Goal: Task Accomplishment & Management: Manage account settings

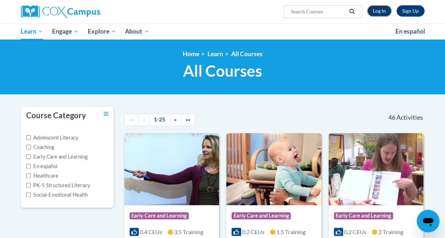
click at [381, 13] on link "Log In" at bounding box center [379, 10] width 24 height 11
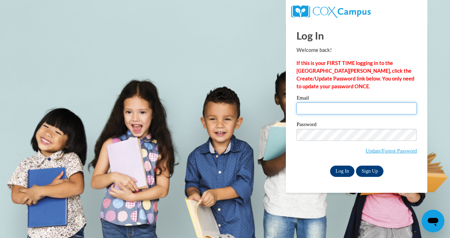
type input "alicesoliver1@gmail.com"
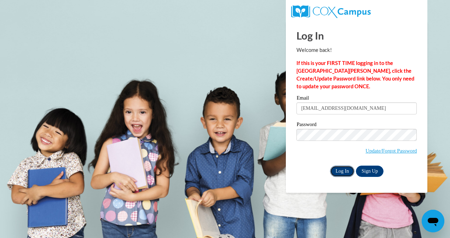
click at [349, 173] on input "Log In" at bounding box center [342, 171] width 25 height 11
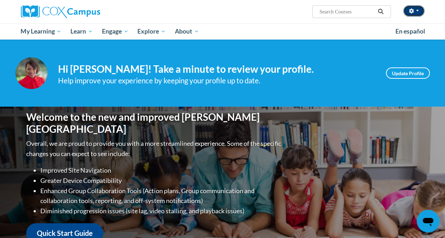
click at [410, 10] on icon "button" at bounding box center [410, 10] width 5 height 5
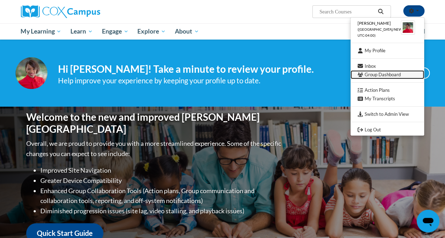
click at [365, 76] on link "Group Dashboard" at bounding box center [387, 74] width 74 height 9
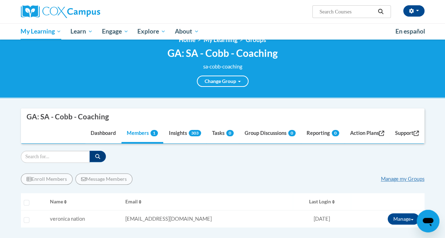
scroll to position [33, 0]
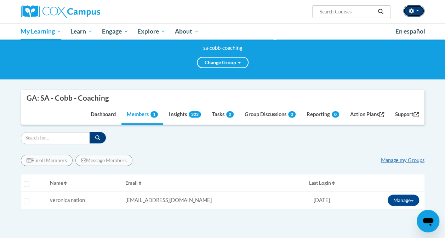
click at [412, 9] on icon "button" at bounding box center [410, 10] width 5 height 5
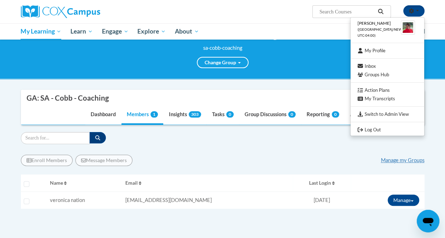
click at [435, 18] on div "Alice Oliver (America/New_York UTC-04:00) My Profile Inbox Groups Hub Action Pl…" at bounding box center [222, 20] width 445 height 40
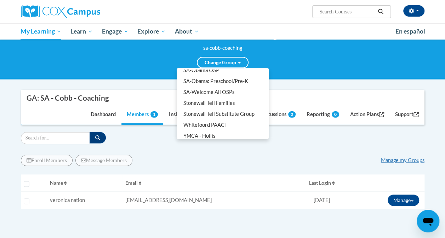
scroll to position [232, 0]
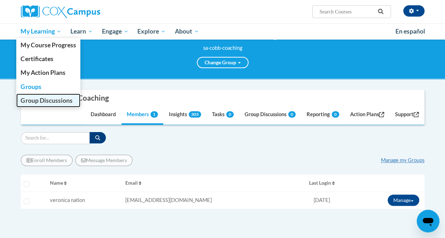
click at [40, 97] on span "Group Discussions" at bounding box center [47, 100] width 52 height 7
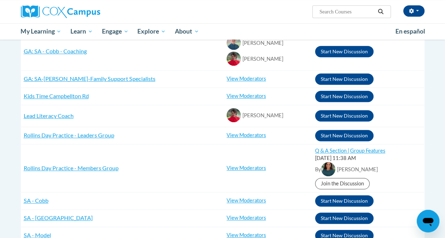
scroll to position [193, 0]
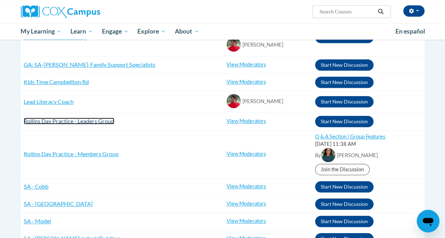
click at [83, 122] on span "Rollins Day Practice - Leaders Group" at bounding box center [69, 121] width 91 height 7
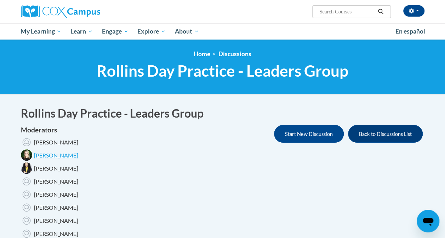
click at [382, 135] on button "Back to Discussions List" at bounding box center [385, 134] width 75 height 18
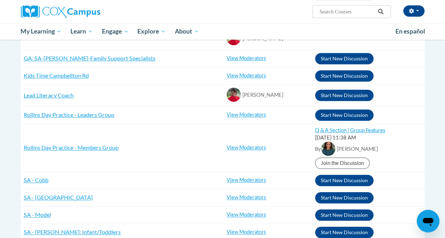
scroll to position [202, 0]
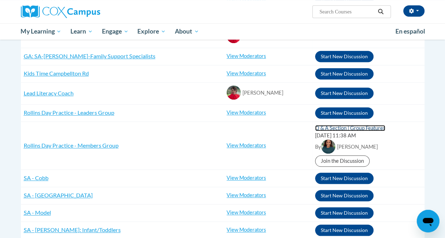
click at [315, 129] on link "Q & A Section | Group Features" at bounding box center [350, 128] width 70 height 6
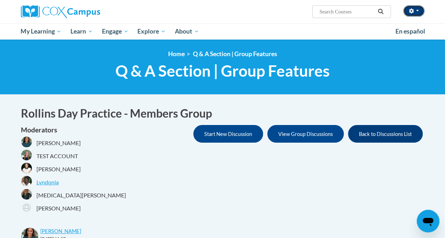
click at [408, 13] on icon "button" at bounding box center [410, 10] width 5 height 5
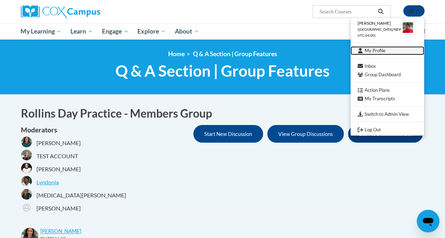
click at [368, 49] on link "My Profile" at bounding box center [387, 50] width 74 height 9
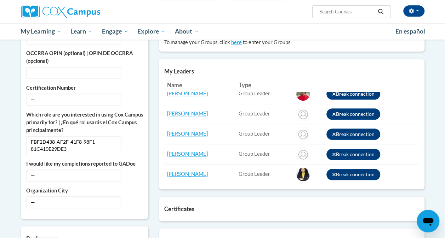
scroll to position [42, 0]
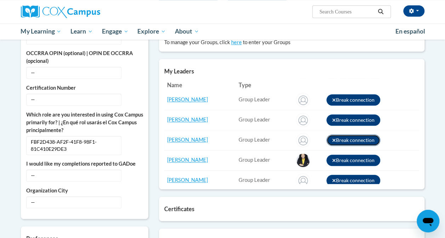
click at [332, 139] on icon at bounding box center [333, 140] width 3 height 3
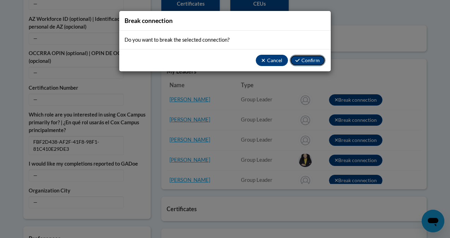
click at [303, 61] on button "Confirm" at bounding box center [308, 60] width 36 height 11
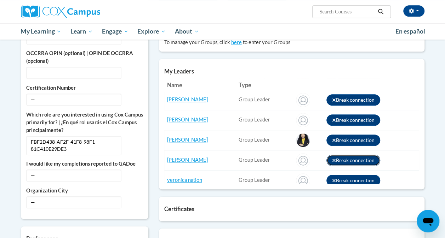
click at [333, 160] on icon at bounding box center [333, 160] width 3 height 3
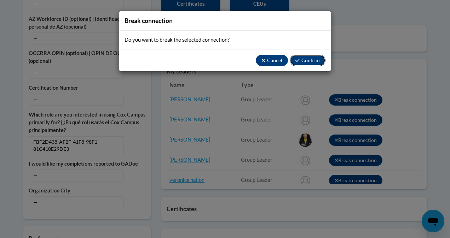
click at [317, 58] on button "Confirm" at bounding box center [308, 60] width 36 height 11
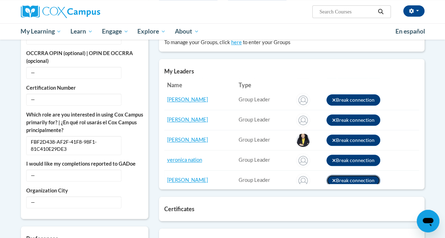
click at [332, 179] on icon at bounding box center [333, 180] width 3 height 3
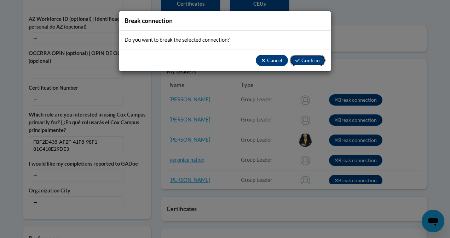
click at [314, 59] on button "Confirm" at bounding box center [308, 60] width 36 height 11
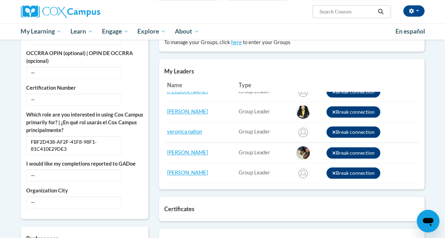
scroll to position [85, 0]
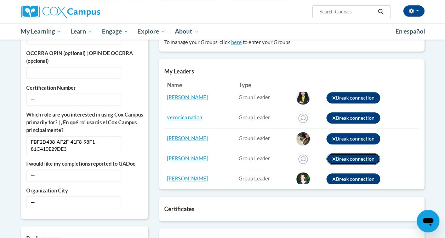
click at [332, 158] on icon at bounding box center [334, 159] width 4 height 5
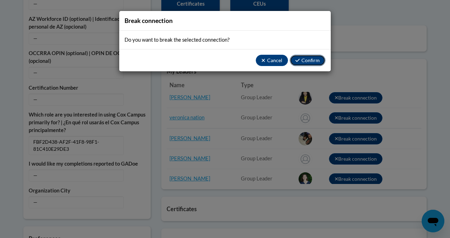
click at [305, 56] on button "Confirm" at bounding box center [308, 60] width 36 height 11
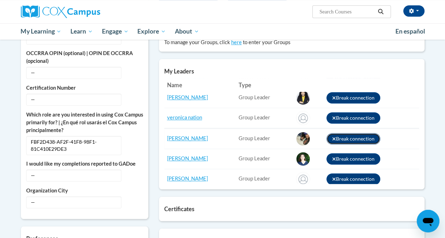
click at [332, 138] on icon at bounding box center [333, 138] width 3 height 3
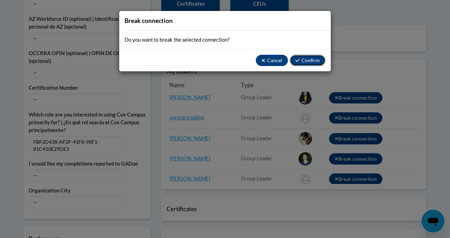
click at [308, 59] on button "Confirm" at bounding box center [308, 60] width 36 height 11
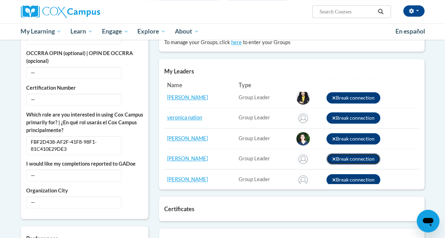
click at [333, 157] on icon at bounding box center [333, 158] width 3 height 3
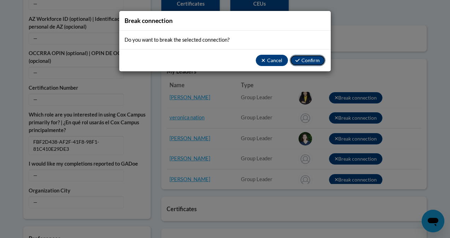
click at [309, 62] on button "Confirm" at bounding box center [308, 60] width 36 height 11
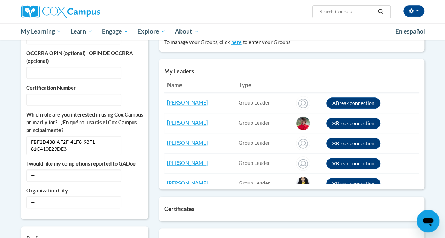
scroll to position [156, 0]
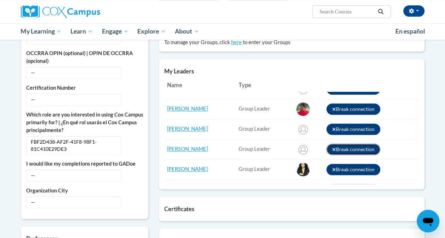
click at [333, 148] on icon at bounding box center [333, 149] width 3 height 3
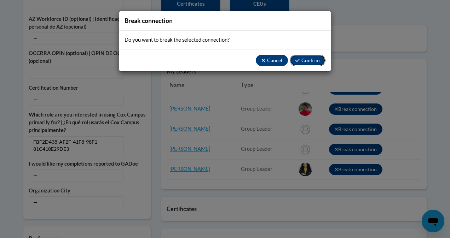
click at [302, 60] on button "Confirm" at bounding box center [308, 60] width 36 height 11
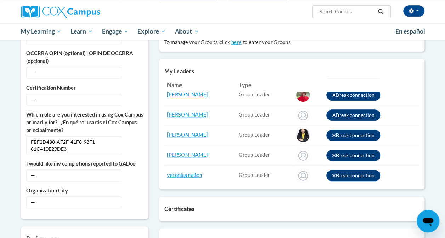
scroll to position [188, 0]
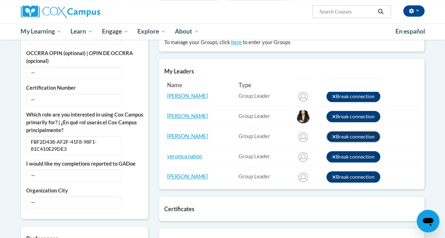
click at [335, 134] on button "Break connection" at bounding box center [353, 136] width 54 height 11
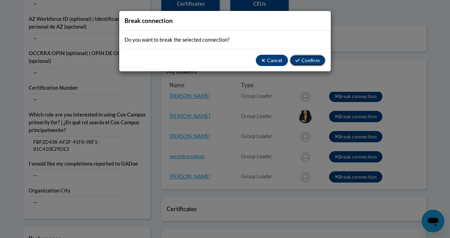
click at [307, 58] on button "Confirm" at bounding box center [308, 60] width 36 height 11
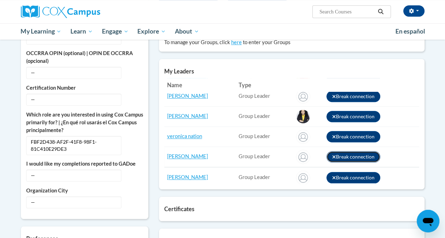
click at [332, 155] on icon at bounding box center [334, 157] width 4 height 5
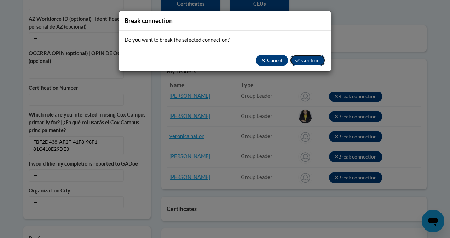
click at [308, 59] on button "Confirm" at bounding box center [308, 60] width 36 height 11
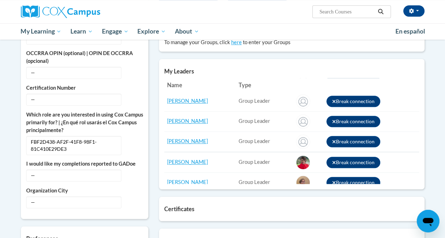
scroll to position [401, 0]
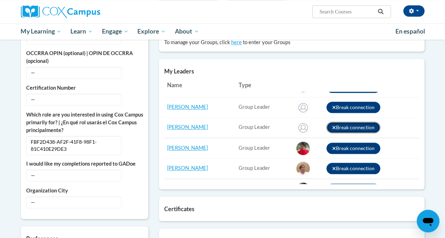
click at [332, 126] on icon at bounding box center [333, 127] width 3 height 3
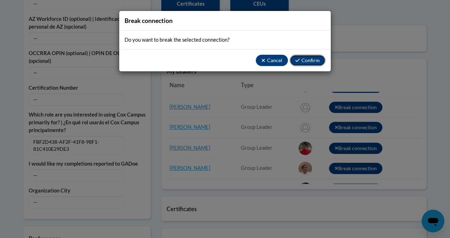
click at [309, 61] on button "Confirm" at bounding box center [308, 60] width 36 height 11
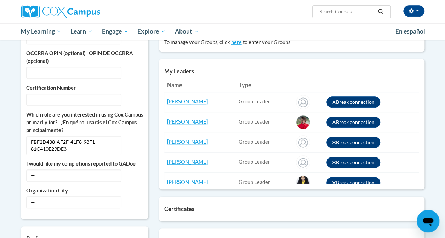
scroll to position [37, 0]
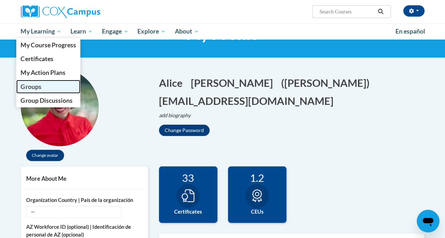
click at [39, 87] on span "Groups" at bounding box center [31, 86] width 21 height 7
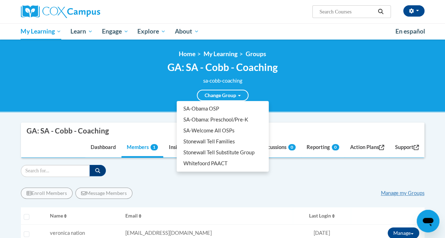
scroll to position [226, 0]
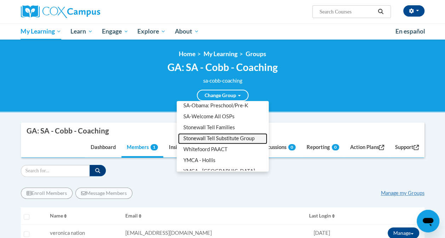
click at [242, 140] on link "Stonewall Tell Substitute Group" at bounding box center [222, 138] width 89 height 11
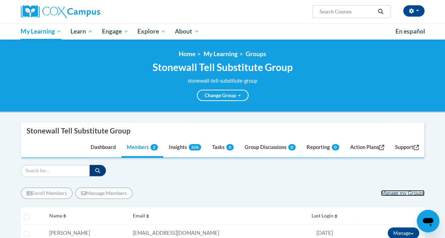
click at [386, 192] on link "Manage my Groups" at bounding box center [402, 193] width 43 height 6
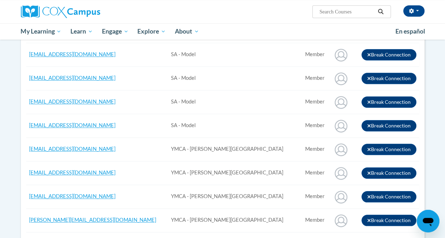
scroll to position [240, 0]
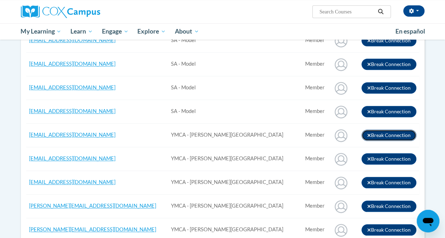
click at [369, 134] on icon "button" at bounding box center [368, 135] width 3 height 3
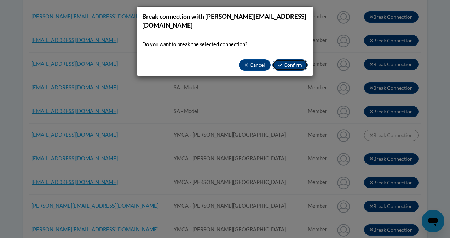
click at [288, 59] on button "Confirm" at bounding box center [289, 64] width 35 height 11
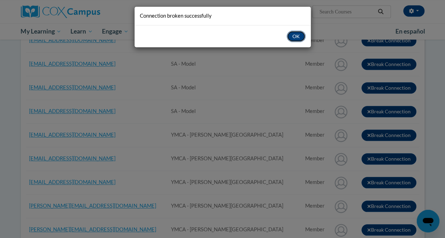
click at [294, 34] on button "OK" at bounding box center [295, 36] width 19 height 11
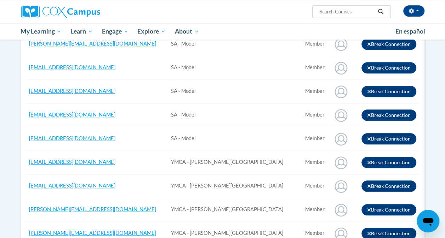
scroll to position [227, 0]
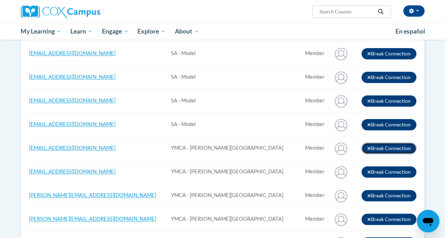
click at [370, 146] on icon "button" at bounding box center [369, 148] width 4 height 5
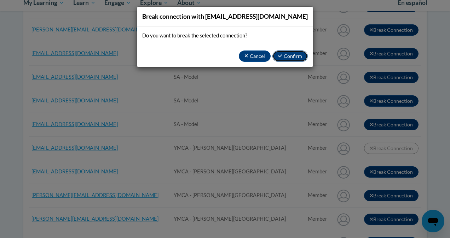
click at [291, 56] on button "Confirm" at bounding box center [289, 56] width 35 height 11
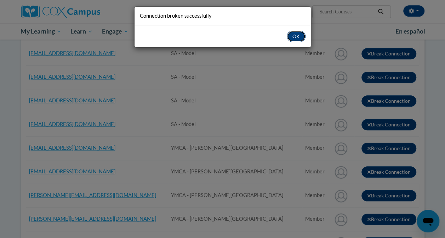
click at [297, 39] on button "OK" at bounding box center [295, 36] width 19 height 11
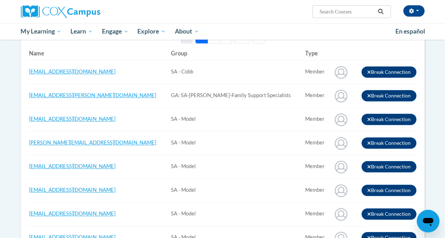
scroll to position [323, 0]
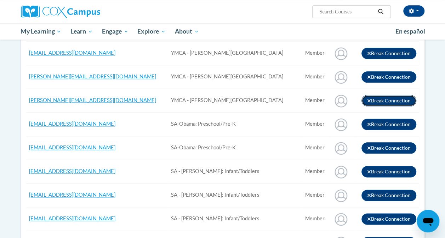
click at [367, 99] on icon "button" at bounding box center [369, 100] width 4 height 5
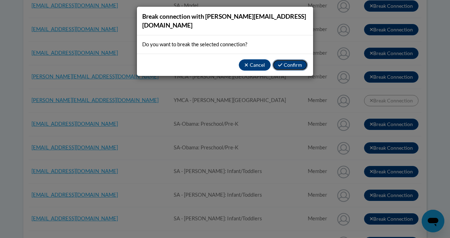
click at [292, 59] on button "Confirm" at bounding box center [289, 64] width 35 height 11
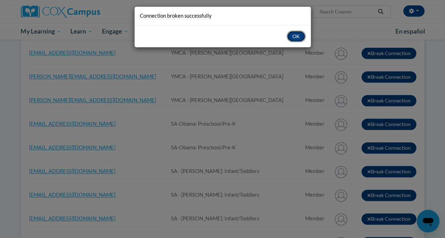
click at [291, 38] on button "OK" at bounding box center [295, 36] width 19 height 11
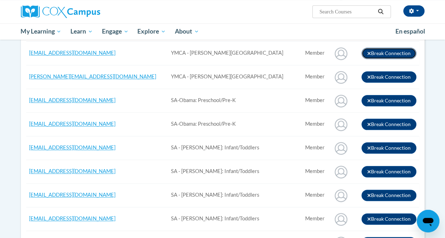
click at [367, 51] on icon "button" at bounding box center [369, 53] width 4 height 5
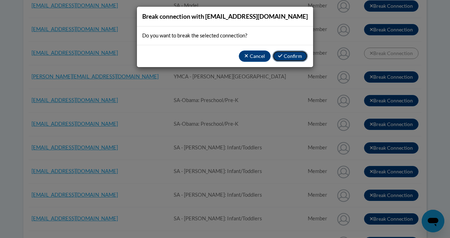
click at [282, 56] on icon "button" at bounding box center [280, 55] width 4 height 3
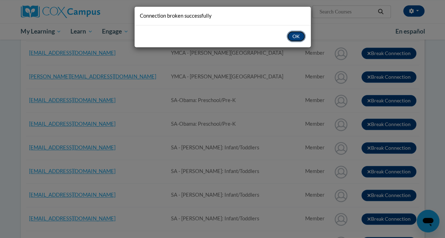
click at [297, 37] on button "OK" at bounding box center [295, 36] width 19 height 11
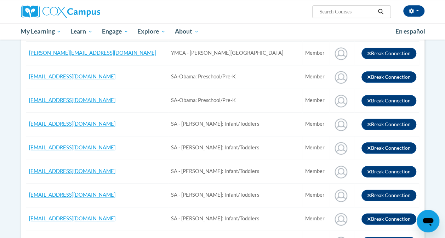
scroll to position [531, 0]
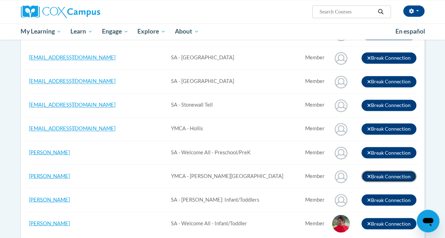
click at [368, 175] on icon "button" at bounding box center [369, 176] width 4 height 5
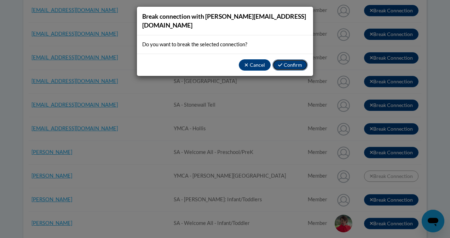
click at [295, 59] on button "Confirm" at bounding box center [289, 64] width 35 height 11
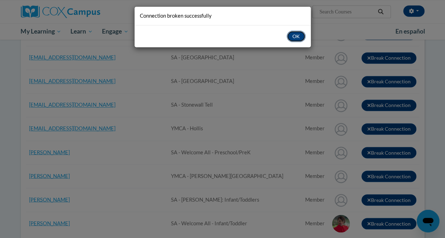
click at [294, 33] on button "OK" at bounding box center [295, 36] width 19 height 11
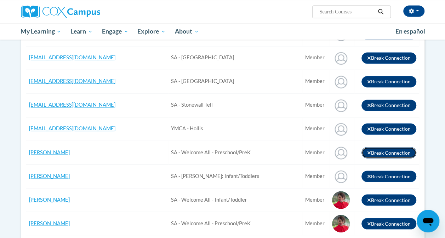
click at [367, 151] on icon "button" at bounding box center [368, 152] width 3 height 3
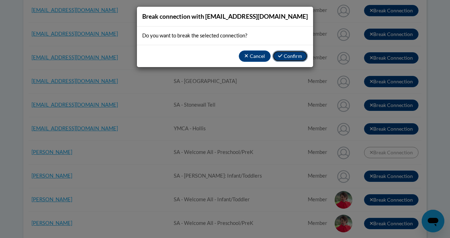
click at [284, 57] on button "Confirm" at bounding box center [289, 56] width 35 height 11
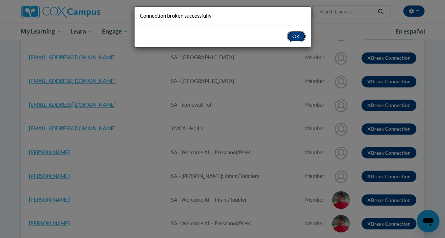
click at [296, 38] on button "OK" at bounding box center [295, 36] width 19 height 11
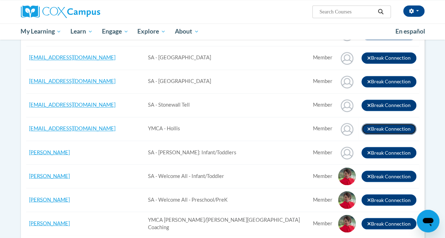
click at [369, 127] on icon "button" at bounding box center [369, 129] width 4 height 5
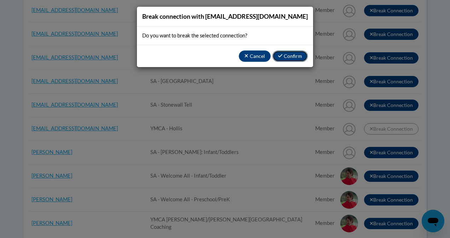
click at [297, 58] on button "Confirm" at bounding box center [289, 56] width 35 height 11
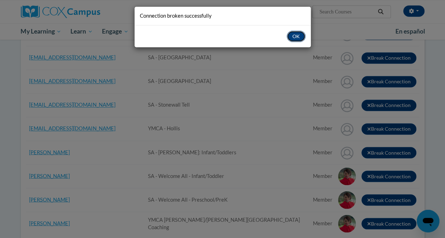
click at [296, 37] on button "OK" at bounding box center [295, 36] width 19 height 11
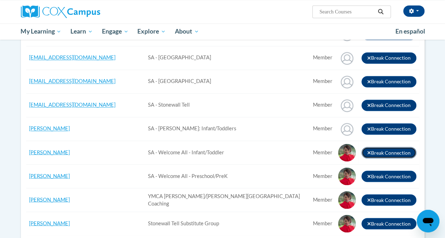
click at [367, 150] on icon "button" at bounding box center [369, 152] width 4 height 5
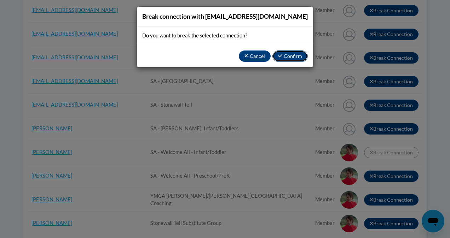
click at [290, 55] on button "Confirm" at bounding box center [289, 56] width 35 height 11
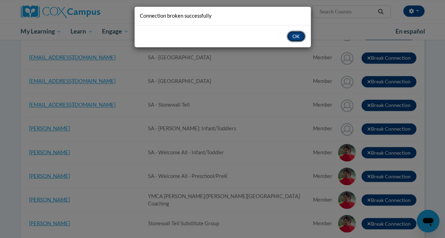
click at [298, 37] on button "OK" at bounding box center [295, 36] width 19 height 11
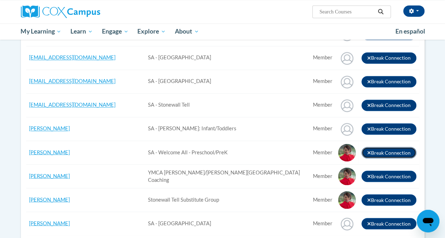
click at [368, 151] on icon "button" at bounding box center [368, 152] width 3 height 3
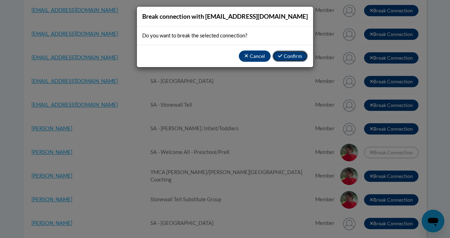
click at [293, 53] on button "Confirm" at bounding box center [289, 56] width 35 height 11
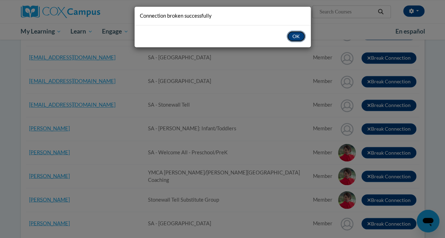
click at [290, 37] on button "OK" at bounding box center [295, 36] width 19 height 11
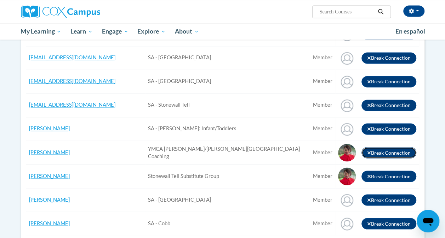
click at [367, 150] on icon "button" at bounding box center [369, 152] width 4 height 5
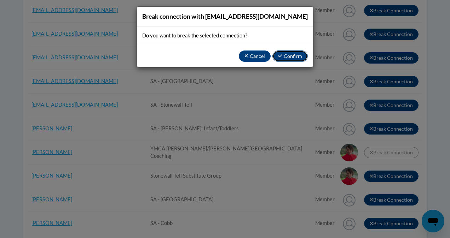
click at [292, 58] on button "Confirm" at bounding box center [289, 56] width 35 height 11
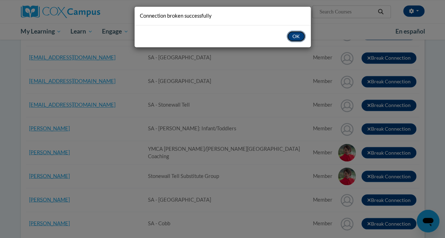
click at [293, 33] on button "OK" at bounding box center [295, 36] width 19 height 11
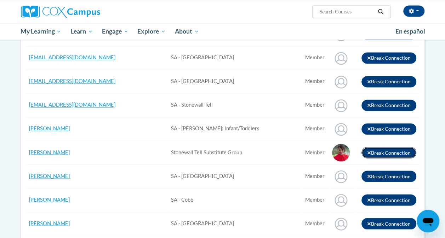
click at [368, 151] on icon "button" at bounding box center [368, 152] width 3 height 3
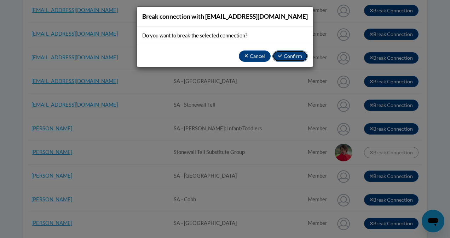
click at [290, 59] on button "Confirm" at bounding box center [289, 56] width 35 height 11
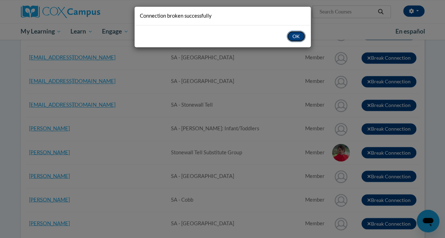
click at [299, 37] on button "OK" at bounding box center [295, 36] width 19 height 11
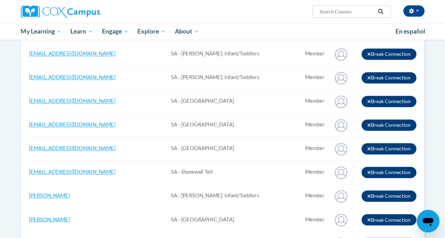
scroll to position [478, 0]
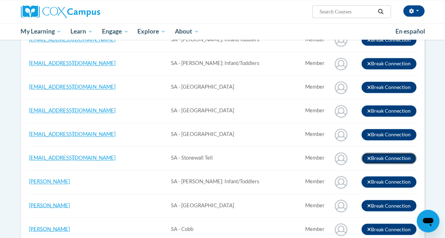
click at [368, 157] on icon "button" at bounding box center [368, 158] width 3 height 3
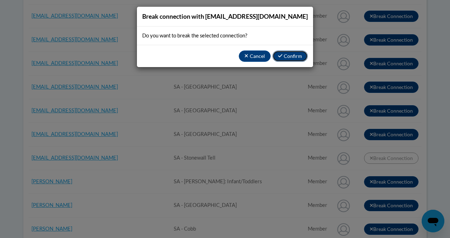
click at [288, 54] on button "Confirm" at bounding box center [289, 56] width 35 height 11
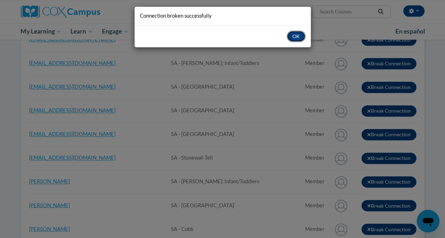
click at [297, 38] on button "OK" at bounding box center [295, 36] width 19 height 11
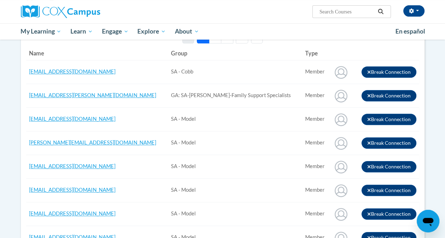
scroll to position [323, 0]
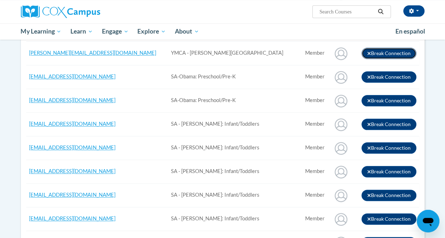
click at [368, 51] on icon "button" at bounding box center [369, 53] width 4 height 5
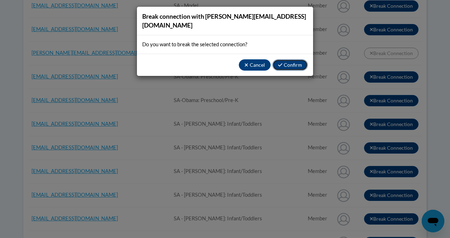
click at [289, 59] on button "Confirm" at bounding box center [289, 64] width 35 height 11
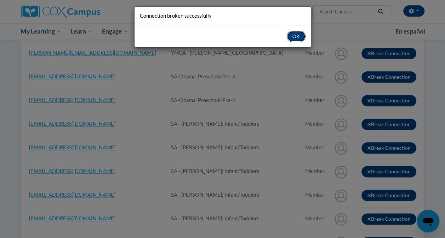
click at [298, 37] on button "OK" at bounding box center [295, 36] width 19 height 11
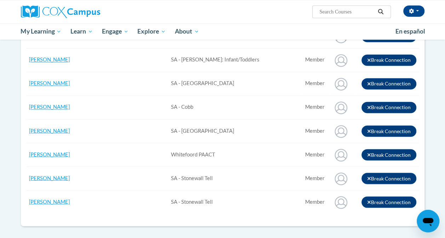
scroll to position [576, 0]
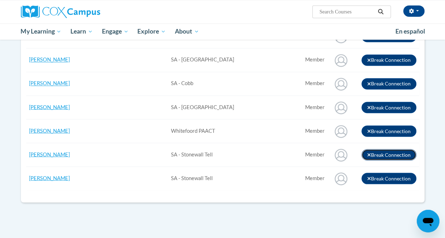
click at [369, 153] on icon "button" at bounding box center [368, 154] width 3 height 3
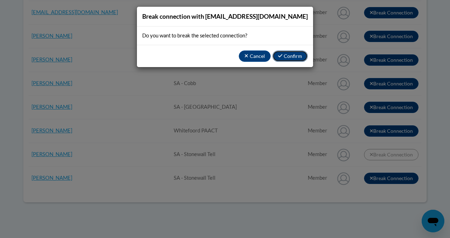
click at [291, 57] on button "Confirm" at bounding box center [289, 56] width 35 height 11
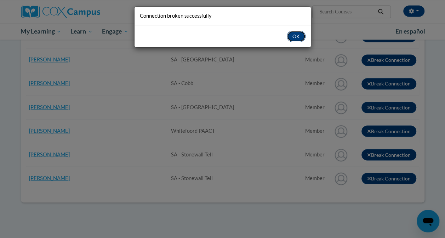
click at [295, 36] on button "OK" at bounding box center [295, 36] width 19 height 11
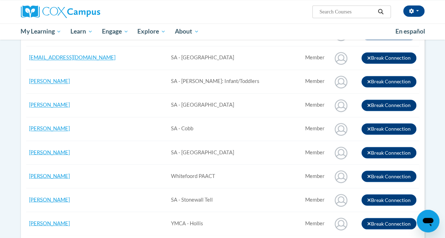
scroll to position [704, 0]
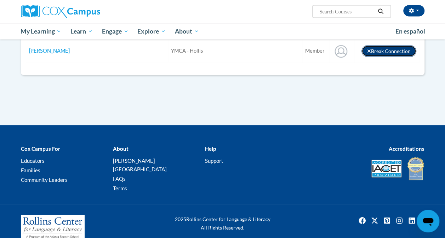
click at [367, 49] on icon "button" at bounding box center [369, 51] width 4 height 5
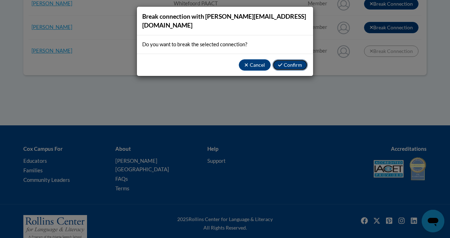
click at [297, 59] on button "Confirm" at bounding box center [289, 64] width 35 height 11
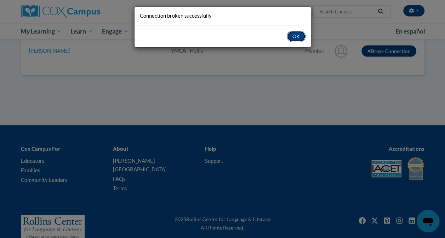
click at [296, 37] on button "OK" at bounding box center [295, 36] width 19 height 11
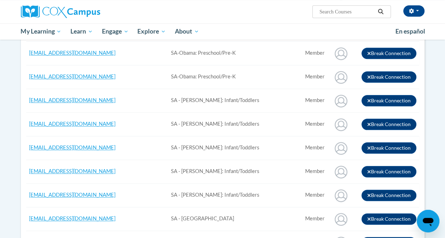
scroll to position [531, 0]
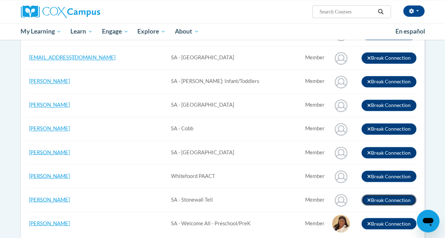
click at [368, 198] on icon "button" at bounding box center [369, 200] width 4 height 5
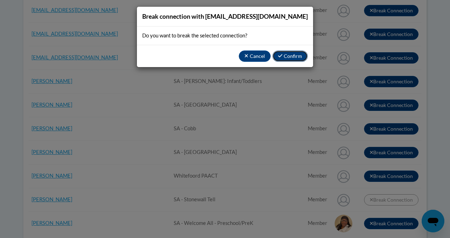
click at [290, 54] on button "Confirm" at bounding box center [289, 56] width 35 height 11
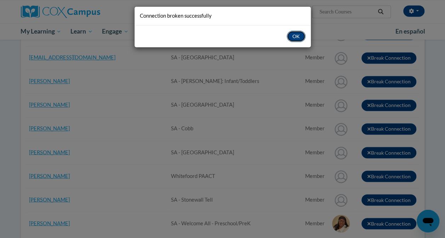
click at [295, 35] on button "OK" at bounding box center [295, 36] width 19 height 11
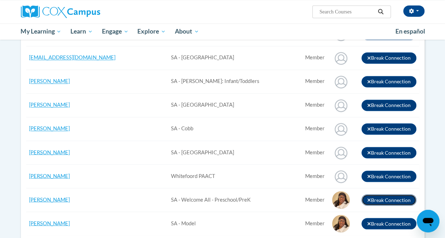
click at [368, 198] on icon "button" at bounding box center [369, 200] width 4 height 5
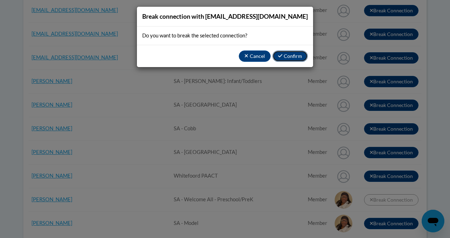
click at [293, 54] on button "Confirm" at bounding box center [289, 56] width 35 height 11
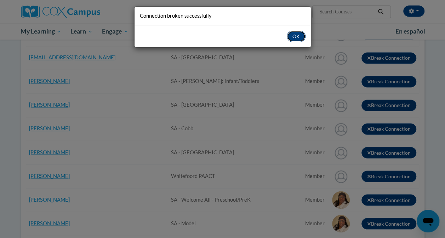
click at [291, 35] on button "OK" at bounding box center [295, 36] width 19 height 11
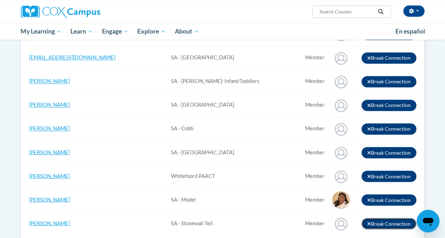
click at [369, 222] on icon "button" at bounding box center [368, 223] width 3 height 3
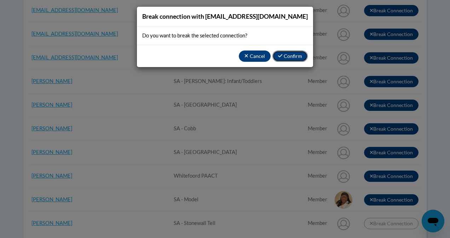
click at [286, 55] on button "Confirm" at bounding box center [289, 56] width 35 height 11
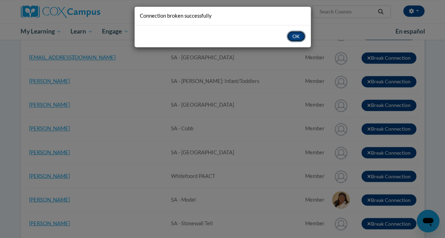
click at [292, 40] on button "OK" at bounding box center [295, 36] width 19 height 11
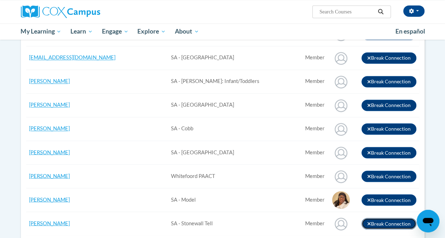
click at [368, 222] on icon "button" at bounding box center [368, 223] width 3 height 3
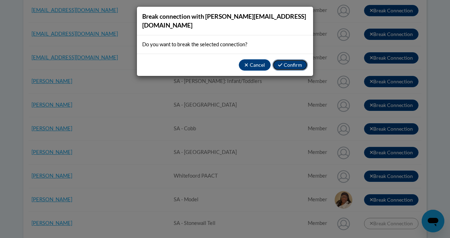
click at [287, 59] on button "Confirm" at bounding box center [289, 64] width 35 height 11
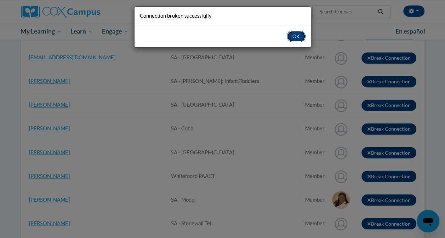
click at [291, 38] on button "OK" at bounding box center [295, 36] width 19 height 11
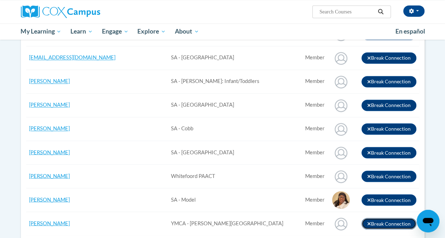
click at [369, 221] on icon "button" at bounding box center [369, 223] width 4 height 5
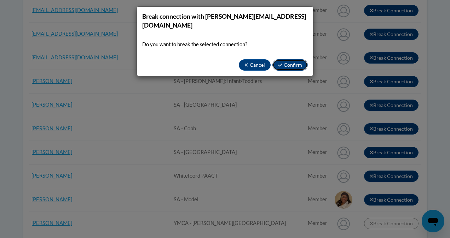
click at [287, 59] on button "Confirm" at bounding box center [289, 64] width 35 height 11
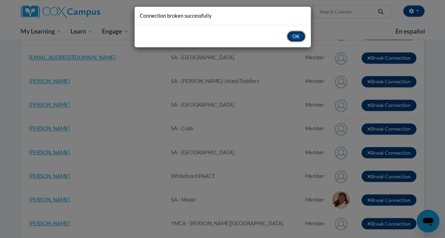
click at [297, 34] on button "OK" at bounding box center [295, 36] width 19 height 11
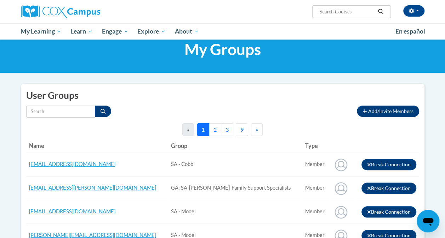
scroll to position [0, 0]
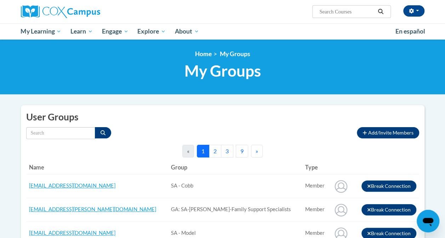
click at [215, 156] on button "2" at bounding box center [215, 151] width 12 height 13
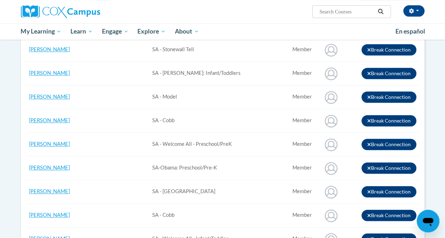
scroll to position [141, 0]
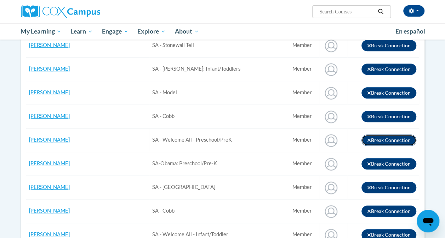
click at [368, 139] on icon "button" at bounding box center [368, 140] width 3 height 3
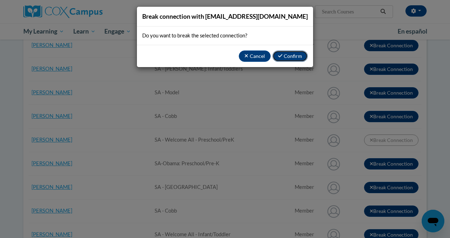
click at [297, 55] on button "Confirm" at bounding box center [289, 56] width 35 height 11
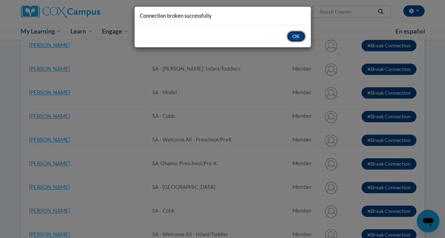
click at [298, 35] on button "OK" at bounding box center [295, 36] width 19 height 11
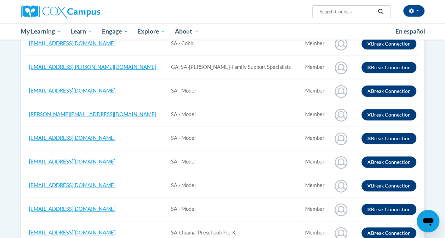
scroll to position [86, 0]
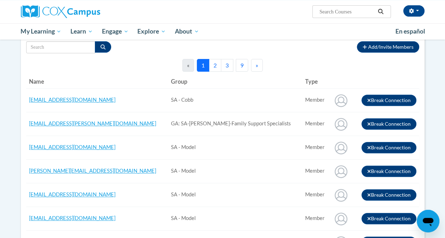
click at [218, 64] on button "2" at bounding box center [215, 65] width 12 height 13
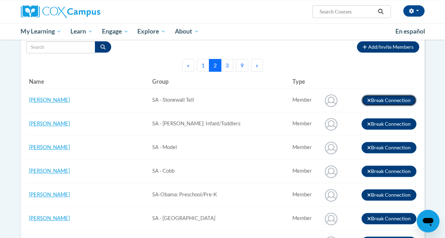
click at [368, 100] on icon "button" at bounding box center [368, 100] width 3 height 3
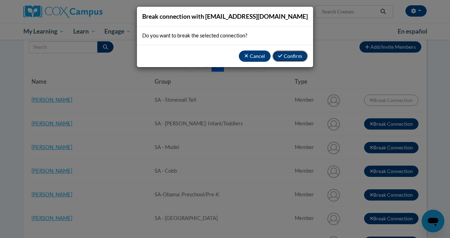
click at [285, 56] on button "Confirm" at bounding box center [289, 56] width 35 height 11
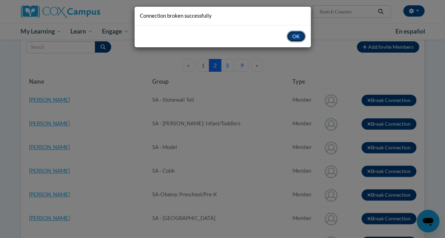
click at [294, 36] on button "OK" at bounding box center [295, 36] width 19 height 11
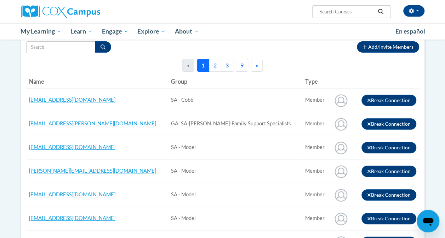
click at [219, 64] on button "2" at bounding box center [215, 65] width 12 height 13
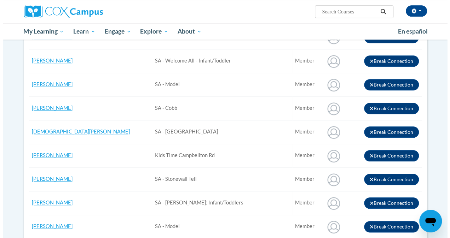
scroll to position [262, 0]
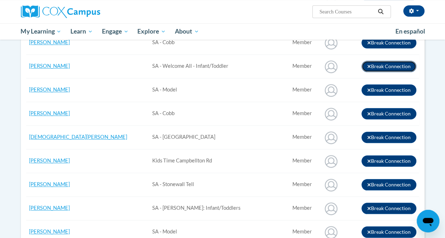
click at [369, 68] on button "Break Connection" at bounding box center [388, 66] width 55 height 11
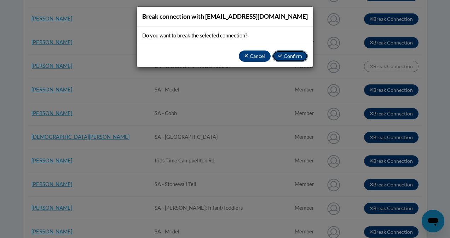
click at [295, 59] on button "Confirm" at bounding box center [289, 56] width 35 height 11
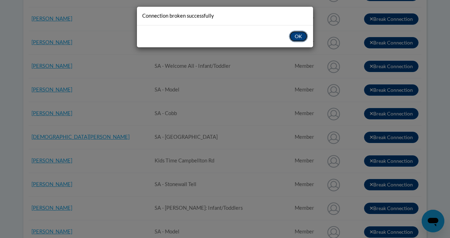
click at [303, 35] on button "OK" at bounding box center [298, 36] width 19 height 11
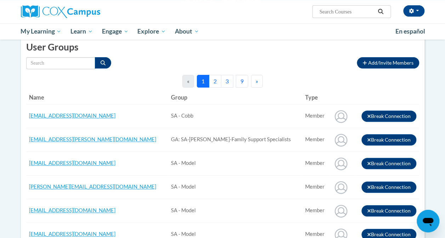
scroll to position [70, 0]
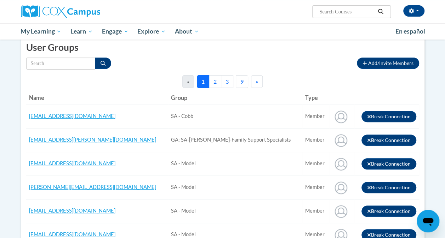
click at [215, 81] on button "2" at bounding box center [215, 81] width 12 height 13
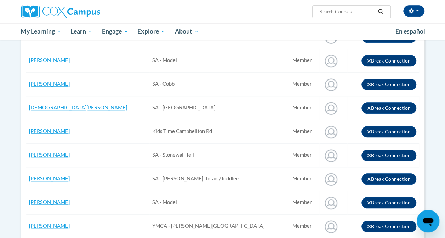
scroll to position [282, 0]
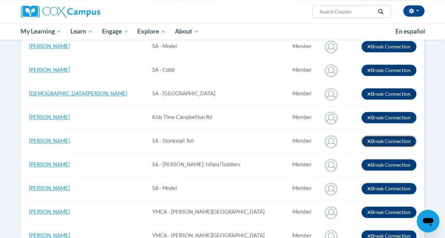
click at [368, 139] on icon "button" at bounding box center [369, 141] width 4 height 5
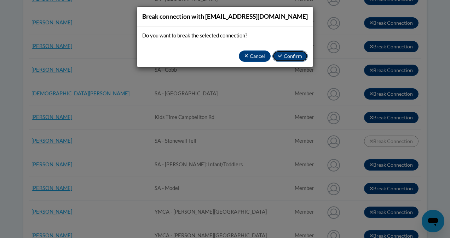
click at [291, 56] on button "Confirm" at bounding box center [289, 56] width 35 height 11
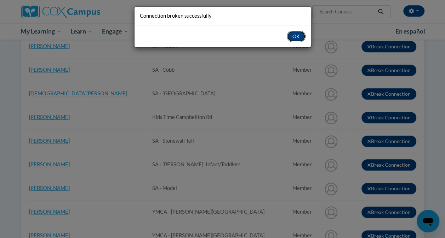
click at [298, 32] on button "OK" at bounding box center [295, 36] width 19 height 11
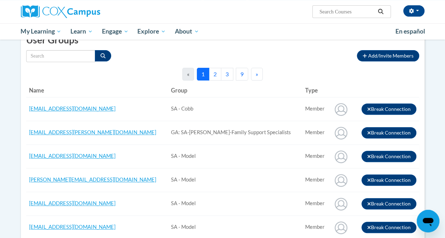
scroll to position [47, 0]
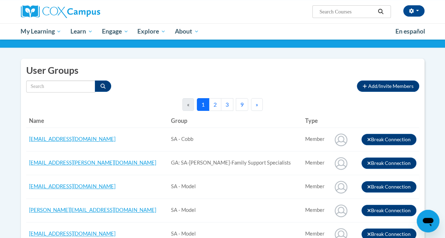
click at [215, 100] on button "2" at bounding box center [215, 104] width 12 height 13
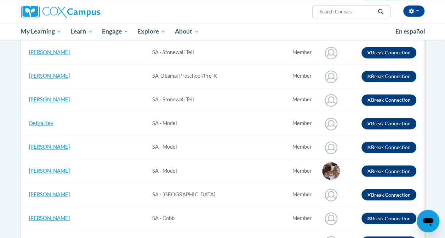
scroll to position [507, 0]
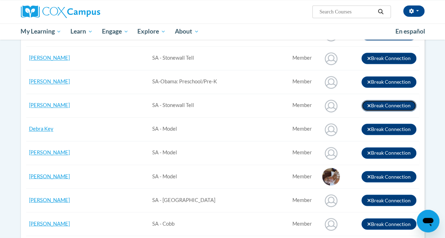
click at [367, 105] on icon "button" at bounding box center [369, 105] width 4 height 5
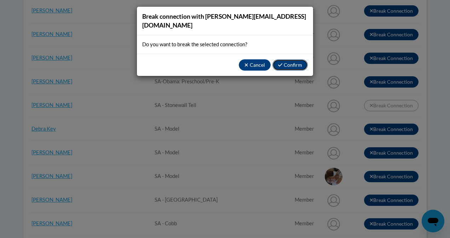
click at [299, 59] on button "Confirm" at bounding box center [289, 64] width 35 height 11
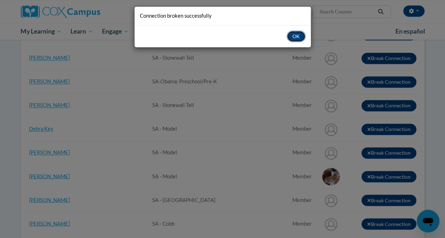
click at [295, 40] on button "OK" at bounding box center [295, 36] width 19 height 11
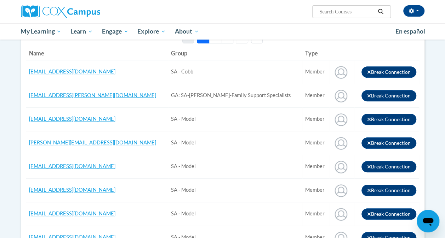
click at [214, 42] on button "2" at bounding box center [215, 37] width 12 height 13
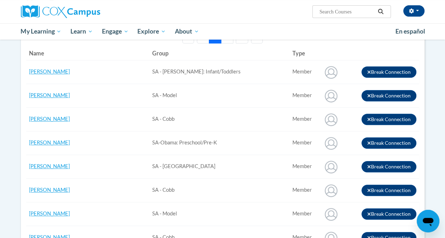
scroll to position [323, 0]
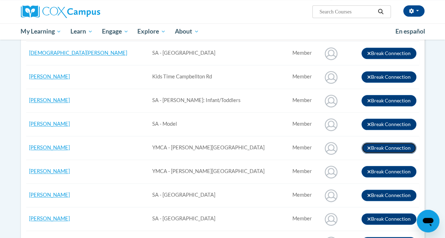
click at [367, 146] on icon "button" at bounding box center [369, 148] width 4 height 5
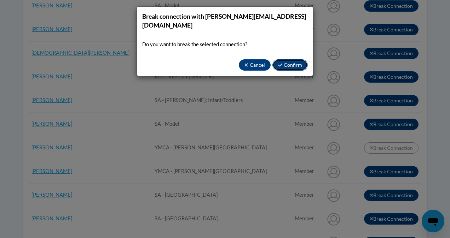
click at [291, 59] on button "Confirm" at bounding box center [289, 64] width 35 height 11
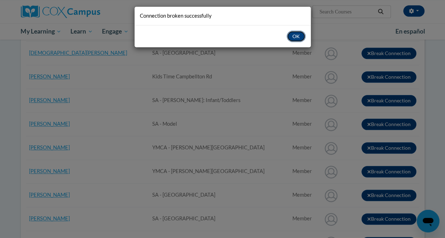
click at [294, 39] on button "OK" at bounding box center [295, 36] width 19 height 11
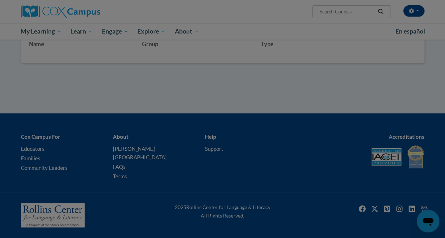
scroll to position [114, 0]
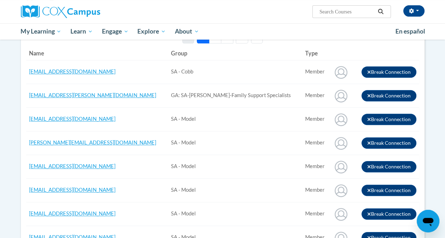
click at [216, 41] on button "2" at bounding box center [215, 37] width 12 height 13
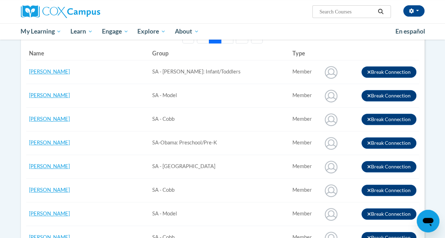
scroll to position [323, 0]
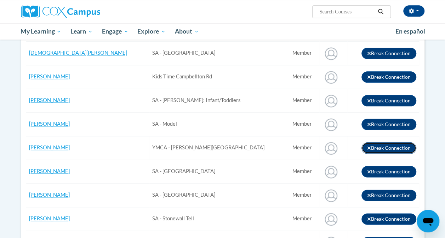
click at [367, 146] on icon "button" at bounding box center [368, 147] width 3 height 3
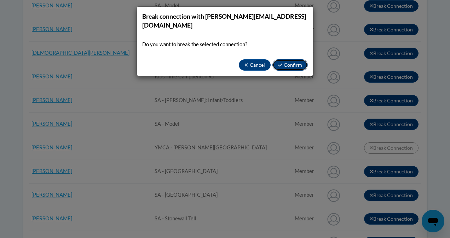
click at [298, 59] on button "Confirm" at bounding box center [289, 64] width 35 height 11
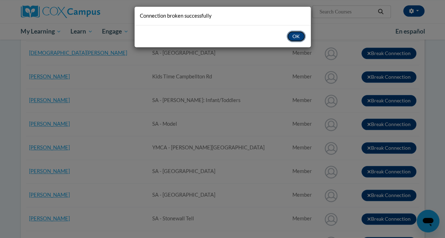
click at [296, 33] on button "OK" at bounding box center [295, 36] width 19 height 11
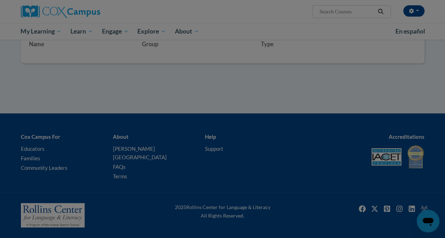
scroll to position [114, 0]
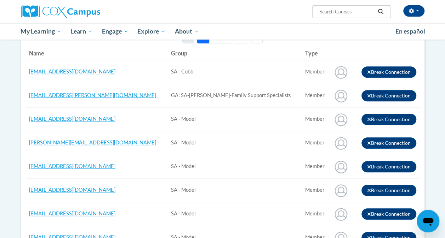
click at [213, 41] on button "2" at bounding box center [215, 37] width 12 height 13
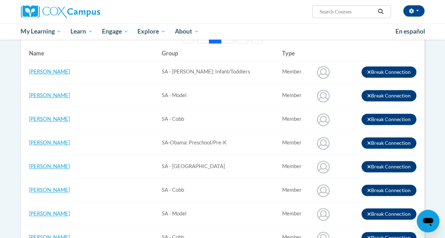
click at [213, 41] on button "2" at bounding box center [215, 37] width 12 height 13
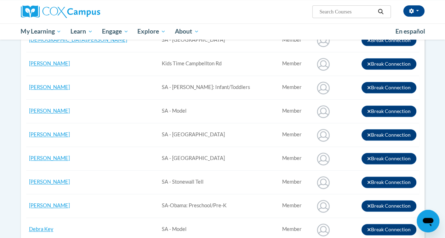
scroll to position [350, 0]
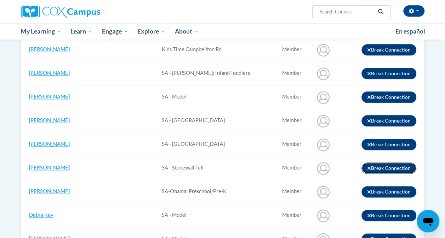
click at [370, 166] on icon "button" at bounding box center [369, 168] width 4 height 5
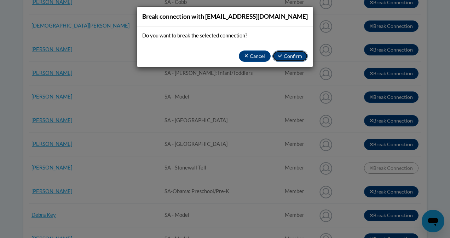
click at [291, 57] on button "Confirm" at bounding box center [289, 56] width 35 height 11
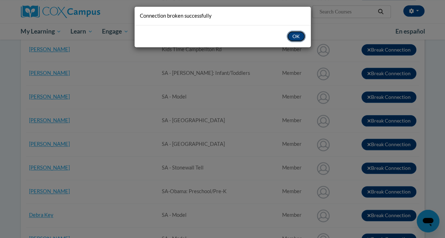
click at [294, 40] on button "OK" at bounding box center [295, 36] width 19 height 11
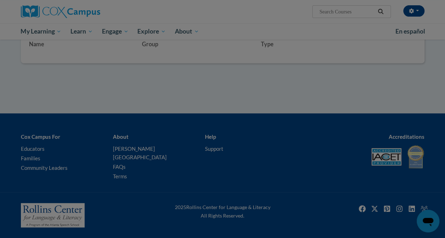
scroll to position [114, 0]
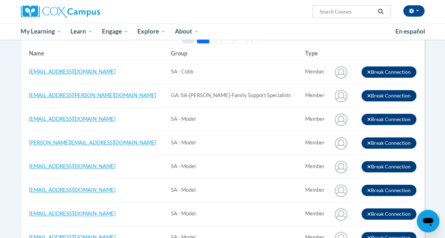
click at [214, 42] on button "2" at bounding box center [215, 37] width 12 height 13
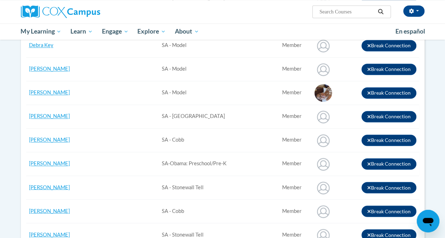
scroll to position [510, 0]
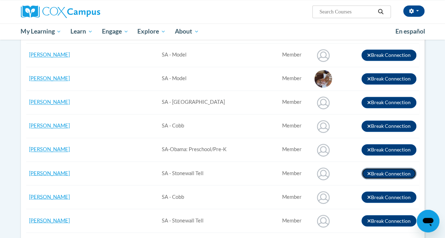
click at [370, 170] on button "Break Connection" at bounding box center [388, 173] width 55 height 11
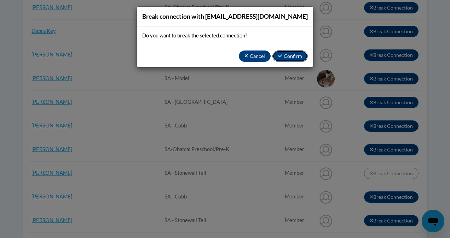
click at [300, 56] on button "Confirm" at bounding box center [289, 56] width 35 height 11
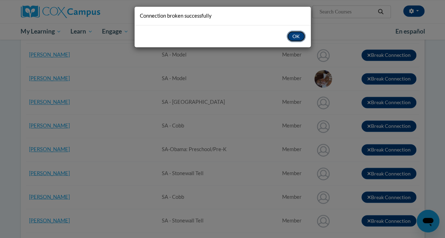
click at [296, 39] on button "OK" at bounding box center [295, 36] width 19 height 11
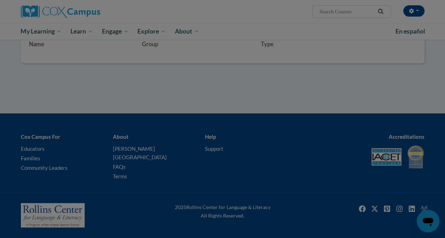
scroll to position [114, 0]
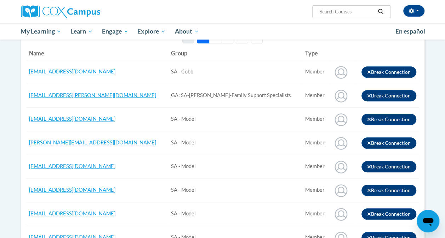
click at [217, 42] on button "2" at bounding box center [215, 37] width 12 height 13
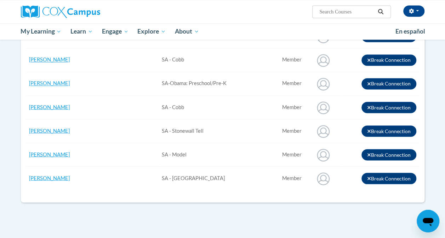
scroll to position [609, 0]
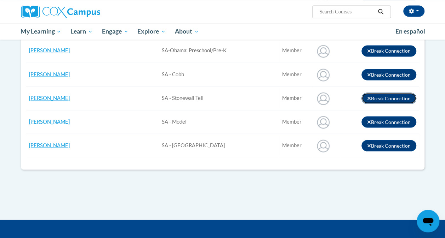
click at [368, 96] on icon "button" at bounding box center [369, 98] width 4 height 5
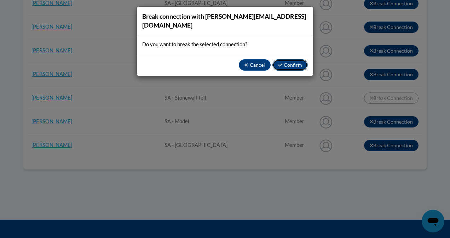
click at [295, 59] on button "Confirm" at bounding box center [289, 64] width 35 height 11
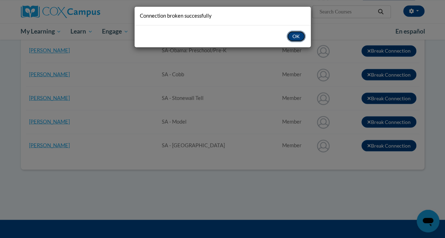
click at [295, 39] on button "OK" at bounding box center [295, 36] width 19 height 11
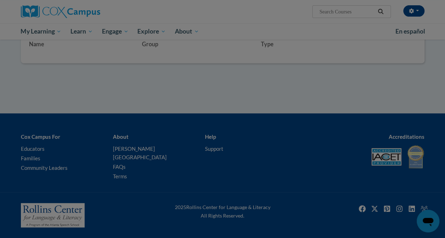
scroll to position [114, 0]
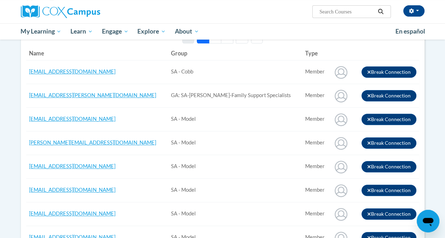
click at [306, 86] on td "Member" at bounding box center [315, 96] width 27 height 24
click at [382, 86] on td "Break Connection" at bounding box center [386, 96] width 65 height 24
click at [217, 42] on button "2" at bounding box center [215, 37] width 12 height 13
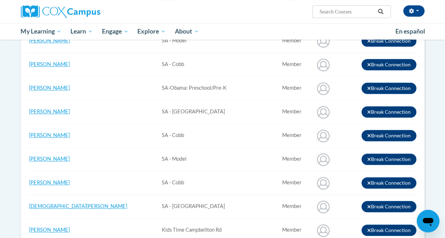
scroll to position [0, 0]
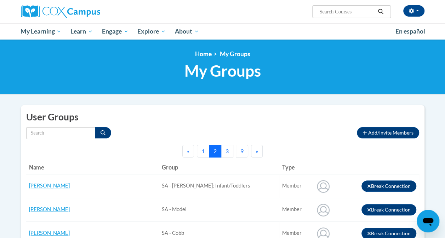
click at [226, 151] on button "3" at bounding box center [227, 151] width 12 height 13
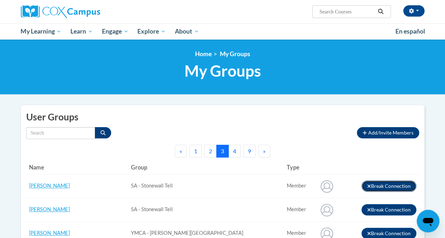
click at [369, 187] on icon "button" at bounding box center [368, 186] width 3 height 3
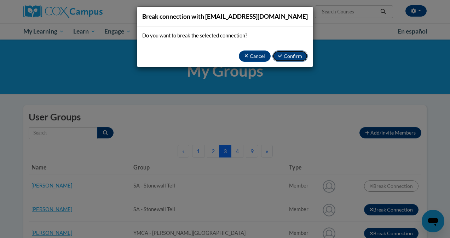
click at [291, 58] on button "Confirm" at bounding box center [289, 56] width 35 height 11
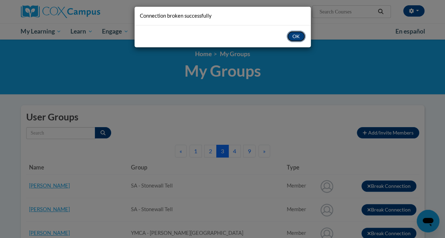
click at [300, 37] on button "OK" at bounding box center [295, 36] width 19 height 11
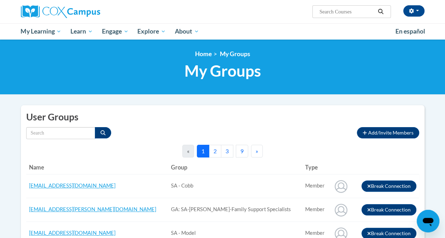
click at [216, 150] on button "2" at bounding box center [215, 151] width 12 height 13
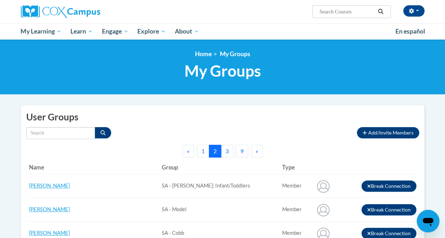
click at [227, 149] on button "3" at bounding box center [227, 151] width 12 height 13
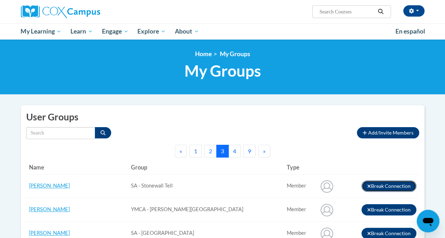
click at [369, 186] on icon "button" at bounding box center [369, 186] width 4 height 5
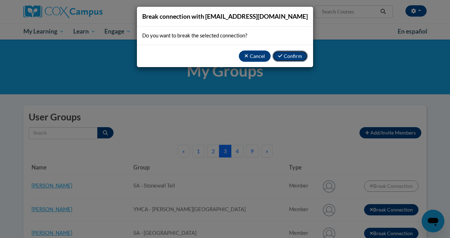
click at [292, 54] on button "Confirm" at bounding box center [289, 56] width 35 height 11
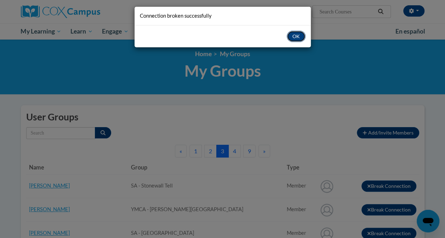
click at [297, 35] on button "OK" at bounding box center [295, 36] width 19 height 11
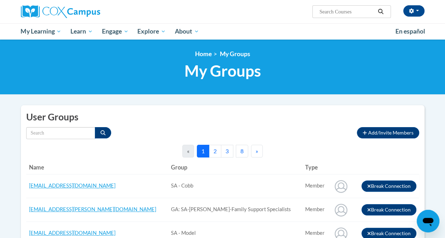
click at [216, 152] on button "2" at bounding box center [215, 151] width 12 height 13
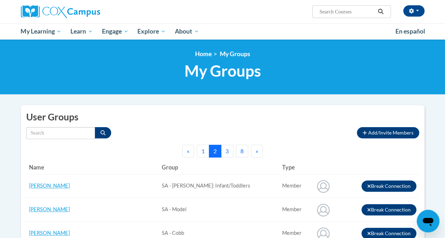
click at [228, 151] on button "3" at bounding box center [227, 151] width 12 height 13
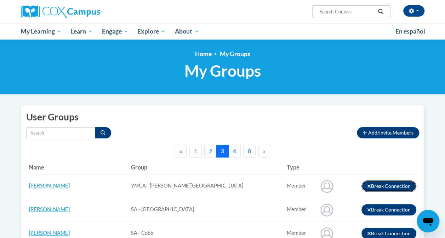
click at [369, 186] on icon "button" at bounding box center [368, 186] width 3 height 3
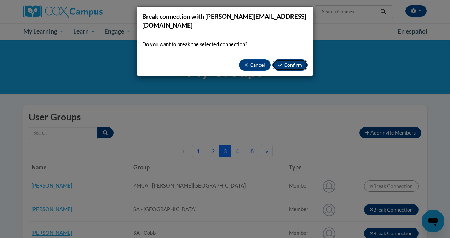
click at [296, 59] on button "Confirm" at bounding box center [289, 64] width 35 height 11
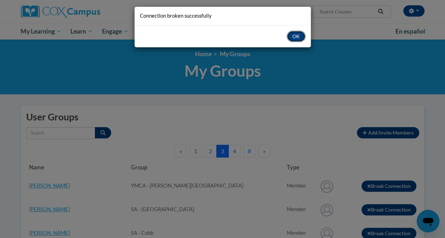
click at [297, 34] on button "OK" at bounding box center [295, 36] width 19 height 11
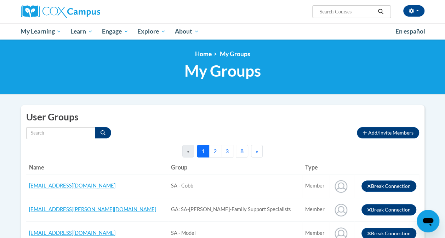
click at [228, 149] on button "3" at bounding box center [227, 151] width 12 height 13
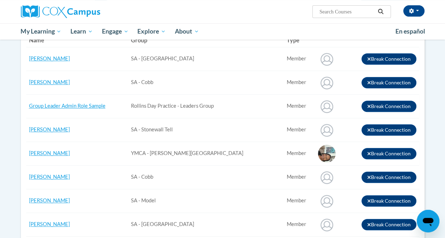
scroll to position [141, 0]
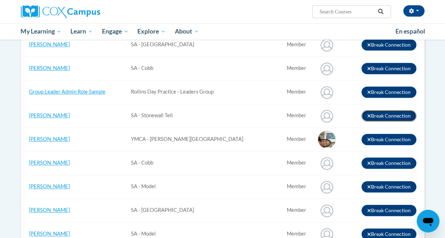
click at [367, 115] on icon "button" at bounding box center [369, 116] width 4 height 5
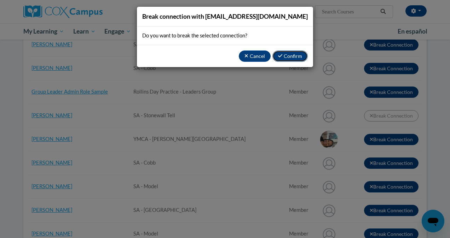
drag, startPoint x: 367, startPoint y: 115, endPoint x: 291, endPoint y: 56, distance: 96.0
click at [291, 56] on div "Break connection with hlbryant1@yahoo.com Do you want to break the selected con…" at bounding box center [225, 119] width 450 height 238
click at [291, 56] on button "Confirm" at bounding box center [289, 56] width 35 height 11
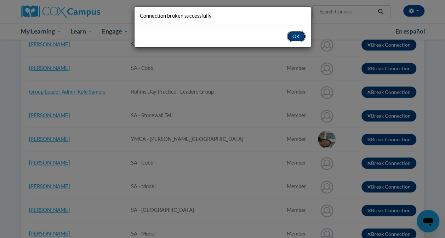
click at [301, 37] on button "OK" at bounding box center [295, 36] width 19 height 11
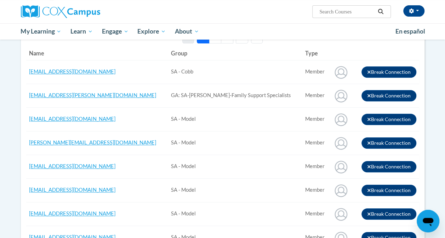
click at [226, 41] on button "3" at bounding box center [227, 37] width 12 height 13
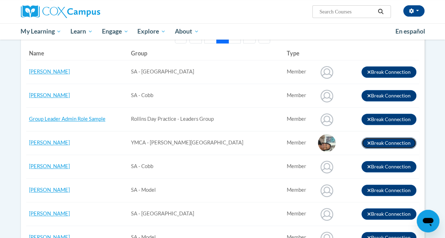
click at [367, 142] on icon "button" at bounding box center [369, 143] width 4 height 5
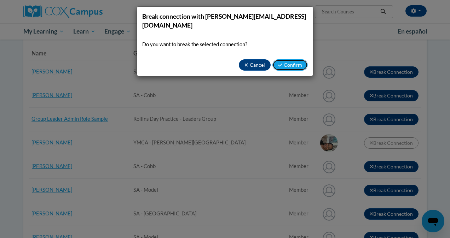
drag, startPoint x: 367, startPoint y: 142, endPoint x: 305, endPoint y: 110, distance: 69.9
click at [305, 110] on div "Break connection with jacquelyn.d46@gmail.com Do you want to break the selected…" at bounding box center [225, 119] width 450 height 238
click at [287, 59] on button "Confirm" at bounding box center [289, 64] width 35 height 11
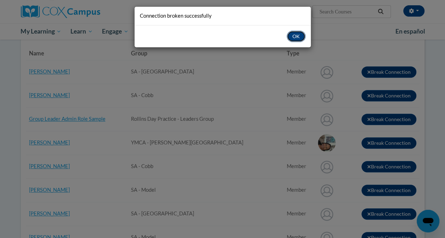
click at [295, 34] on button "OK" at bounding box center [295, 36] width 19 height 11
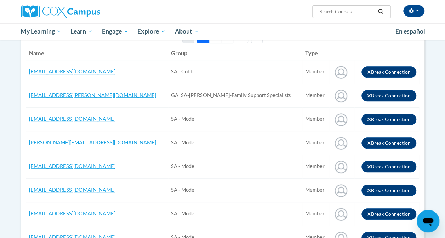
click at [223, 40] on button "3" at bounding box center [227, 37] width 12 height 13
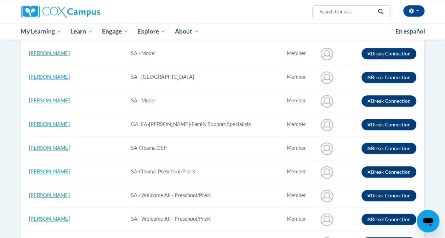
scroll to position [246, 0]
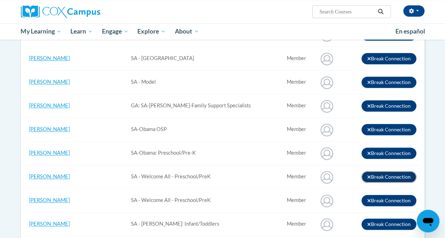
click at [368, 175] on icon "button" at bounding box center [369, 177] width 4 height 5
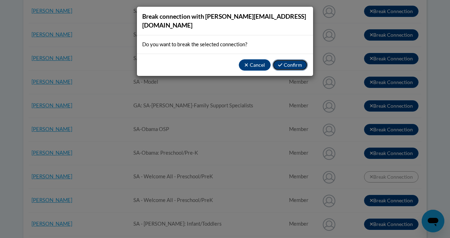
click at [286, 59] on button "Confirm" at bounding box center [289, 64] width 35 height 11
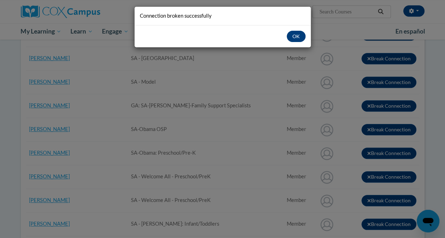
drag, startPoint x: 304, startPoint y: 33, endPoint x: 298, endPoint y: 34, distance: 6.2
click at [298, 34] on div "OK" at bounding box center [222, 36] width 176 height 22
click at [298, 34] on button "OK" at bounding box center [295, 36] width 19 height 11
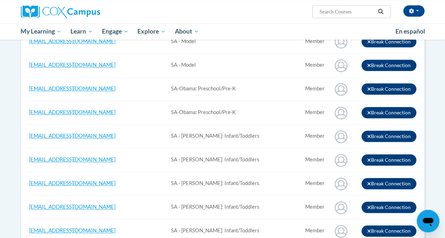
scroll to position [79, 0]
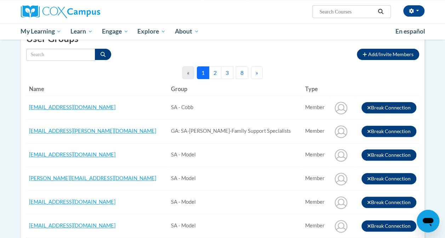
click at [227, 72] on button "3" at bounding box center [227, 72] width 12 height 13
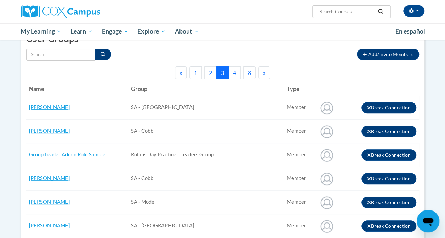
scroll to position [287, 0]
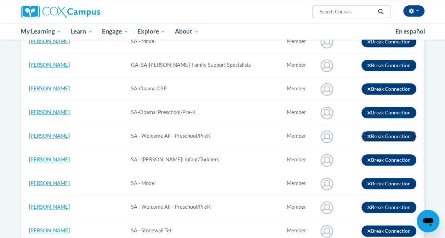
click at [366, 135] on button "Break Connection" at bounding box center [388, 136] width 55 height 11
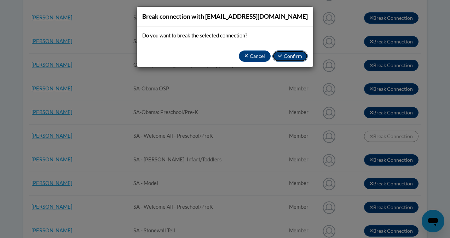
click at [287, 53] on button "Confirm" at bounding box center [289, 56] width 35 height 11
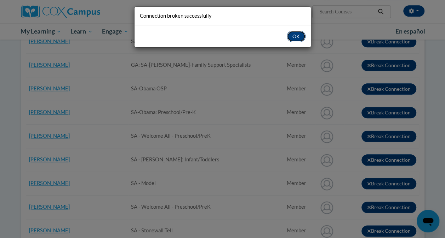
click at [296, 36] on button "OK" at bounding box center [295, 36] width 19 height 11
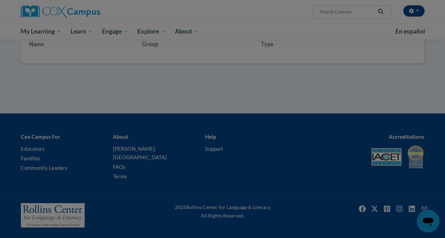
scroll to position [114, 0]
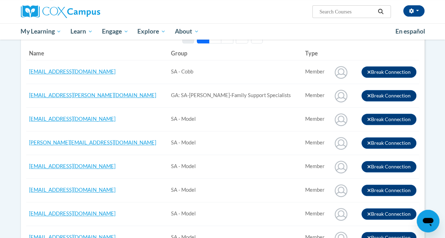
click at [224, 41] on button "3" at bounding box center [227, 37] width 12 height 13
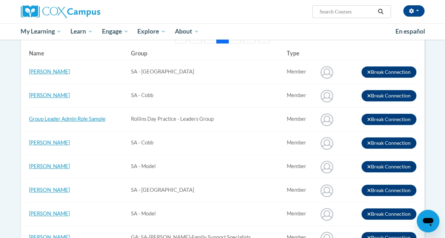
scroll to position [323, 0]
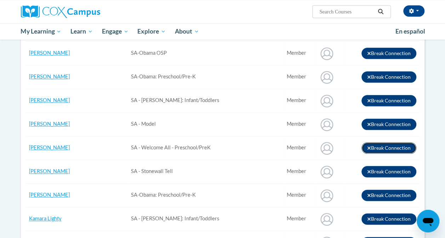
click at [369, 147] on icon "button" at bounding box center [368, 147] width 3 height 3
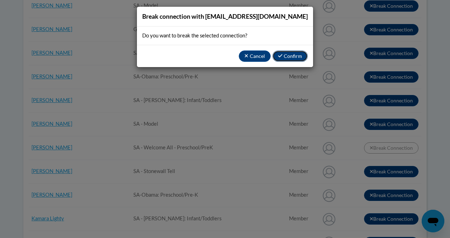
click at [285, 56] on button "Confirm" at bounding box center [289, 56] width 35 height 11
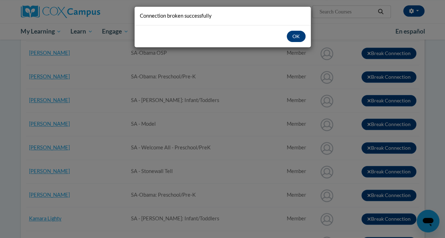
click at [295, 33] on div "OK" at bounding box center [222, 36] width 176 height 22
click at [295, 33] on button "OK" at bounding box center [295, 36] width 19 height 11
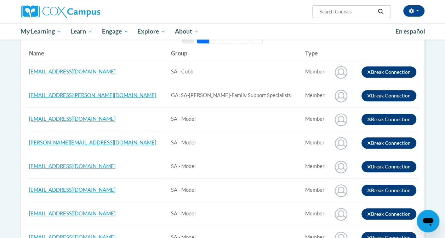
click at [223, 41] on button "3" at bounding box center [227, 37] width 12 height 13
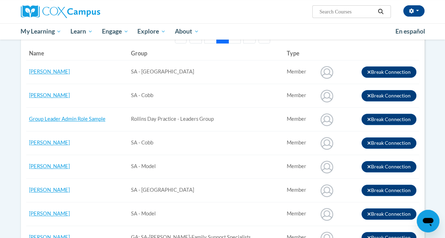
click at [223, 41] on button "3" at bounding box center [222, 37] width 12 height 13
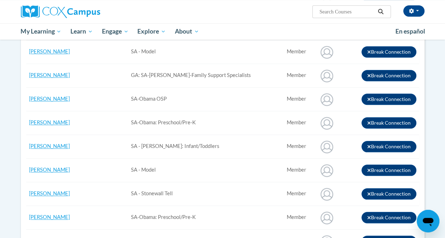
scroll to position [291, 0]
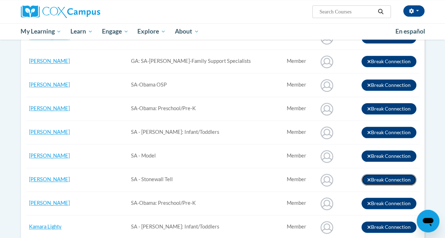
click at [369, 178] on icon "button" at bounding box center [369, 180] width 4 height 5
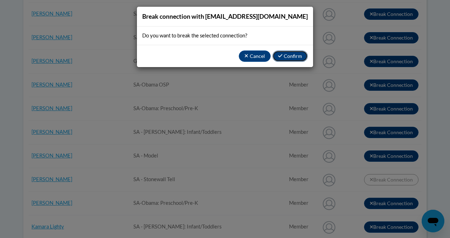
click at [286, 57] on button "Confirm" at bounding box center [289, 56] width 35 height 11
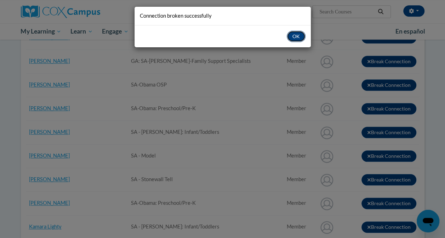
click at [291, 35] on button "OK" at bounding box center [295, 36] width 19 height 11
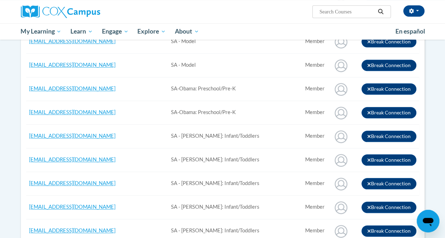
scroll to position [79, 0]
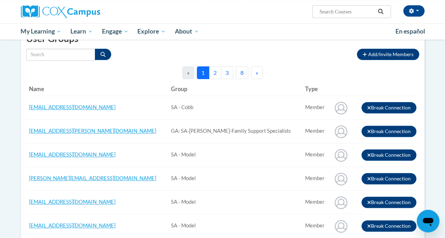
click at [214, 74] on button "2" at bounding box center [215, 72] width 12 height 13
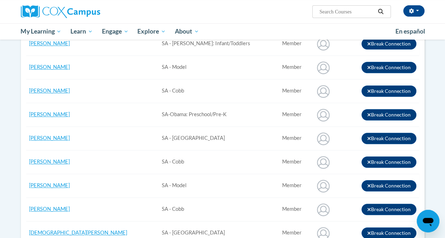
scroll to position [0, 0]
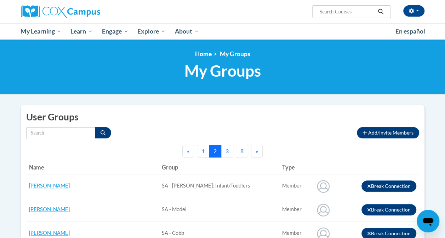
click at [228, 152] on button "3" at bounding box center [227, 151] width 12 height 13
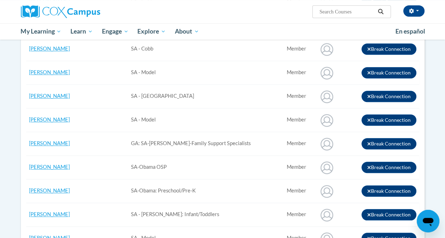
scroll to position [417, 0]
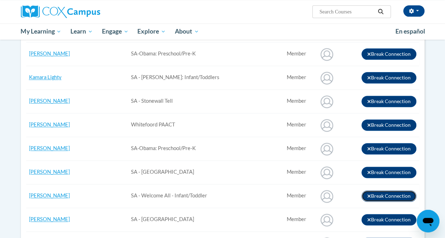
click at [369, 194] on icon "button" at bounding box center [369, 196] width 4 height 5
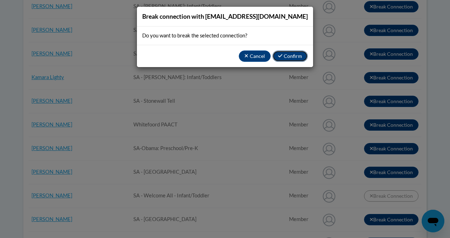
click at [287, 58] on button "Confirm" at bounding box center [289, 56] width 35 height 11
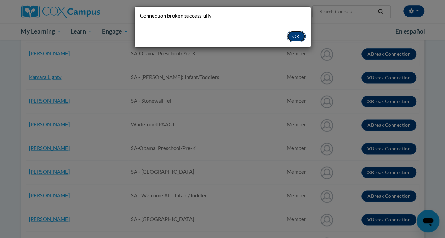
click at [296, 33] on button "OK" at bounding box center [295, 36] width 19 height 11
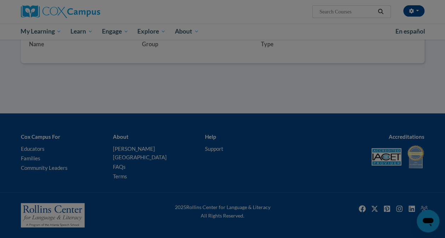
scroll to position [114, 0]
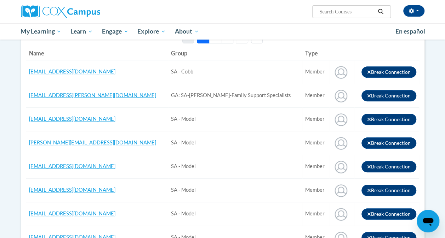
click at [226, 43] on button "3" at bounding box center [227, 37] width 12 height 13
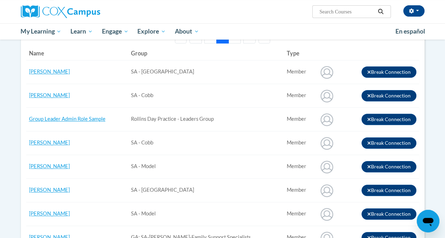
scroll to position [323, 0]
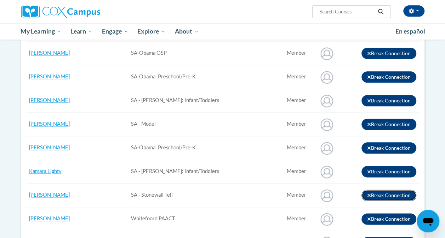
click at [367, 193] on icon "button" at bounding box center [369, 195] width 4 height 5
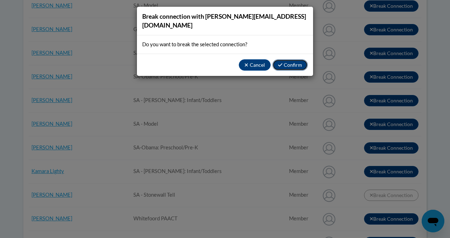
click at [289, 59] on button "Confirm" at bounding box center [289, 64] width 35 height 11
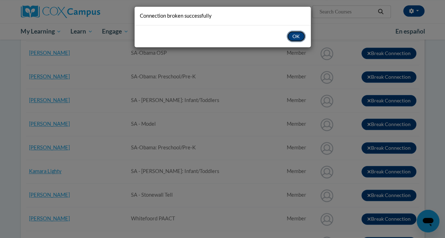
click at [298, 38] on button "OK" at bounding box center [295, 36] width 19 height 11
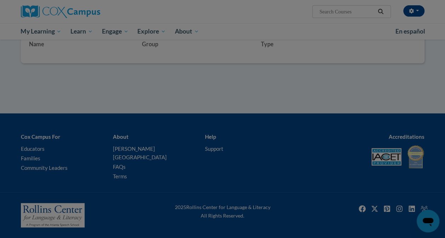
scroll to position [114, 0]
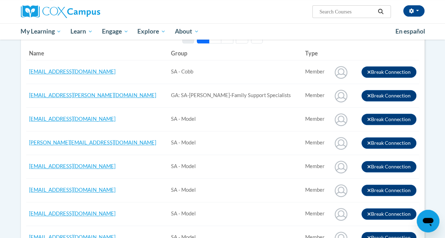
click at [228, 42] on button "3" at bounding box center [227, 37] width 12 height 13
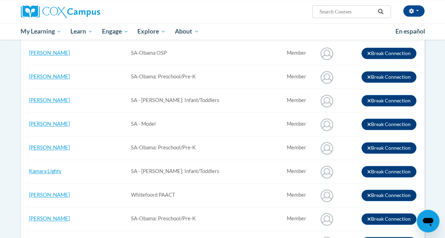
scroll to position [531, 0]
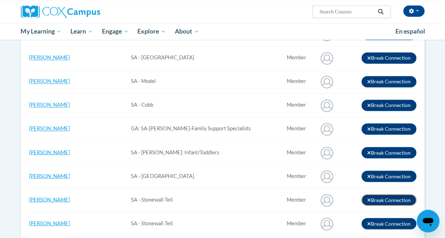
click at [369, 198] on icon "button" at bounding box center [369, 200] width 4 height 5
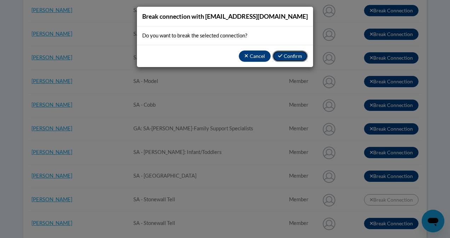
click at [284, 56] on button "Confirm" at bounding box center [289, 56] width 35 height 11
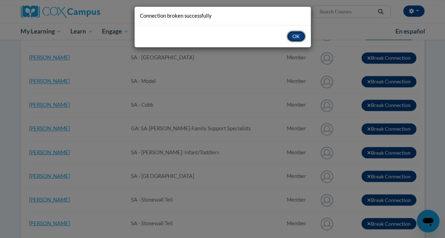
click at [293, 40] on button "OK" at bounding box center [295, 36] width 19 height 11
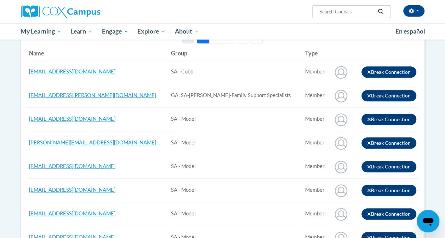
click at [225, 41] on button "3" at bounding box center [227, 37] width 12 height 13
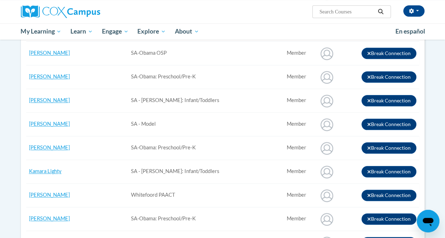
scroll to position [531, 0]
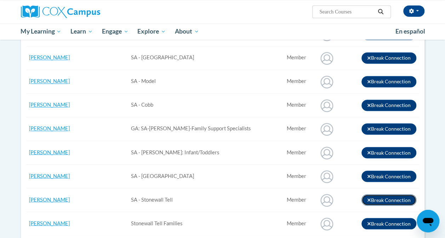
click at [369, 198] on icon "button" at bounding box center [369, 200] width 4 height 5
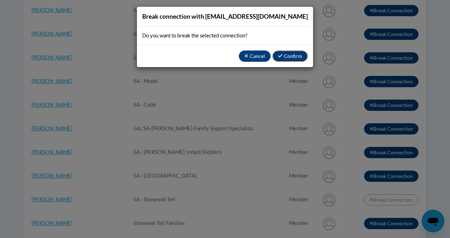
click at [289, 56] on button "Confirm" at bounding box center [289, 56] width 35 height 11
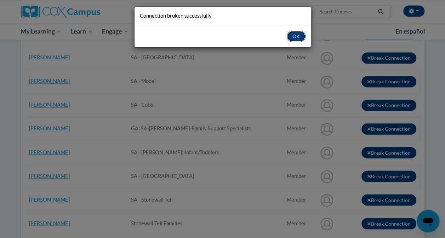
click at [290, 39] on button "OK" at bounding box center [295, 36] width 19 height 11
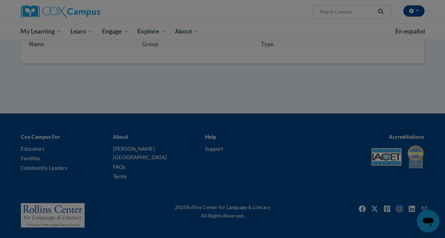
scroll to position [114, 0]
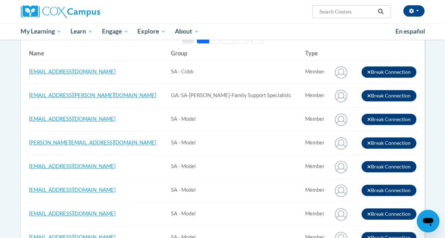
click at [228, 42] on button "3" at bounding box center [227, 37] width 12 height 13
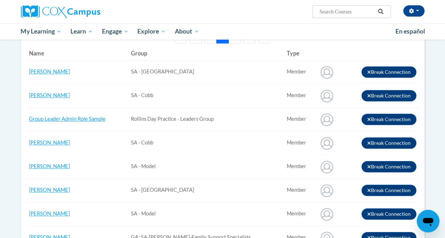
click at [364, 201] on td "Break Connection" at bounding box center [381, 191] width 75 height 24
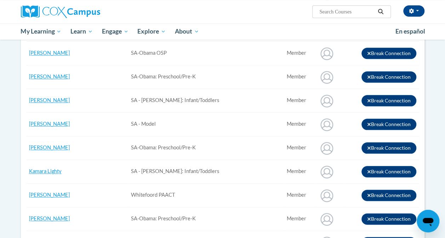
scroll to position [531, 0]
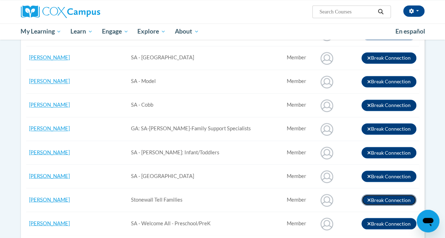
click at [369, 198] on icon "button" at bounding box center [368, 199] width 3 height 3
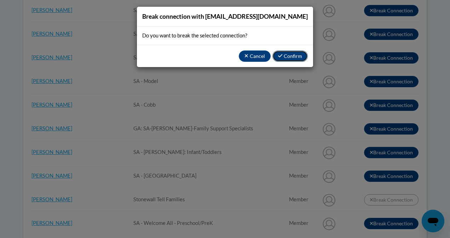
click at [297, 53] on button "Confirm" at bounding box center [289, 56] width 35 height 11
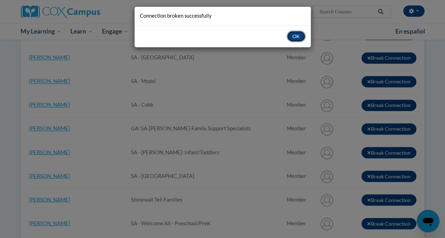
click at [296, 39] on button "OK" at bounding box center [295, 36] width 19 height 11
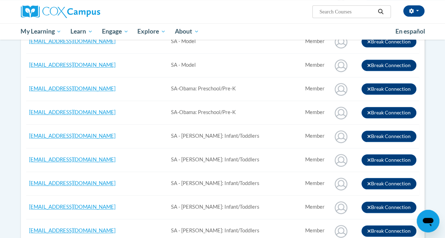
scroll to position [79, 0]
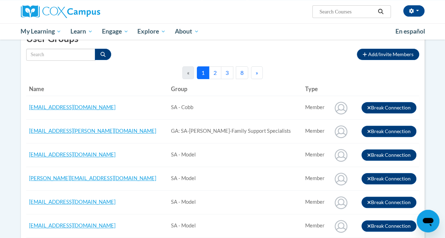
click at [227, 72] on button "3" at bounding box center [227, 72] width 12 height 13
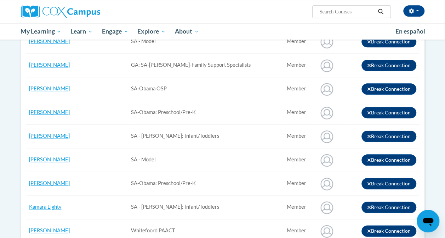
scroll to position [495, 0]
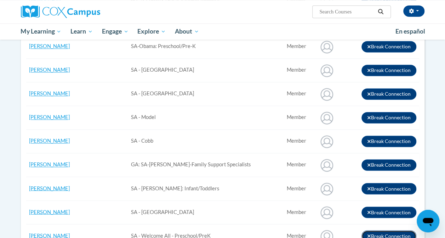
click at [369, 234] on icon "button" at bounding box center [368, 235] width 3 height 3
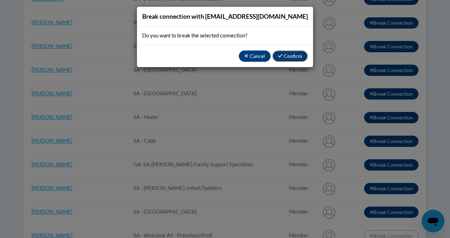
click at [294, 57] on button "Confirm" at bounding box center [289, 56] width 35 height 11
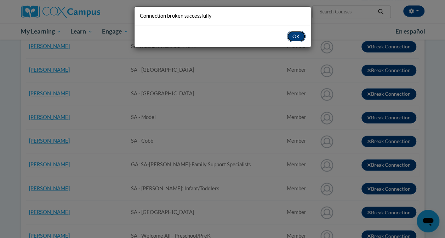
click at [292, 36] on button "OK" at bounding box center [295, 36] width 19 height 11
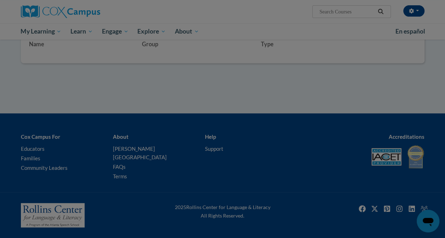
scroll to position [114, 0]
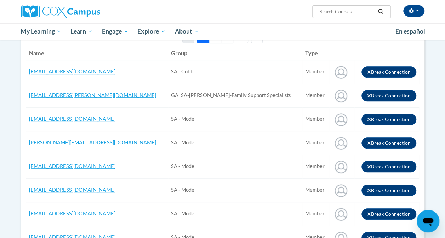
click at [302, 55] on th "Type" at bounding box center [315, 53] width 27 height 14
click at [230, 42] on button "3" at bounding box center [227, 37] width 12 height 13
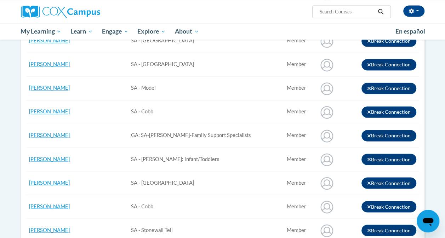
scroll to position [539, 0]
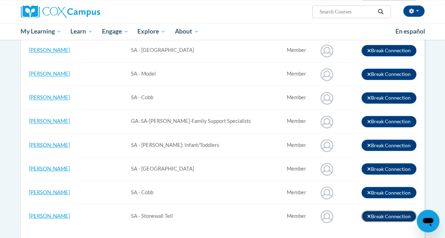
click at [369, 214] on icon "button" at bounding box center [369, 216] width 4 height 5
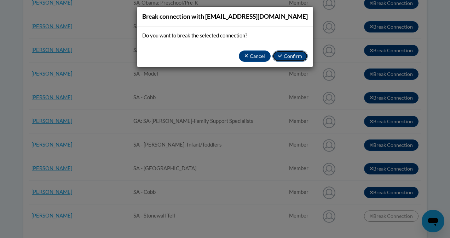
click at [296, 57] on button "Confirm" at bounding box center [289, 56] width 35 height 11
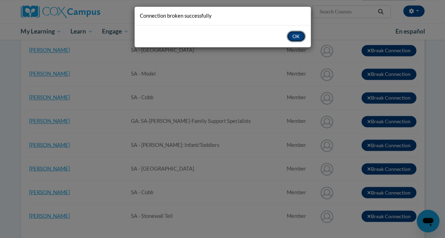
click at [298, 37] on button "OK" at bounding box center [295, 36] width 19 height 11
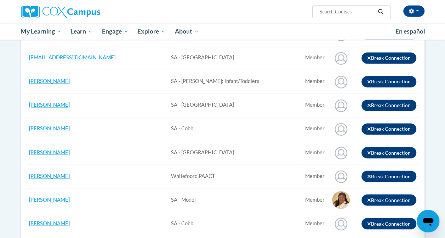
scroll to position [704, 0]
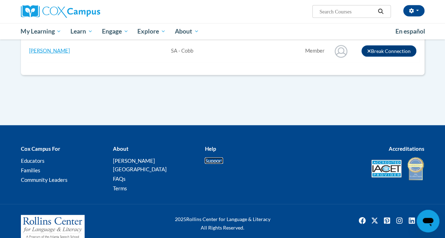
click at [217, 159] on link "Support" at bounding box center [213, 161] width 18 height 6
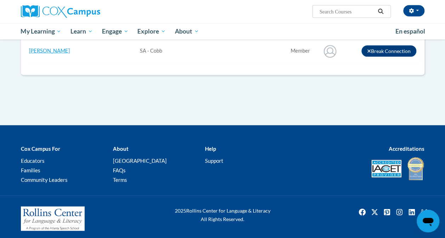
click at [211, 146] on b "Help" at bounding box center [209, 149] width 11 height 6
click at [209, 146] on b "Help" at bounding box center [209, 149] width 11 height 6
click at [214, 158] on link "Support" at bounding box center [213, 161] width 18 height 6
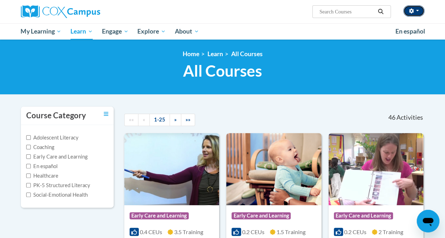
click at [407, 13] on button "button" at bounding box center [413, 10] width 21 height 11
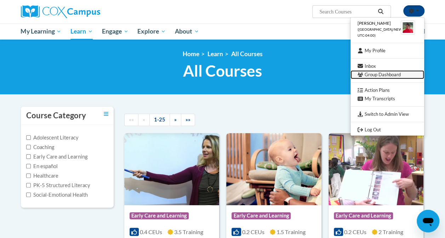
click at [368, 77] on link "Group Dashboard" at bounding box center [387, 74] width 74 height 9
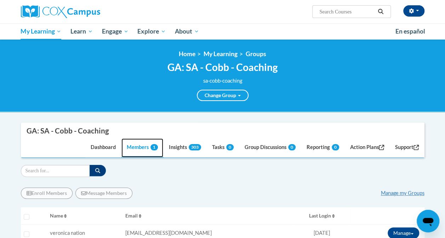
click at [137, 148] on link "Members 1" at bounding box center [142, 148] width 42 height 19
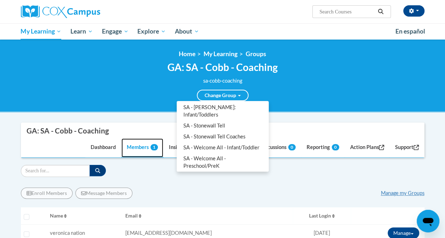
scroll to position [74, 0]
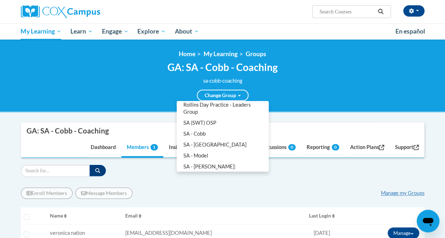
click at [268, 114] on ul "GA: SA - Cobb - Coaching GA: SA-Obama-Family Support Specialists Kids Time Camp…" at bounding box center [222, 136] width 92 height 71
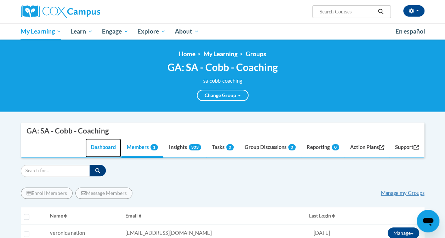
click at [97, 145] on link "Dashboard" at bounding box center [103, 148] width 36 height 19
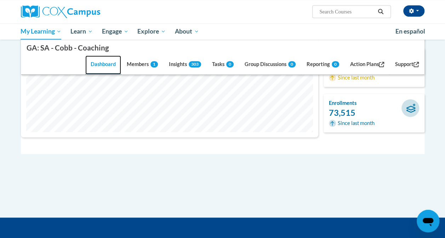
scroll to position [18, 0]
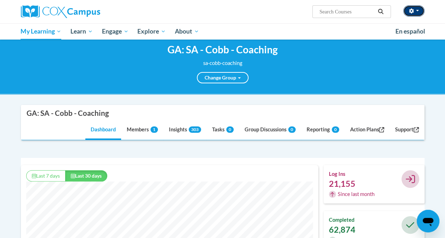
click at [418, 11] on span "button" at bounding box center [417, 10] width 3 height 1
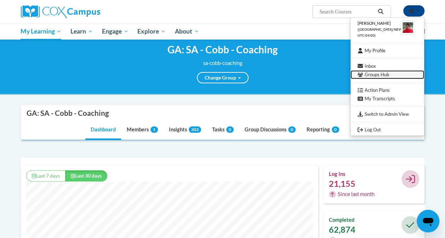
click at [379, 76] on link "Groups Hub" at bounding box center [387, 74] width 74 height 9
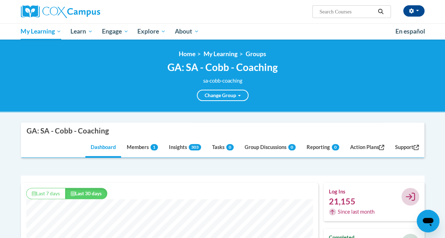
scroll to position [181, 297]
click at [265, 147] on link "Group Discussions 0" at bounding box center [270, 148] width 62 height 19
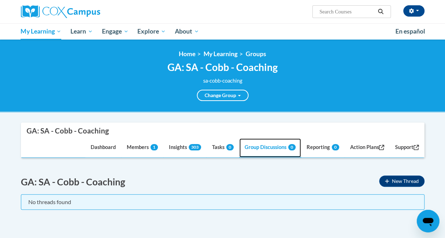
click at [265, 147] on link "Group Discussions 0" at bounding box center [270, 148] width 62 height 19
click at [188, 52] on link "Home" at bounding box center [187, 53] width 17 height 7
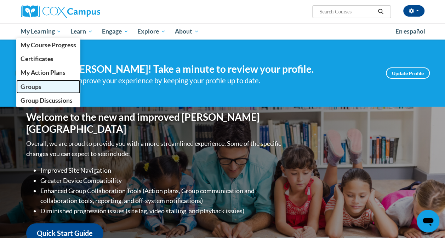
click at [29, 86] on span "Groups" at bounding box center [31, 86] width 21 height 7
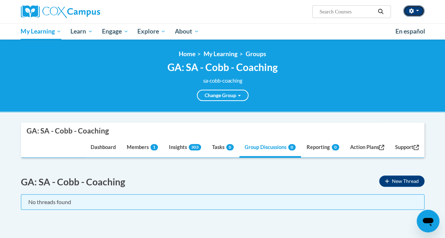
click at [417, 13] on button "button" at bounding box center [413, 10] width 21 height 11
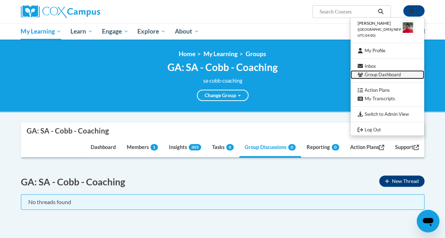
click at [367, 74] on link "Group Dashboard" at bounding box center [387, 74] width 74 height 9
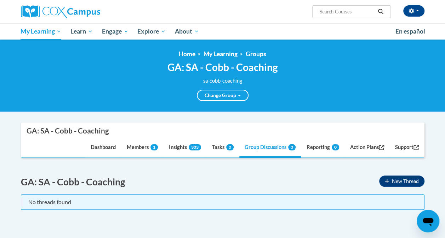
scroll to position [148, 0]
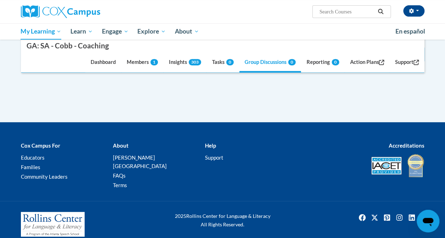
click at [442, 59] on body "[PERSON_NAME] ([GEOGRAPHIC_DATA]/New_York UTC-04:00) My Profile Inbox Groups Hu…" at bounding box center [222, 49] width 445 height 395
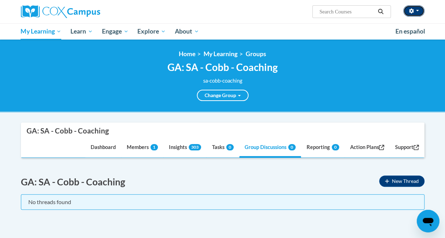
click at [414, 12] on button "button" at bounding box center [413, 10] width 21 height 11
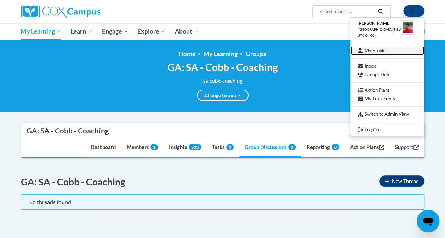
click at [369, 50] on link "My Profile" at bounding box center [387, 50] width 74 height 9
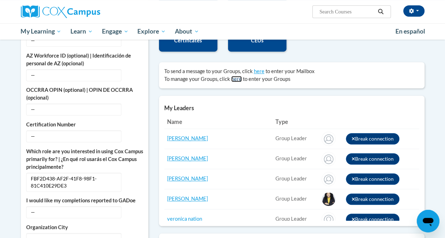
click at [236, 79] on link "here" at bounding box center [236, 79] width 11 height 6
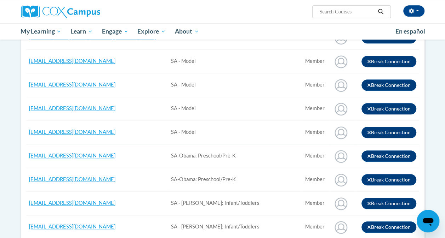
scroll to position [11, 0]
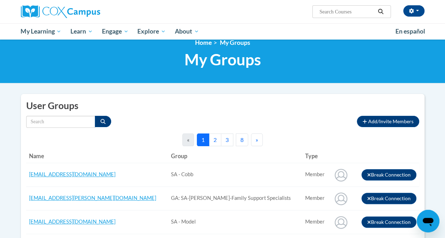
click at [227, 141] on button "3" at bounding box center [227, 140] width 12 height 13
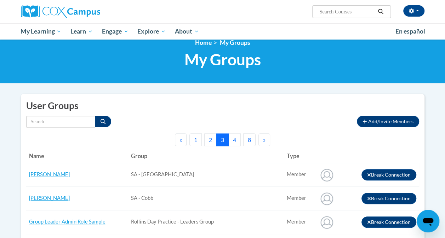
click at [230, 155] on th "Group" at bounding box center [206, 156] width 156 height 14
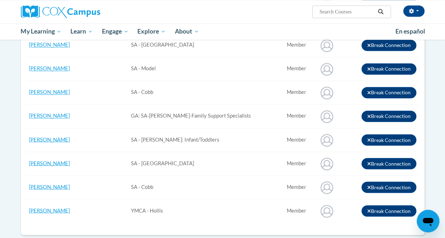
scroll to position [558, 0]
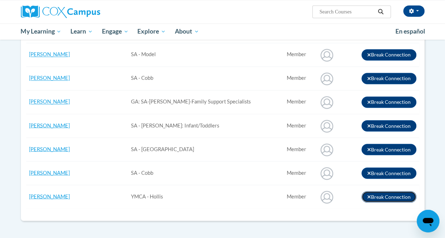
click at [369, 195] on icon "button" at bounding box center [368, 196] width 3 height 3
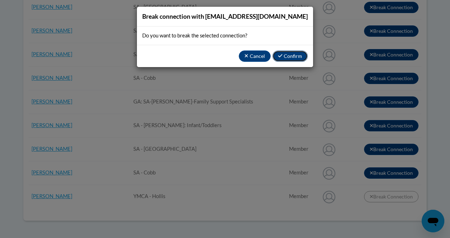
click at [284, 58] on button "Confirm" at bounding box center [289, 56] width 35 height 11
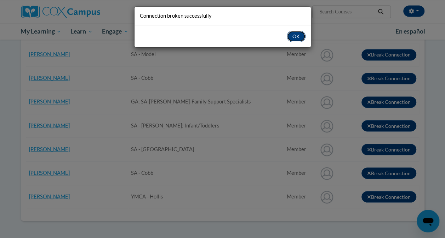
click at [294, 34] on button "OK" at bounding box center [295, 36] width 19 height 11
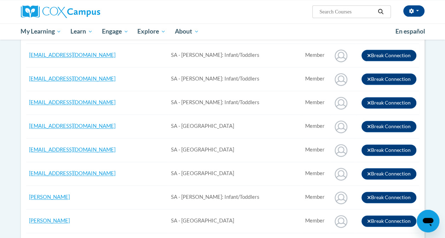
scroll to position [65, 0]
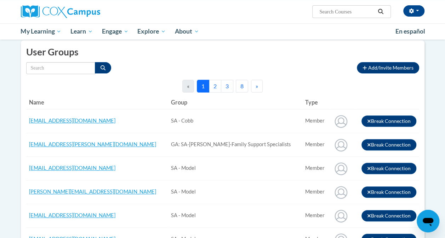
click at [226, 83] on button "3" at bounding box center [227, 86] width 12 height 13
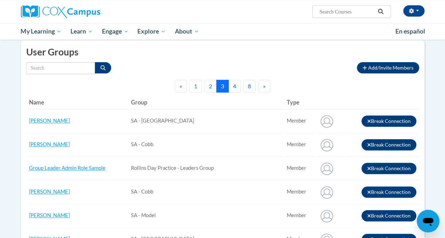
click at [226, 83] on button "3" at bounding box center [222, 86] width 12 height 13
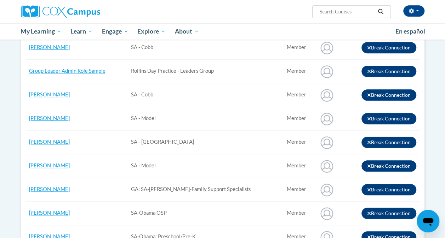
scroll to position [0, 0]
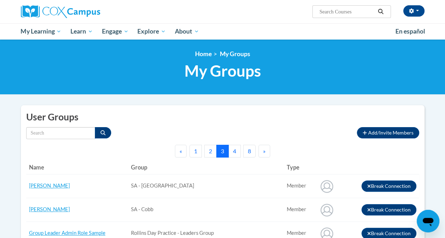
click at [234, 150] on button "4" at bounding box center [234, 151] width 12 height 13
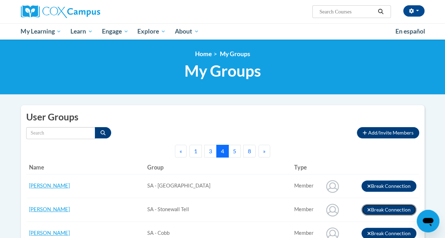
click at [368, 209] on icon "button" at bounding box center [369, 210] width 4 height 5
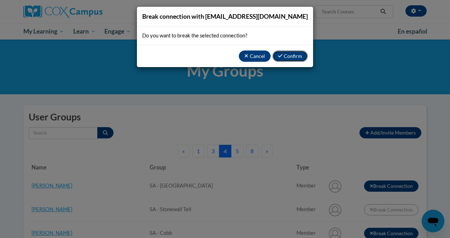
click at [298, 52] on button "Confirm" at bounding box center [289, 56] width 35 height 11
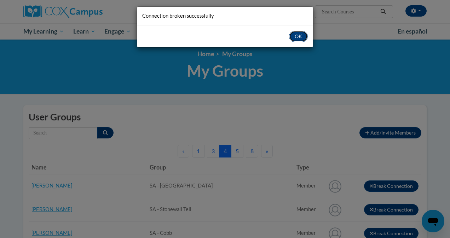
click at [300, 36] on button "OK" at bounding box center [298, 36] width 19 height 11
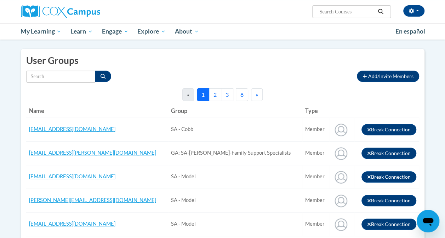
scroll to position [71, 0]
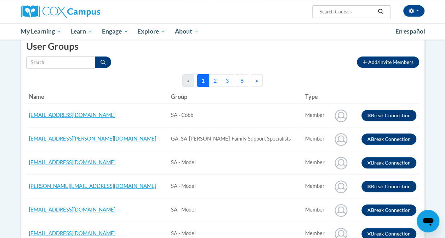
click at [230, 76] on button "3" at bounding box center [227, 80] width 12 height 13
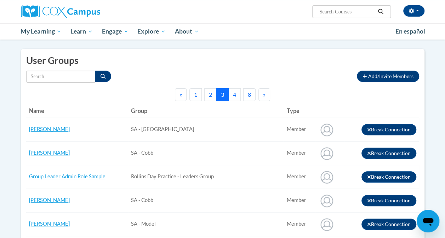
scroll to position [0, 0]
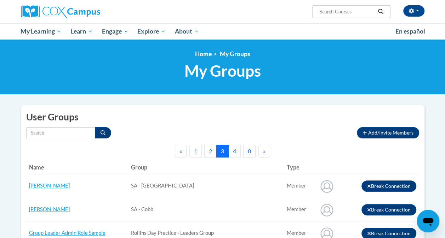
click at [236, 147] on button "4" at bounding box center [234, 151] width 12 height 13
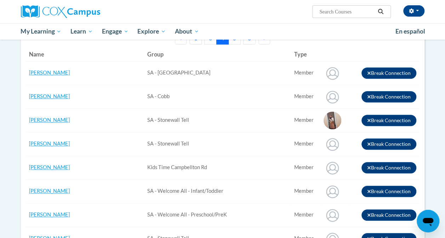
scroll to position [127, 0]
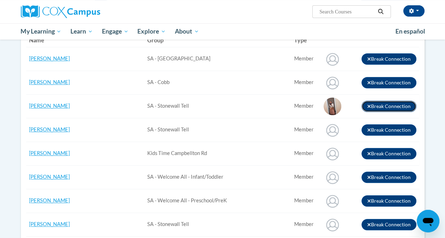
click at [368, 105] on icon "button" at bounding box center [369, 106] width 4 height 5
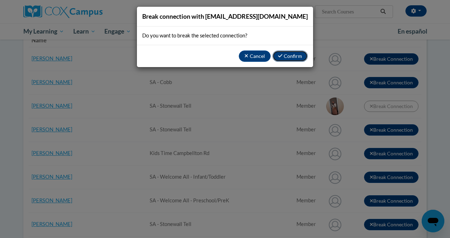
click at [296, 55] on button "Confirm" at bounding box center [289, 56] width 35 height 11
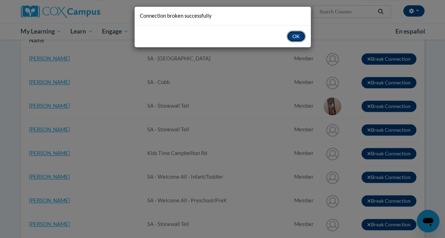
click at [292, 38] on button "OK" at bounding box center [295, 36] width 19 height 11
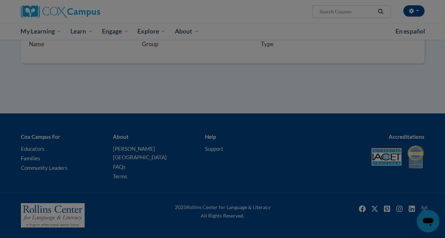
scroll to position [114, 0]
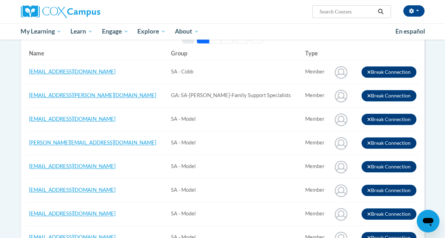
click at [228, 40] on button "3" at bounding box center [227, 37] width 12 height 13
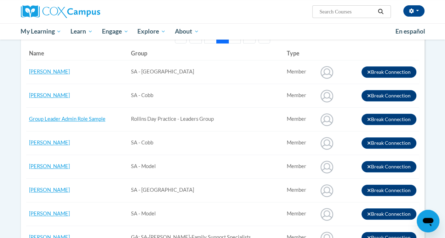
click at [235, 41] on button "4" at bounding box center [234, 37] width 12 height 13
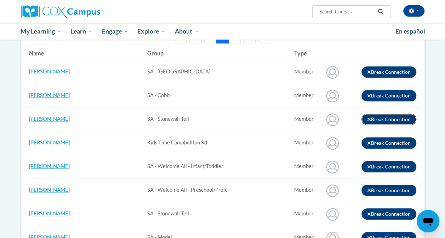
click at [367, 118] on icon "button" at bounding box center [368, 119] width 3 height 3
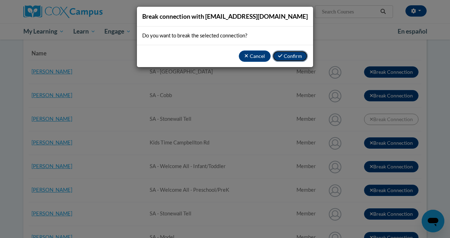
click at [291, 54] on button "Confirm" at bounding box center [289, 56] width 35 height 11
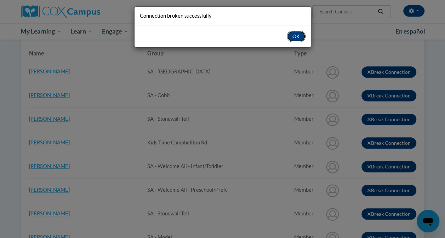
click at [296, 35] on button "OK" at bounding box center [295, 36] width 19 height 11
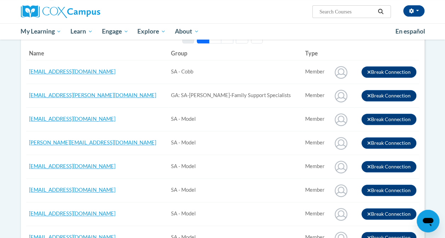
click at [242, 40] on button "8" at bounding box center [242, 37] width 12 height 13
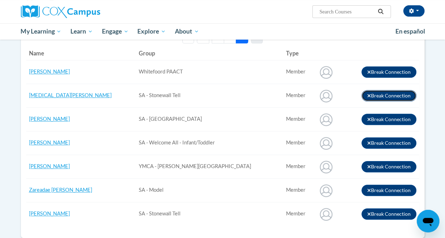
click at [367, 94] on icon "button" at bounding box center [368, 95] width 3 height 3
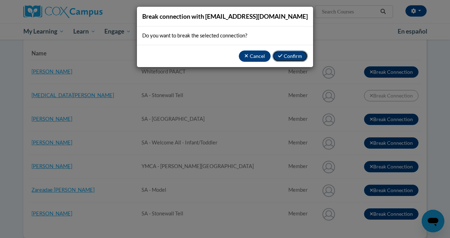
click at [283, 55] on button "Confirm" at bounding box center [289, 56] width 35 height 11
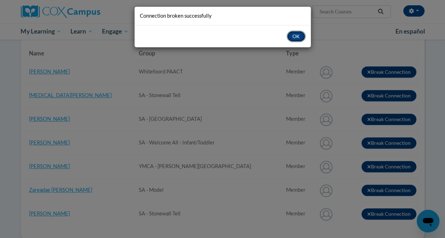
click at [292, 34] on button "OK" at bounding box center [295, 36] width 19 height 11
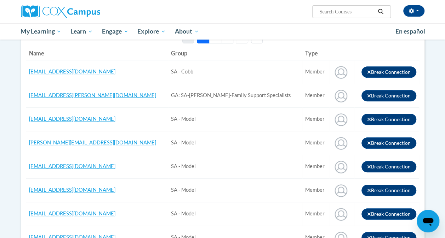
click at [241, 40] on button "8" at bounding box center [242, 37] width 12 height 13
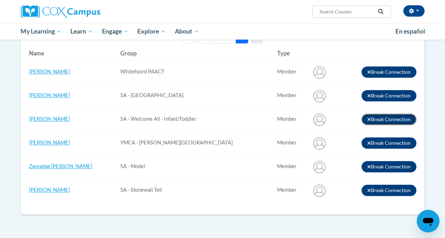
click at [367, 118] on icon "button" at bounding box center [369, 119] width 4 height 5
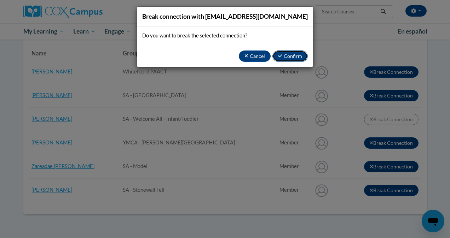
click at [295, 55] on button "Confirm" at bounding box center [289, 56] width 35 height 11
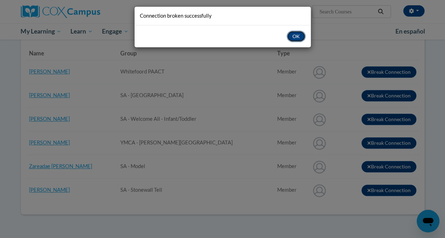
click at [299, 35] on button "OK" at bounding box center [295, 36] width 19 height 11
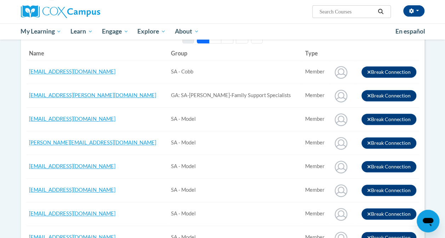
click at [243, 41] on button "8" at bounding box center [242, 37] width 12 height 13
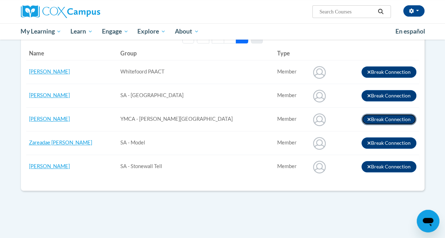
click at [368, 119] on icon "button" at bounding box center [369, 119] width 4 height 5
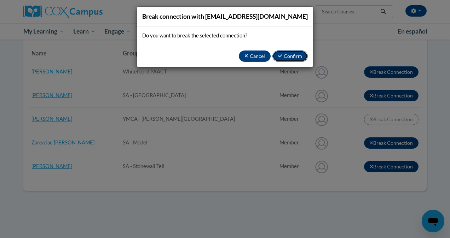
click at [295, 56] on button "Confirm" at bounding box center [289, 56] width 35 height 11
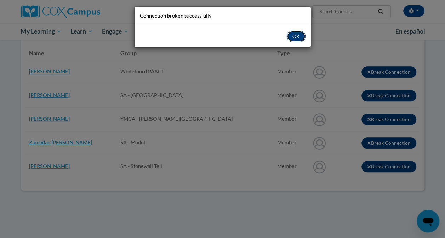
click at [297, 39] on button "OK" at bounding box center [295, 36] width 19 height 11
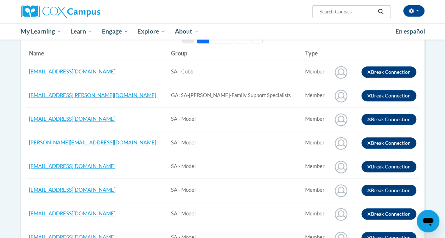
click at [240, 41] on button "8" at bounding box center [242, 37] width 12 height 13
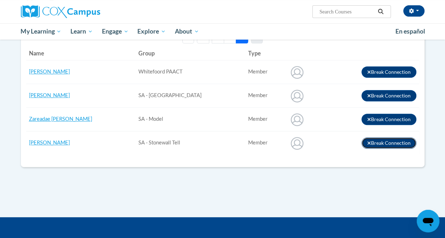
click at [368, 143] on icon "button" at bounding box center [369, 143] width 4 height 5
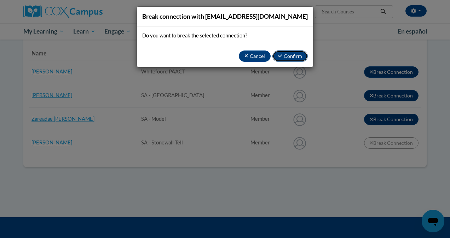
click at [287, 57] on button "Confirm" at bounding box center [289, 56] width 35 height 11
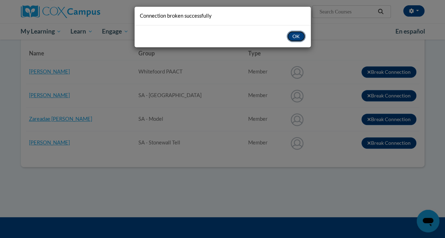
click at [300, 35] on button "OK" at bounding box center [295, 36] width 19 height 11
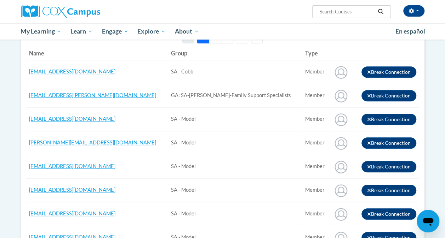
click at [256, 41] on button "»" at bounding box center [257, 37] width 12 height 13
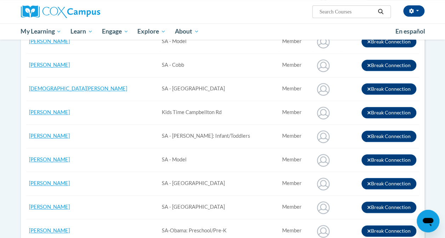
scroll to position [79, 0]
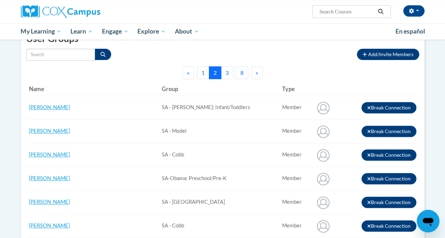
click at [243, 76] on button "8" at bounding box center [242, 72] width 12 height 13
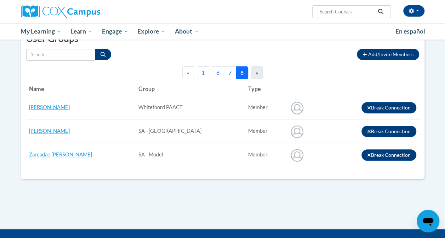
click at [230, 74] on button "7" at bounding box center [230, 72] width 12 height 13
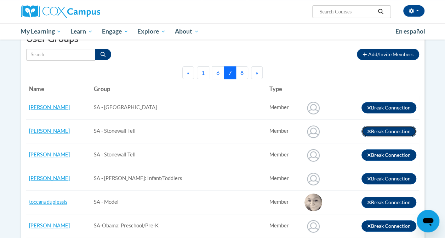
click at [366, 129] on button "Break Connection" at bounding box center [388, 131] width 55 height 11
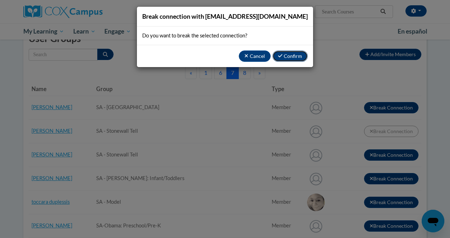
click at [288, 58] on button "Confirm" at bounding box center [289, 56] width 35 height 11
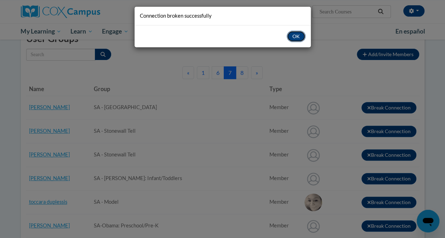
click at [293, 40] on button "OK" at bounding box center [295, 36] width 19 height 11
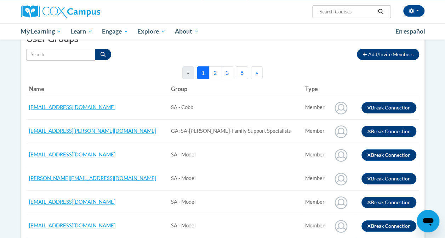
click at [238, 73] on button "8" at bounding box center [242, 72] width 12 height 13
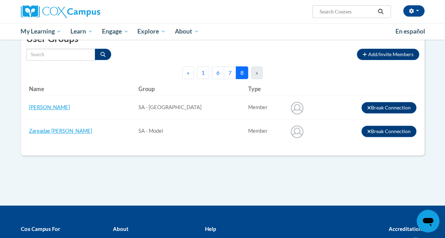
click at [228, 75] on button "7" at bounding box center [230, 72] width 12 height 13
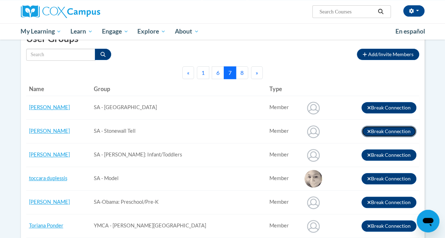
click at [367, 129] on icon "button" at bounding box center [369, 131] width 4 height 5
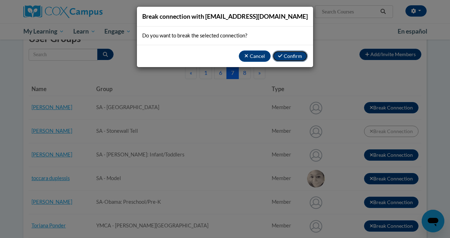
click at [294, 59] on button "Confirm" at bounding box center [289, 56] width 35 height 11
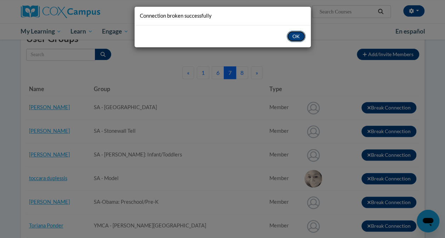
click at [300, 36] on button "OK" at bounding box center [295, 36] width 19 height 11
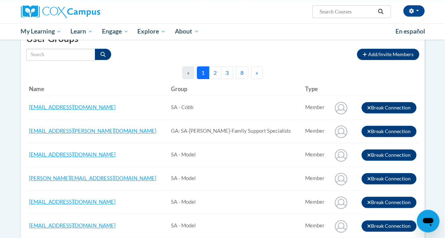
click at [242, 76] on button "8" at bounding box center [242, 72] width 12 height 13
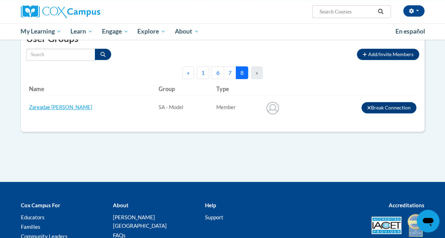
click at [230, 75] on button "7" at bounding box center [230, 72] width 12 height 13
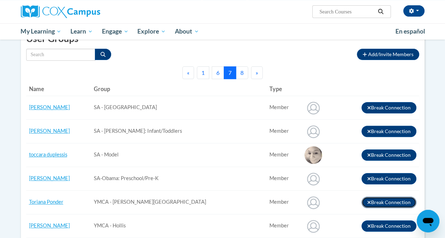
click at [367, 202] on icon "button" at bounding box center [369, 202] width 4 height 5
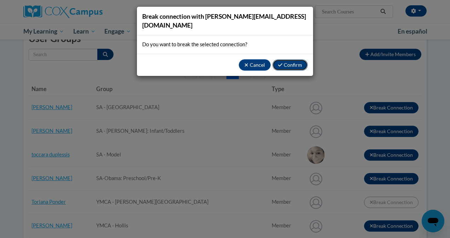
click at [292, 59] on button "Confirm" at bounding box center [289, 64] width 35 height 11
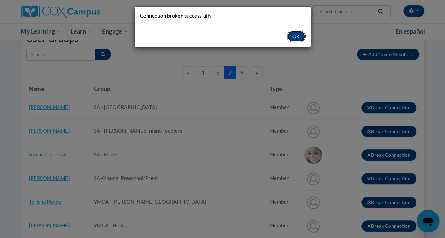
click at [294, 33] on button "OK" at bounding box center [295, 36] width 19 height 11
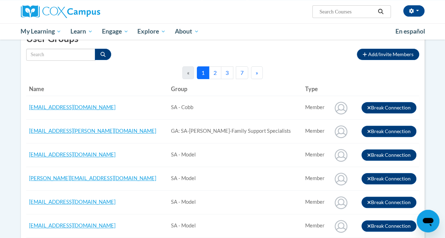
click at [243, 74] on button "7" at bounding box center [242, 72] width 12 height 13
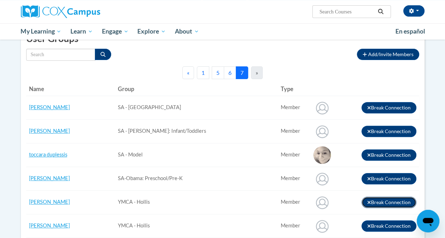
click at [367, 202] on icon "button" at bounding box center [368, 202] width 3 height 3
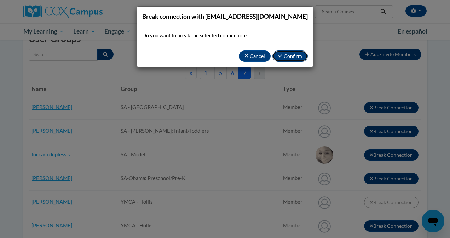
click at [293, 57] on button "Confirm" at bounding box center [289, 56] width 35 height 11
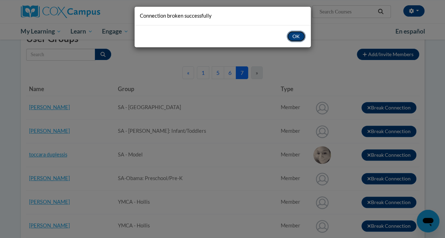
click at [294, 35] on button "OK" at bounding box center [295, 36] width 19 height 11
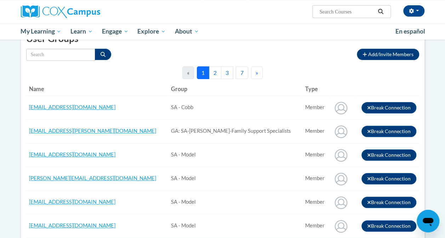
click at [243, 73] on button "7" at bounding box center [242, 72] width 12 height 13
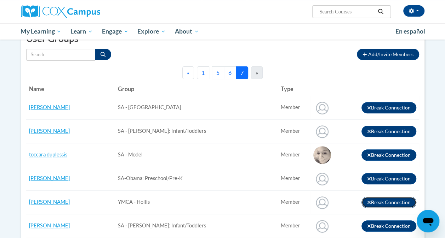
click at [367, 201] on icon "button" at bounding box center [368, 202] width 3 height 3
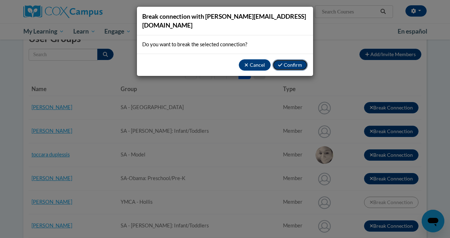
click at [296, 59] on button "Confirm" at bounding box center [289, 64] width 35 height 11
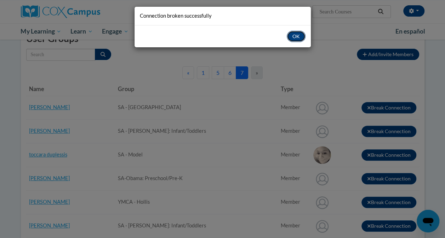
click at [294, 35] on button "OK" at bounding box center [295, 36] width 19 height 11
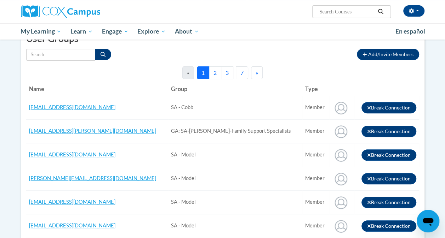
click at [241, 71] on button "7" at bounding box center [242, 72] width 12 height 13
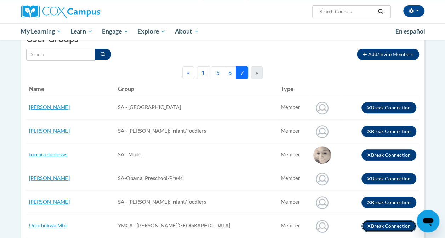
click at [370, 226] on icon "button" at bounding box center [369, 226] width 4 height 5
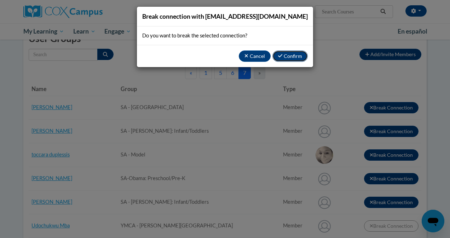
click at [289, 58] on button "Confirm" at bounding box center [289, 56] width 35 height 11
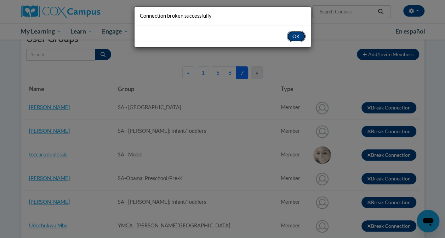
click at [300, 33] on button "OK" at bounding box center [295, 36] width 19 height 11
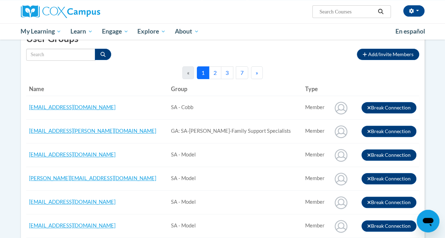
click at [241, 73] on button "7" at bounding box center [242, 72] width 12 height 13
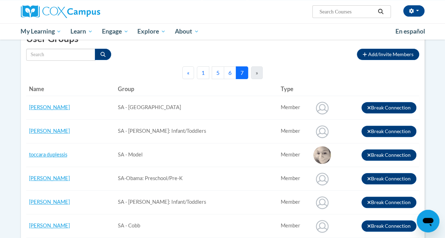
scroll to position [287, 0]
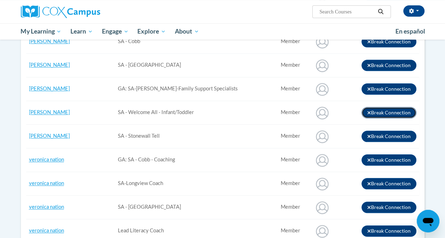
click at [367, 112] on icon "button" at bounding box center [369, 112] width 4 height 5
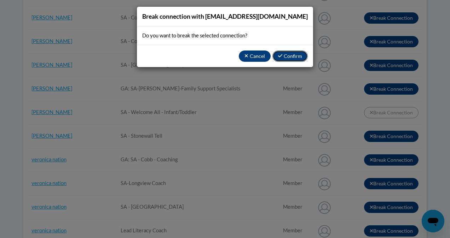
click at [286, 55] on button "Confirm" at bounding box center [289, 56] width 35 height 11
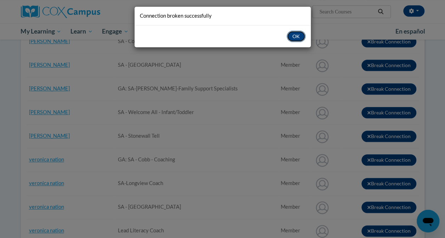
click at [291, 35] on button "OK" at bounding box center [295, 36] width 19 height 11
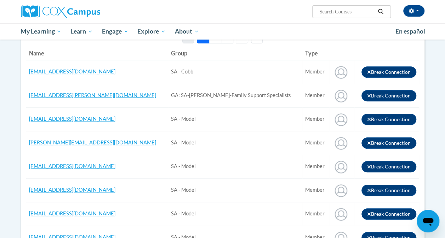
click at [257, 42] on button "»" at bounding box center [257, 37] width 12 height 13
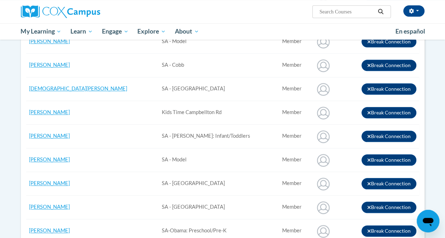
scroll to position [79, 0]
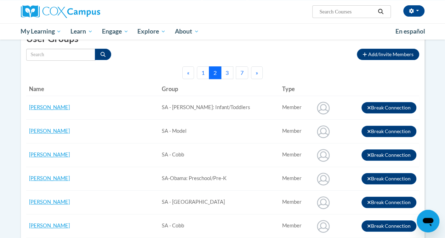
click at [239, 75] on button "7" at bounding box center [242, 72] width 12 height 13
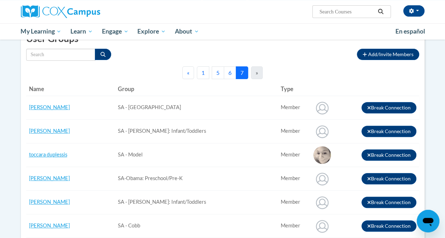
scroll to position [287, 0]
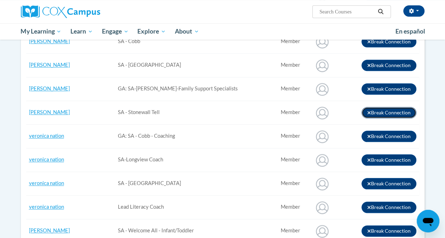
click at [370, 112] on icon "button" at bounding box center [368, 112] width 3 height 3
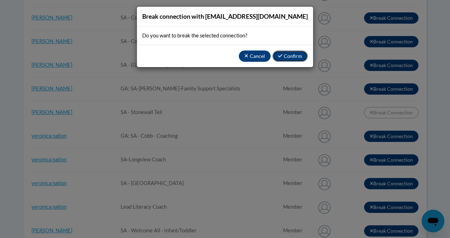
click at [288, 57] on button "Confirm" at bounding box center [289, 56] width 35 height 11
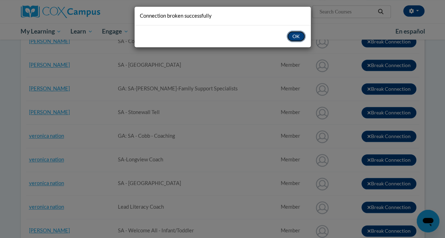
click at [299, 33] on button "OK" at bounding box center [295, 36] width 19 height 11
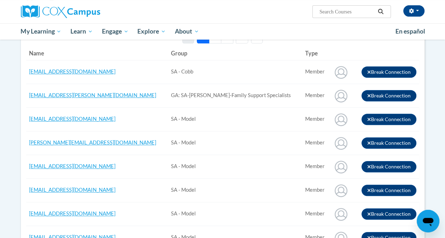
click at [244, 41] on button "7" at bounding box center [242, 37] width 12 height 13
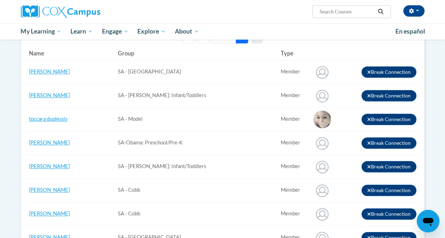
scroll to position [323, 0]
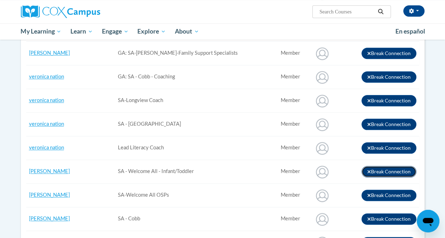
click at [367, 170] on icon "button" at bounding box center [368, 171] width 3 height 3
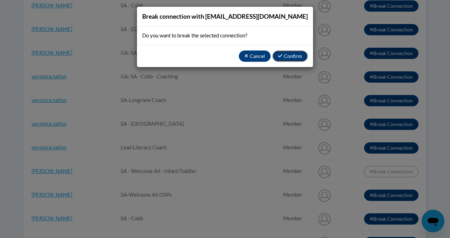
click at [284, 62] on button "Confirm" at bounding box center [289, 56] width 35 height 11
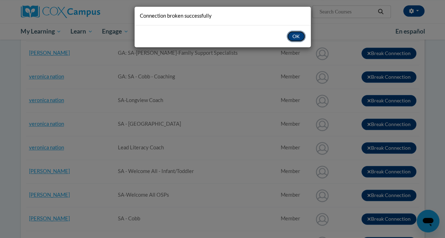
click at [293, 39] on button "OK" at bounding box center [295, 36] width 19 height 11
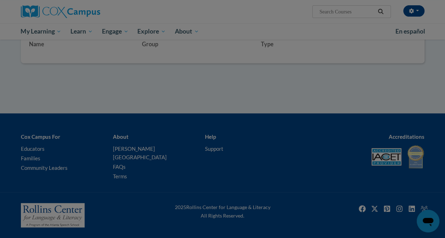
scroll to position [114, 0]
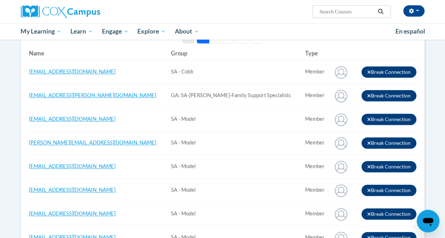
click at [242, 42] on button "7" at bounding box center [242, 37] width 12 height 13
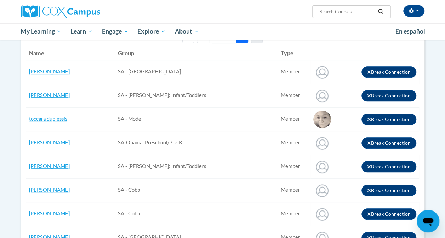
click at [236, 56] on th "Group" at bounding box center [196, 53] width 162 height 14
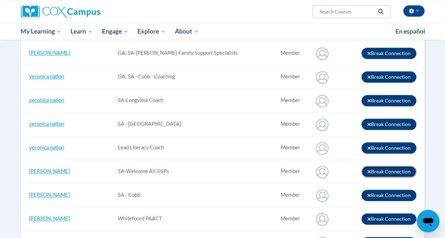
click at [368, 169] on icon "button" at bounding box center [369, 171] width 4 height 5
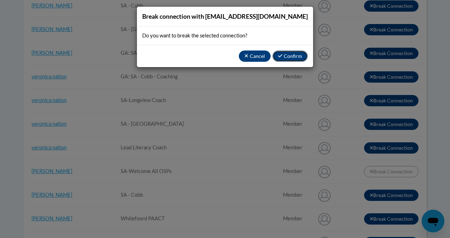
click at [289, 62] on button "Confirm" at bounding box center [289, 56] width 35 height 11
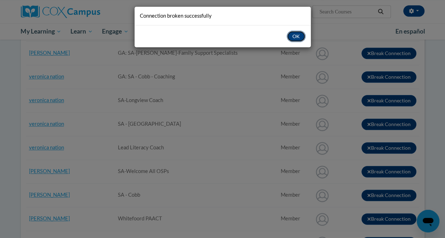
click at [297, 36] on button "OK" at bounding box center [295, 36] width 19 height 11
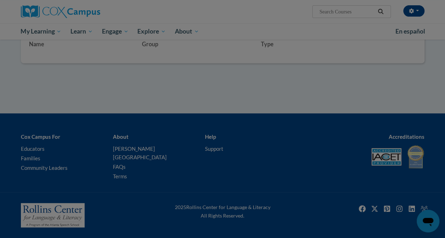
scroll to position [114, 0]
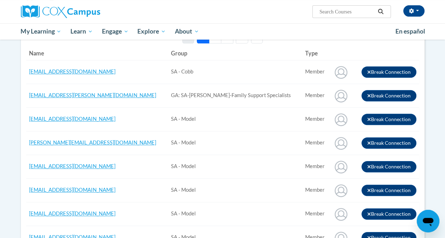
click at [243, 42] on button "7" at bounding box center [242, 37] width 12 height 13
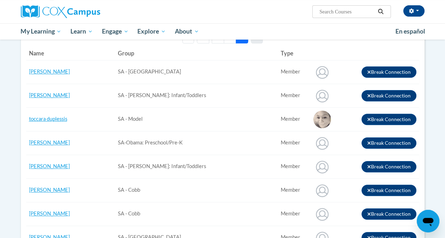
scroll to position [0, 0]
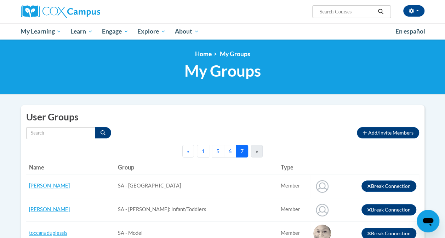
click at [231, 152] on button "6" at bounding box center [230, 151] width 12 height 13
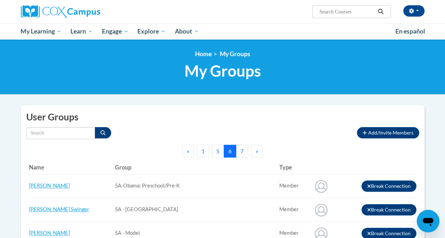
scroll to position [208, 0]
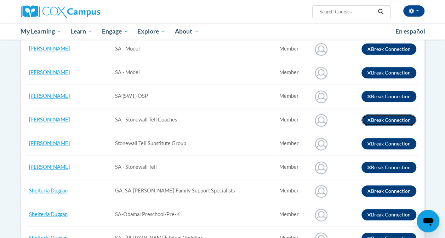
click at [370, 117] on button "Break Connection" at bounding box center [388, 120] width 55 height 11
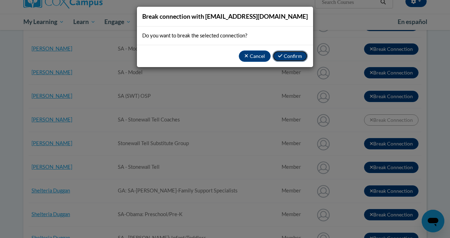
click at [287, 51] on button "Confirm" at bounding box center [289, 56] width 35 height 11
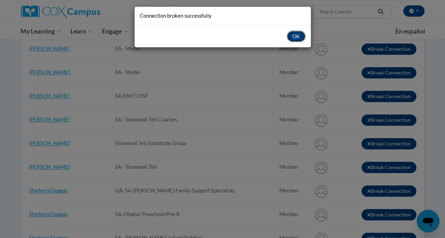
click at [297, 34] on button "OK" at bounding box center [295, 36] width 19 height 11
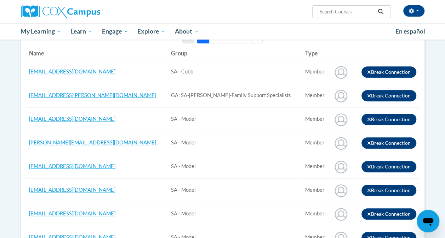
click at [238, 42] on button "7" at bounding box center [242, 37] width 12 height 13
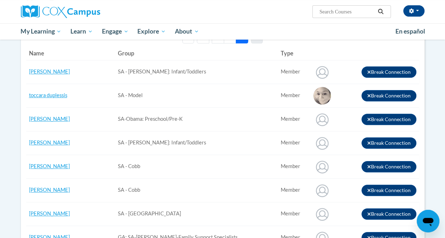
click at [233, 40] on button "6" at bounding box center [230, 37] width 12 height 13
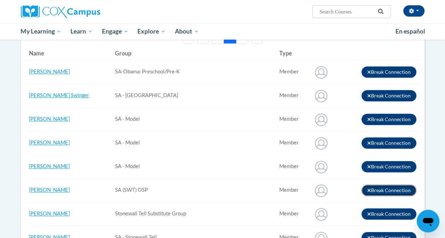
click at [368, 189] on icon "button" at bounding box center [368, 190] width 3 height 3
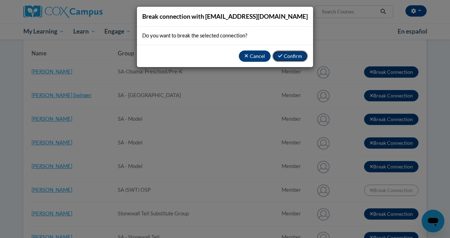
click at [284, 56] on button "Confirm" at bounding box center [289, 56] width 35 height 11
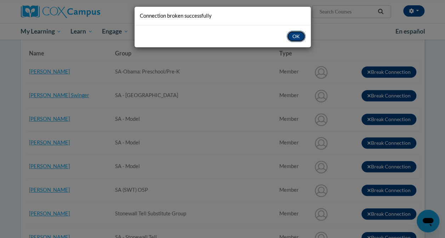
click at [302, 35] on button "OK" at bounding box center [295, 36] width 19 height 11
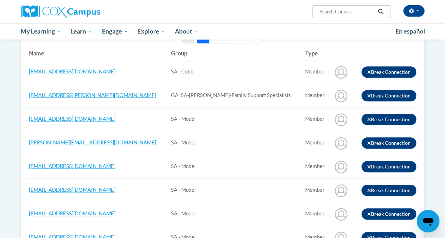
click at [243, 43] on button "7" at bounding box center [242, 37] width 12 height 13
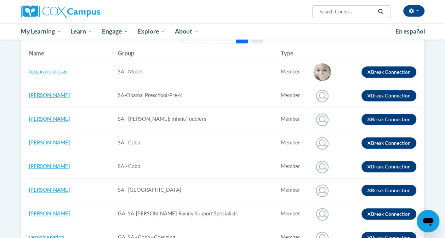
click at [230, 41] on button "6" at bounding box center [230, 37] width 12 height 13
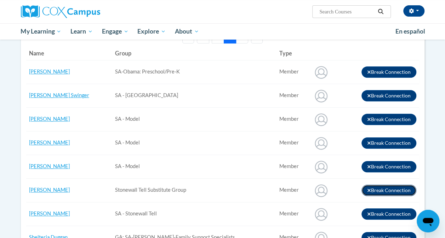
click at [367, 190] on icon "button" at bounding box center [369, 190] width 4 height 5
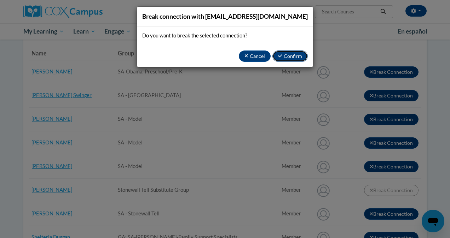
click at [282, 57] on icon "button" at bounding box center [280, 55] width 4 height 5
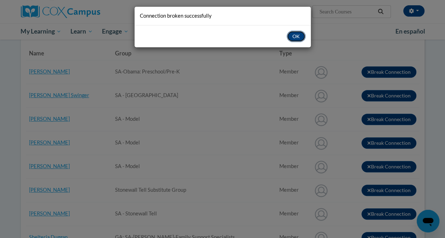
click at [300, 35] on button "OK" at bounding box center [295, 36] width 19 height 11
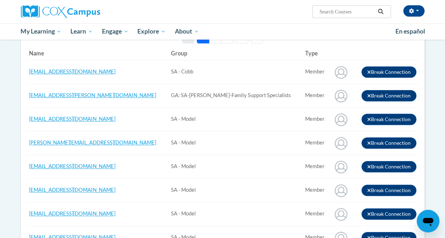
click at [239, 39] on ul "My Learning My Learning My Course Progress Certificates My Action Plans Groups …" at bounding box center [203, 31] width 374 height 16
click at [240, 40] on button "7" at bounding box center [242, 37] width 12 height 13
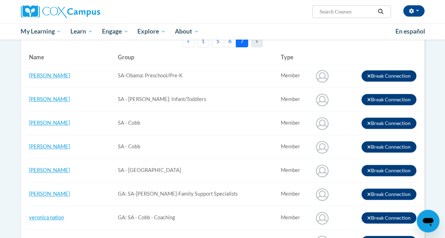
scroll to position [96, 0]
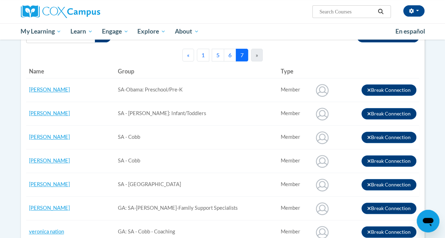
click at [228, 52] on button "6" at bounding box center [230, 55] width 12 height 13
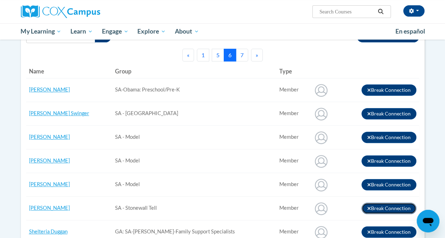
click at [368, 207] on icon "button" at bounding box center [369, 208] width 4 height 5
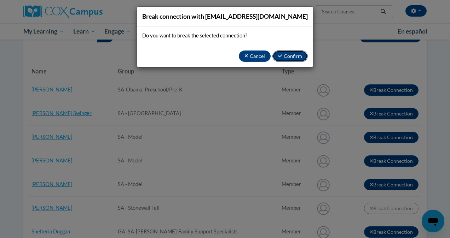
click at [297, 58] on button "Confirm" at bounding box center [289, 56] width 35 height 11
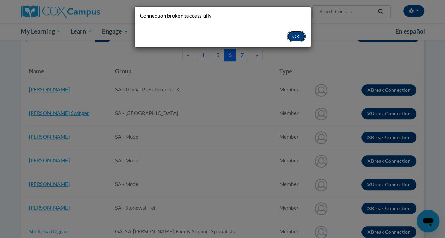
click at [291, 35] on button "OK" at bounding box center [295, 36] width 19 height 11
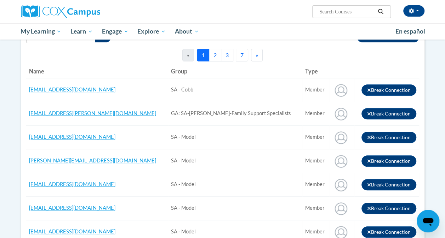
click at [231, 52] on button "3" at bounding box center [227, 55] width 12 height 13
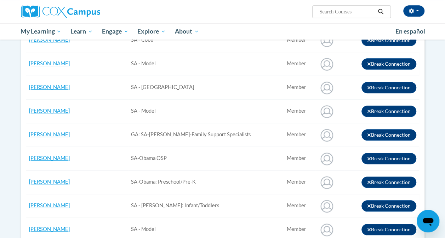
scroll to position [8, 0]
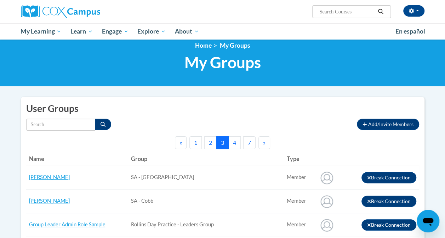
click at [240, 85] on div "<en>My Learning</en><fr>New fr_My Learning</fr><it>New it_My Learning</it><de>N…" at bounding box center [222, 58] width 445 height 55
click at [235, 139] on button "4" at bounding box center [234, 143] width 12 height 13
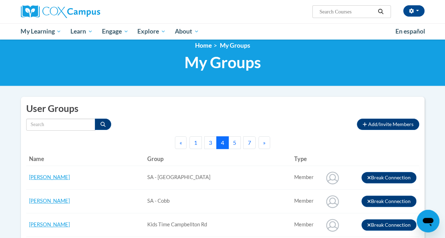
scroll to position [217, 0]
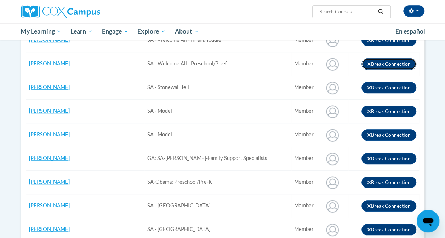
click at [367, 64] on icon "button" at bounding box center [368, 63] width 3 height 3
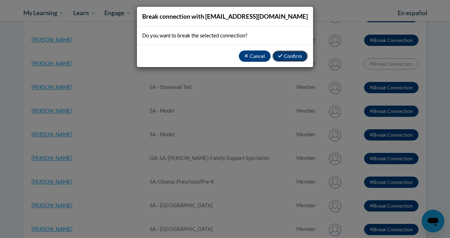
click at [285, 58] on button "Confirm" at bounding box center [289, 56] width 35 height 11
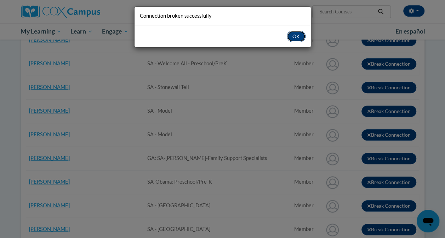
click at [296, 35] on button "OK" at bounding box center [295, 36] width 19 height 11
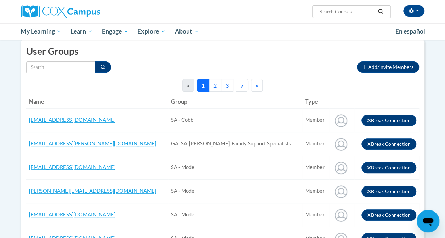
scroll to position [64, 0]
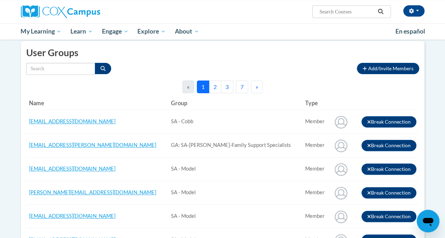
click at [229, 82] on button "3" at bounding box center [227, 87] width 12 height 13
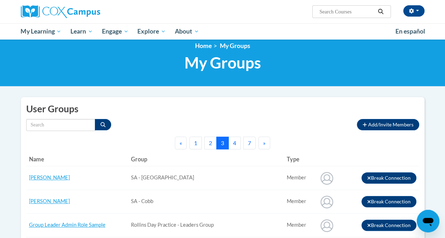
scroll to position [27, 0]
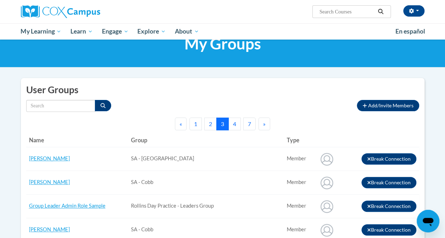
click at [233, 128] on button "4" at bounding box center [234, 124] width 12 height 13
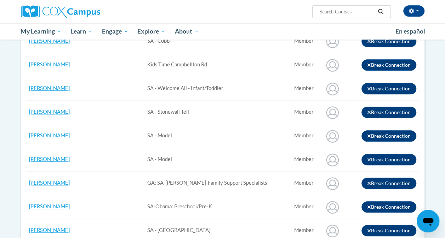
scroll to position [170, 0]
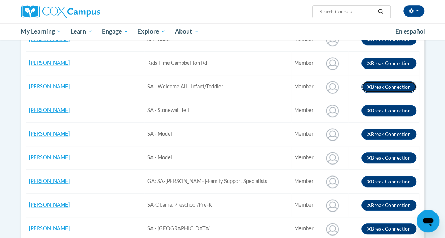
click at [363, 88] on button "Break Connection" at bounding box center [388, 86] width 55 height 11
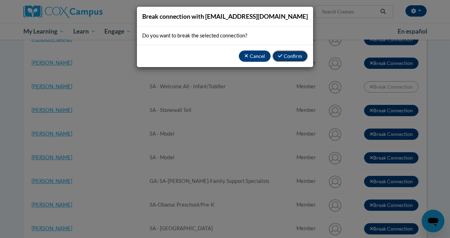
click at [292, 61] on button "Confirm" at bounding box center [289, 56] width 35 height 11
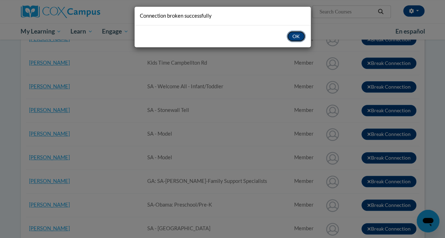
click at [302, 36] on button "OK" at bounding box center [295, 36] width 19 height 11
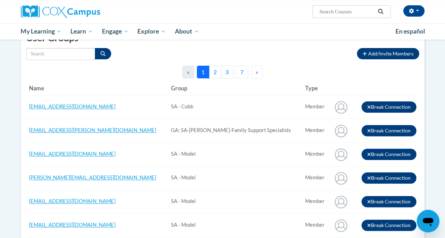
scroll to position [36, 0]
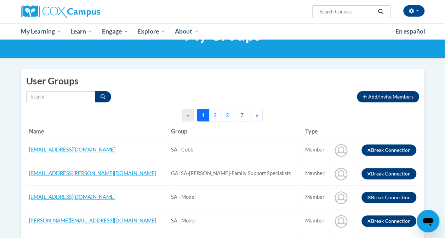
click at [244, 110] on button "7" at bounding box center [242, 115] width 12 height 13
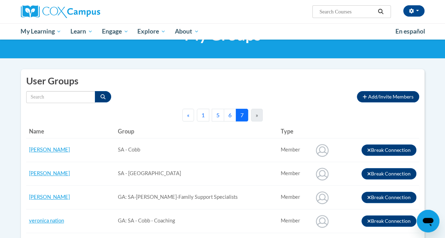
click at [220, 112] on button "5" at bounding box center [217, 115] width 12 height 13
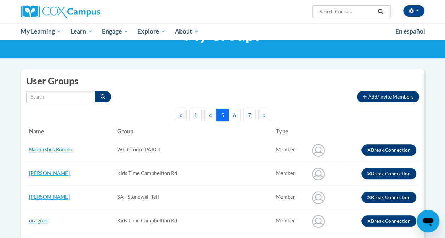
click at [208, 117] on button "4" at bounding box center [210, 115] width 12 height 13
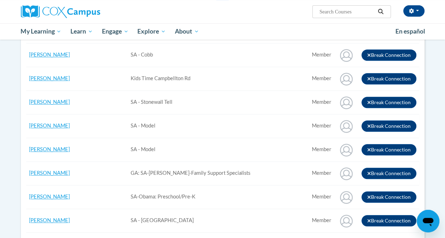
scroll to position [161, 0]
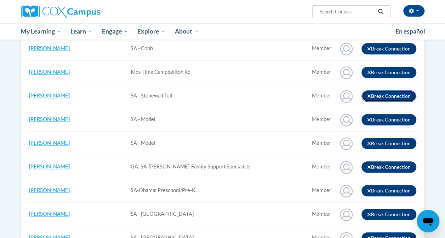
click at [373, 92] on button "Break Connection" at bounding box center [388, 96] width 55 height 11
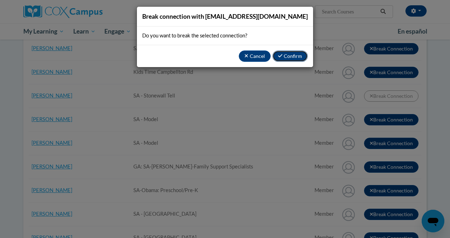
click at [297, 56] on button "Confirm" at bounding box center [289, 56] width 35 height 11
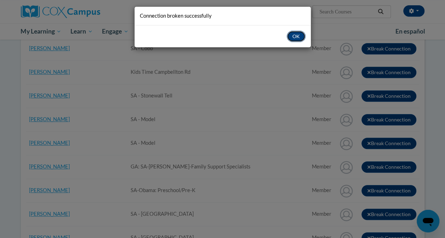
click at [296, 33] on button "OK" at bounding box center [295, 36] width 19 height 11
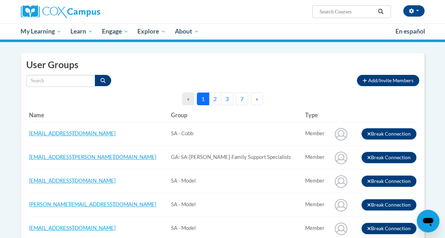
scroll to position [52, 0]
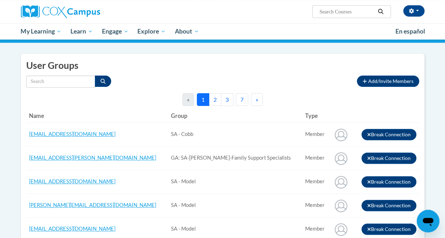
click at [243, 98] on button "7" at bounding box center [242, 99] width 12 height 13
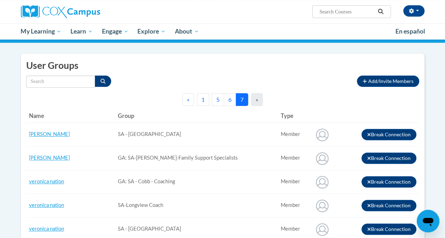
click at [221, 97] on button "5" at bounding box center [217, 99] width 12 height 13
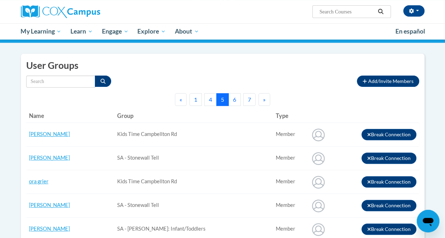
click at [209, 100] on button "4" at bounding box center [210, 99] width 12 height 13
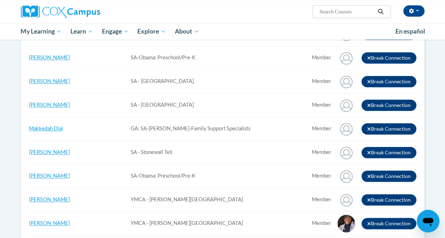
scroll to position [288, 0]
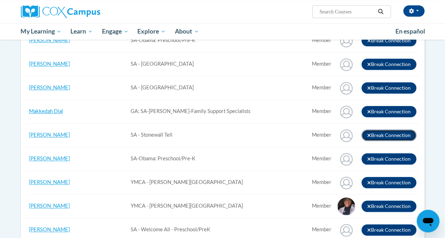
click at [368, 135] on icon "button" at bounding box center [369, 135] width 4 height 5
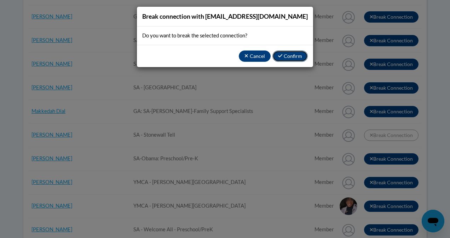
click at [290, 56] on button "Confirm" at bounding box center [289, 56] width 35 height 11
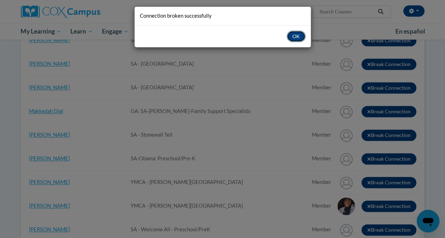
click at [293, 35] on button "OK" at bounding box center [295, 36] width 19 height 11
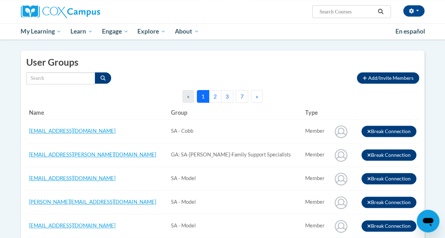
scroll to position [54, 0]
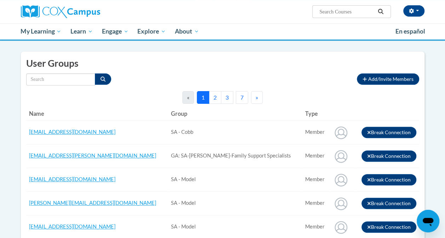
click at [227, 94] on button "3" at bounding box center [227, 97] width 12 height 13
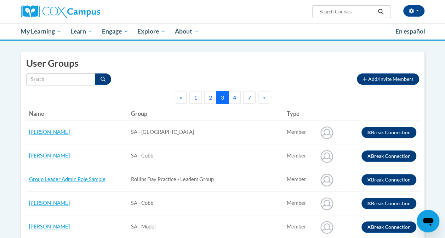
click at [232, 96] on button "4" at bounding box center [234, 97] width 12 height 13
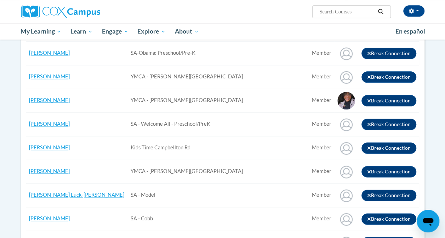
scroll to position [375, 0]
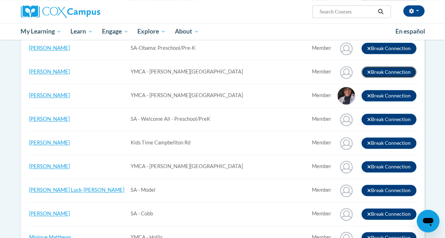
click at [371, 70] on button "Break Connection" at bounding box center [388, 71] width 55 height 11
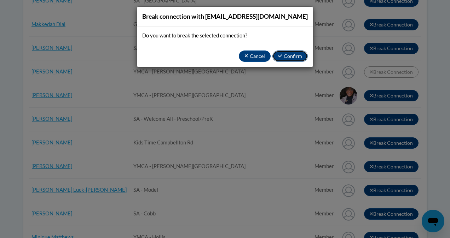
click at [287, 56] on button "Confirm" at bounding box center [289, 56] width 35 height 11
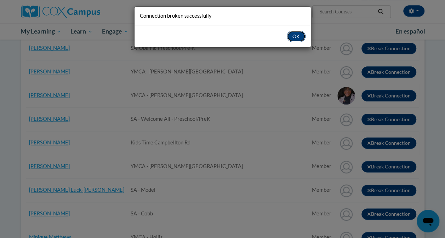
click at [302, 38] on button "OK" at bounding box center [295, 36] width 19 height 11
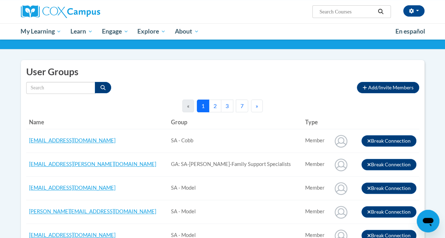
scroll to position [36, 0]
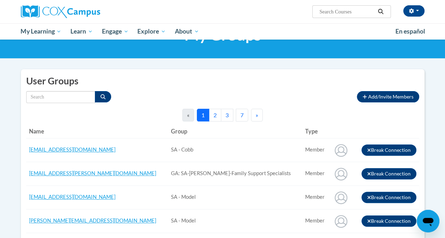
click at [225, 116] on button "3" at bounding box center [227, 115] width 12 height 13
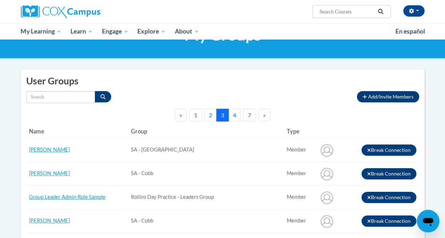
click at [232, 117] on button "4" at bounding box center [234, 115] width 12 height 13
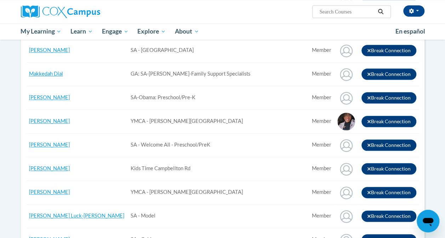
scroll to position [325, 0]
click at [370, 119] on icon "button" at bounding box center [369, 121] width 4 height 5
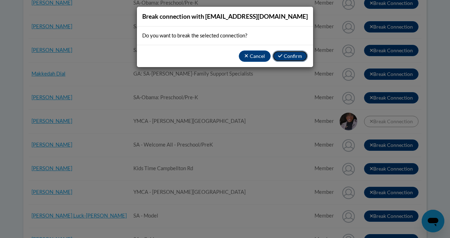
click at [293, 53] on button "Confirm" at bounding box center [289, 56] width 35 height 11
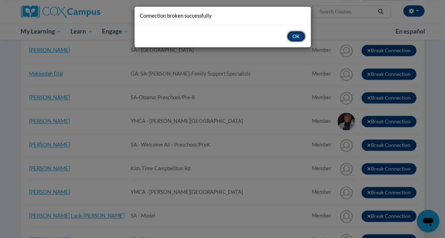
click at [294, 35] on button "OK" at bounding box center [295, 36] width 19 height 11
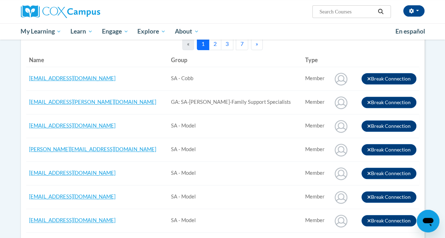
scroll to position [93, 0]
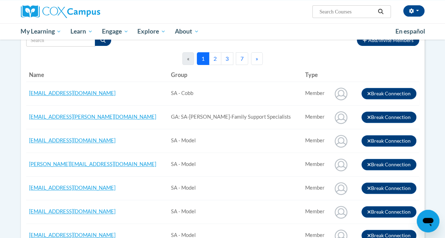
click at [225, 62] on button "3" at bounding box center [227, 58] width 12 height 13
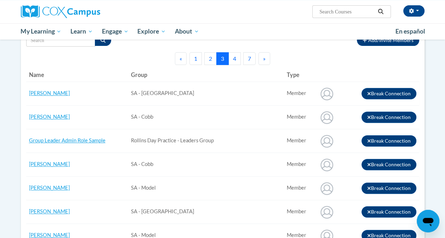
click at [234, 62] on button "4" at bounding box center [234, 58] width 12 height 13
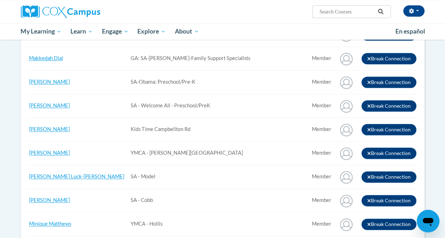
scroll to position [343, 0]
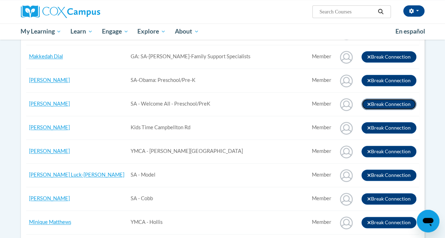
click at [372, 101] on button "Break Connection" at bounding box center [388, 104] width 55 height 11
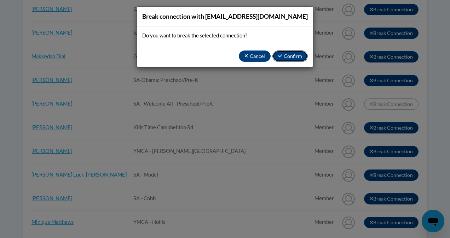
click at [290, 54] on button "Confirm" at bounding box center [289, 56] width 35 height 11
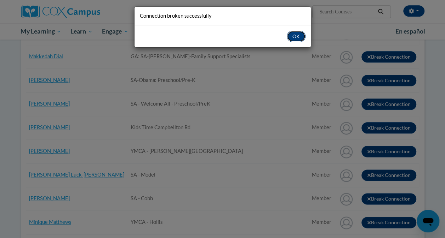
click at [291, 36] on button "OK" at bounding box center [295, 36] width 19 height 11
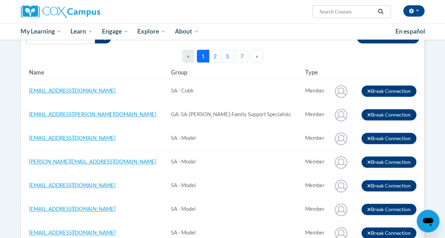
scroll to position [79, 0]
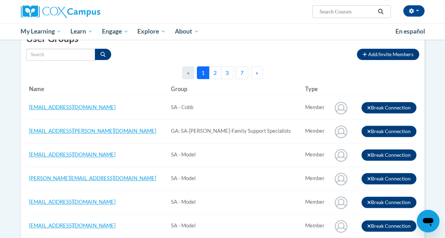
click at [226, 70] on button "3" at bounding box center [227, 72] width 12 height 13
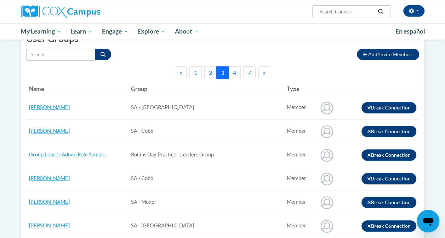
click at [233, 72] on button "4" at bounding box center [234, 72] width 12 height 13
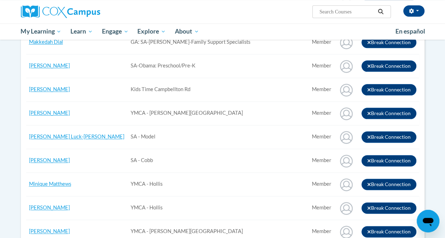
scroll to position [361, 0]
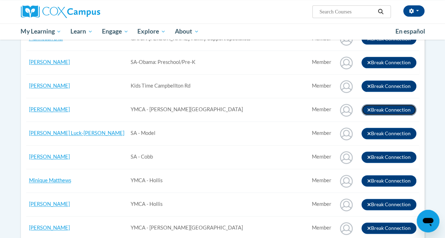
click at [381, 108] on button "Break Connection" at bounding box center [388, 109] width 55 height 11
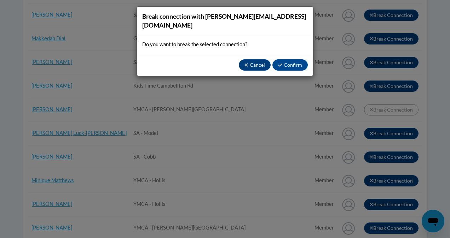
click at [320, 105] on div "Break connection with [PERSON_NAME][EMAIL_ADDRESS][DOMAIN_NAME] Do you want to …" at bounding box center [225, 119] width 450 height 238
click at [295, 59] on button "Confirm" at bounding box center [289, 64] width 35 height 11
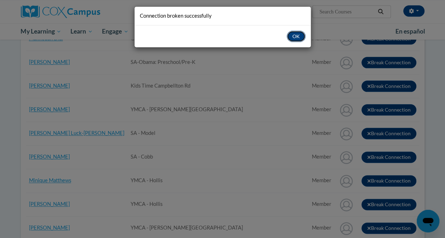
click at [297, 39] on button "OK" at bounding box center [295, 36] width 19 height 11
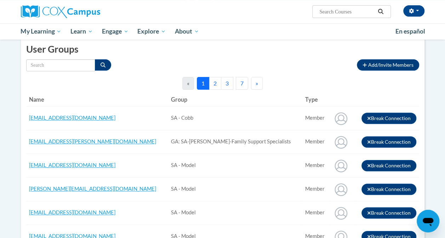
scroll to position [67, 0]
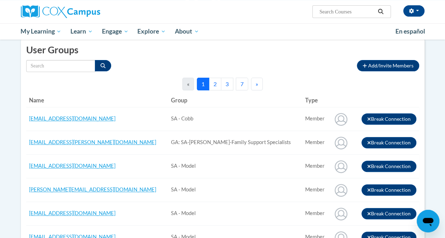
click at [229, 80] on button "3" at bounding box center [227, 84] width 12 height 13
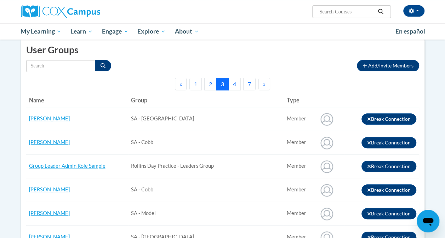
click at [237, 82] on button "4" at bounding box center [234, 84] width 12 height 13
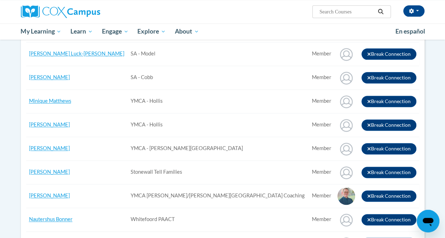
scroll to position [417, 0]
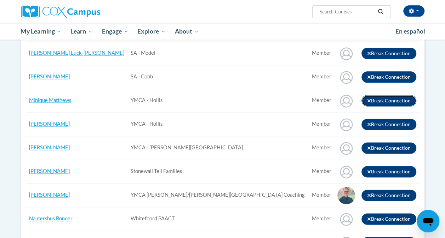
click at [382, 101] on button "Break Connection" at bounding box center [388, 100] width 55 height 11
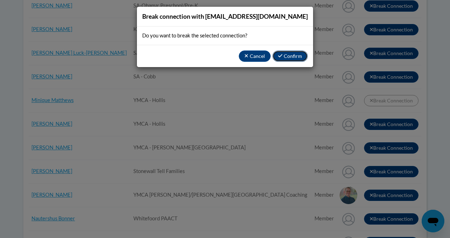
click at [292, 57] on button "Confirm" at bounding box center [289, 56] width 35 height 11
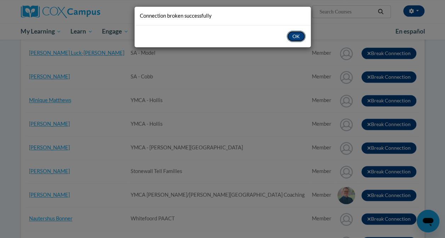
click at [293, 32] on button "OK" at bounding box center [295, 36] width 19 height 11
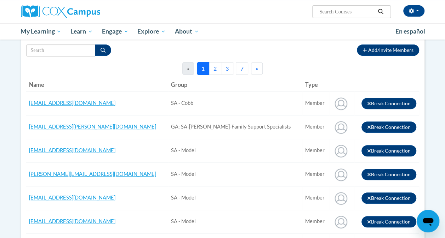
scroll to position [79, 0]
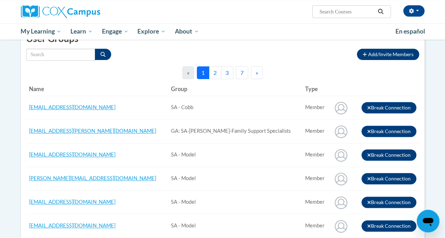
click at [228, 74] on button "3" at bounding box center [227, 72] width 12 height 13
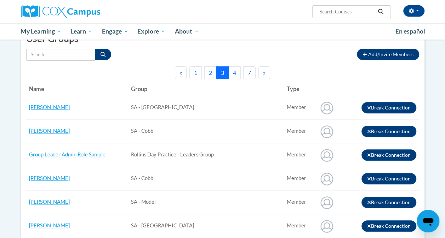
click at [233, 75] on button "4" at bounding box center [234, 72] width 12 height 13
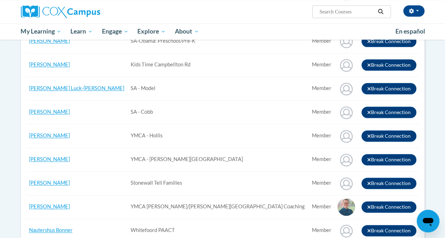
scroll to position [386, 0]
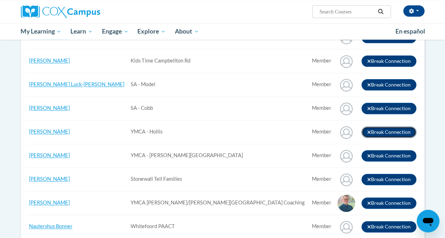
click at [375, 128] on button "Break Connection" at bounding box center [388, 132] width 55 height 11
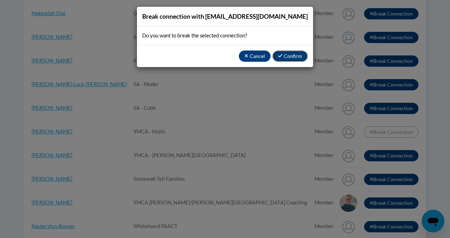
click at [293, 54] on button "Confirm" at bounding box center [289, 56] width 35 height 11
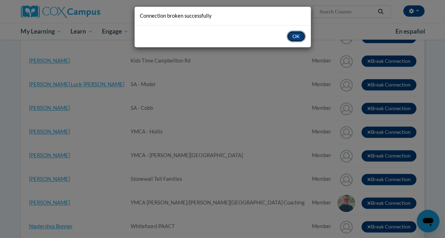
click at [292, 39] on button "OK" at bounding box center [295, 36] width 19 height 11
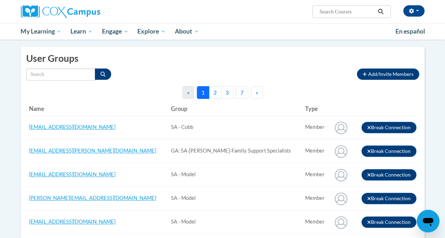
scroll to position [56, 0]
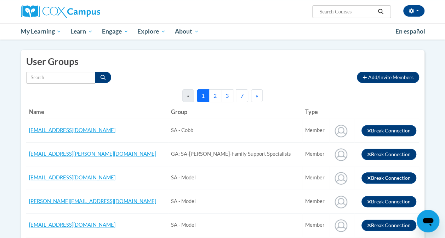
click at [240, 99] on button "7" at bounding box center [242, 95] width 12 height 13
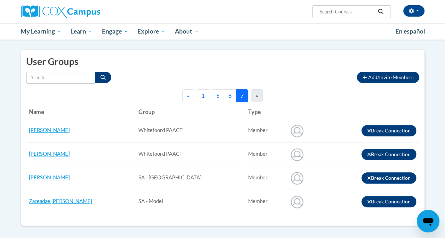
click at [216, 98] on button "5" at bounding box center [217, 95] width 12 height 13
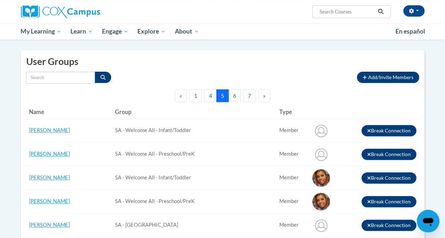
click at [213, 97] on button "4" at bounding box center [210, 95] width 12 height 13
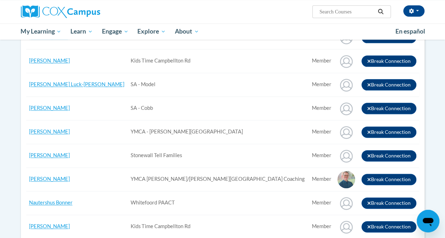
scroll to position [405, 0]
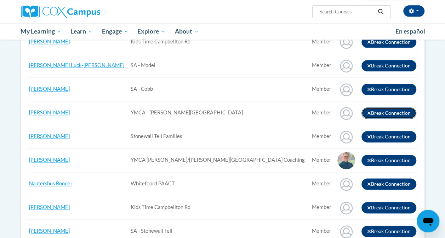
click at [377, 112] on button "Break Connection" at bounding box center [388, 113] width 55 height 11
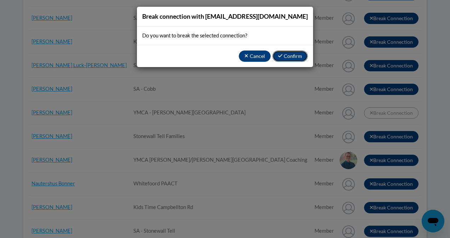
click at [291, 57] on button "Confirm" at bounding box center [289, 56] width 35 height 11
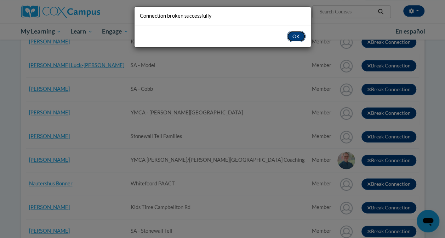
click at [291, 36] on button "OK" at bounding box center [295, 36] width 19 height 11
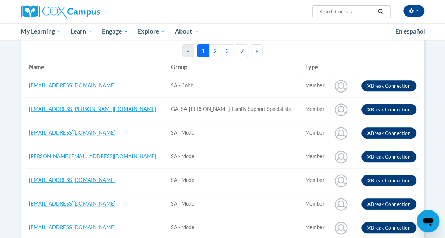
scroll to position [85, 0]
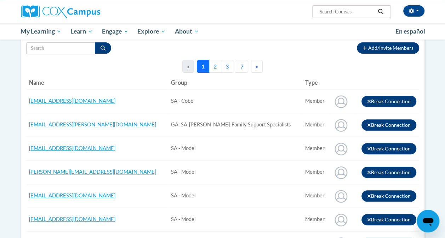
click at [226, 68] on button "3" at bounding box center [227, 66] width 12 height 13
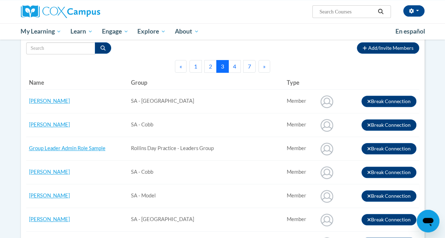
click at [230, 66] on button "4" at bounding box center [234, 66] width 12 height 13
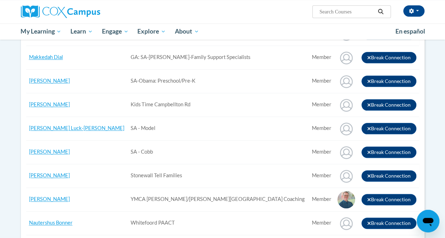
scroll to position [371, 0]
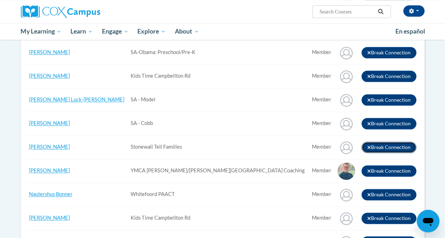
click at [382, 150] on button "Break Connection" at bounding box center [388, 147] width 55 height 11
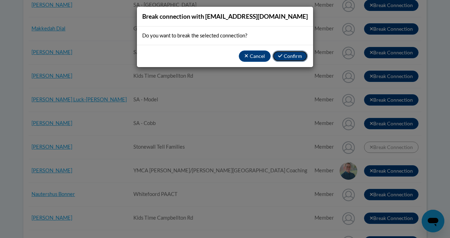
click at [287, 60] on button "Confirm" at bounding box center [289, 56] width 35 height 11
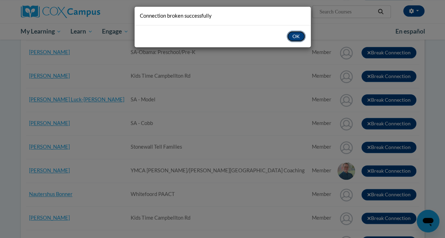
click at [300, 31] on button "OK" at bounding box center [295, 36] width 19 height 11
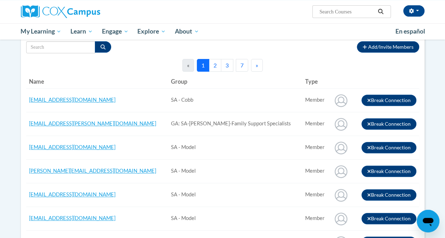
scroll to position [85, 0]
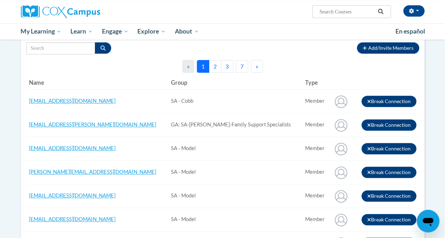
click at [244, 65] on button "7" at bounding box center [242, 66] width 12 height 13
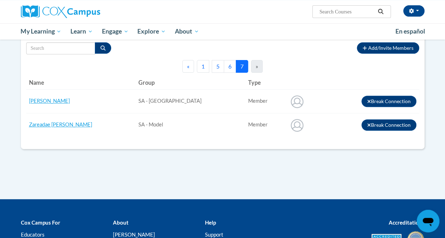
click at [216, 69] on button "5" at bounding box center [217, 66] width 12 height 13
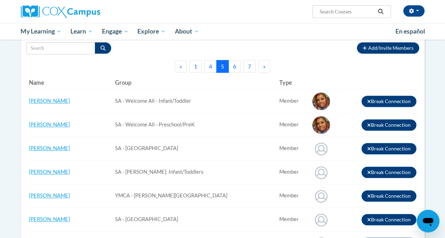
click at [209, 67] on button "4" at bounding box center [210, 66] width 12 height 13
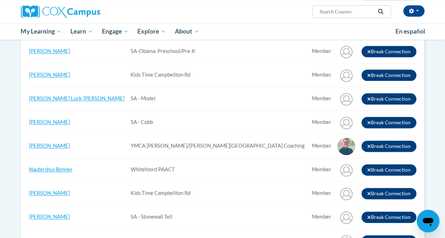
scroll to position [384, 0]
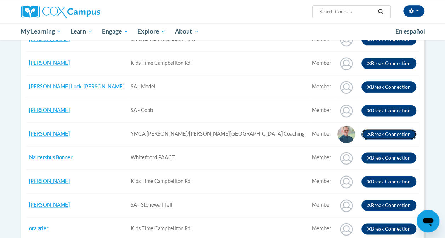
click at [382, 135] on button "Break Connection" at bounding box center [388, 134] width 55 height 11
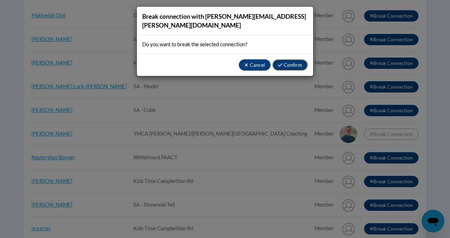
click at [284, 59] on button "Confirm" at bounding box center [289, 64] width 35 height 11
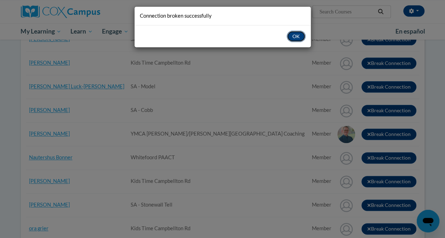
click at [294, 31] on button "OK" at bounding box center [295, 36] width 19 height 11
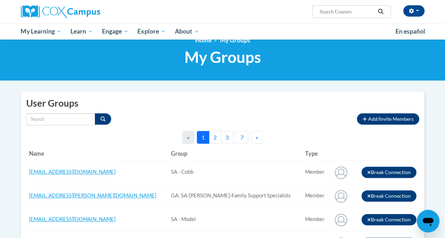
scroll to position [0, 0]
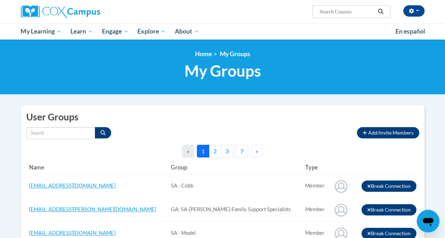
click at [238, 153] on button "7" at bounding box center [242, 151] width 12 height 13
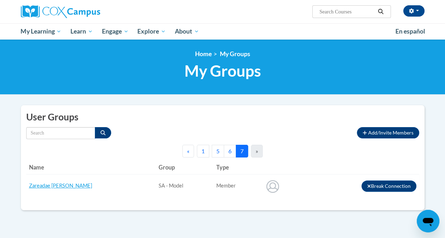
click at [229, 150] on button "6" at bounding box center [230, 151] width 12 height 13
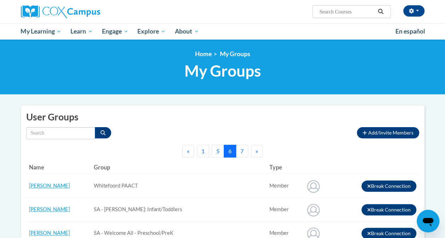
click at [217, 152] on button "5" at bounding box center [217, 151] width 12 height 13
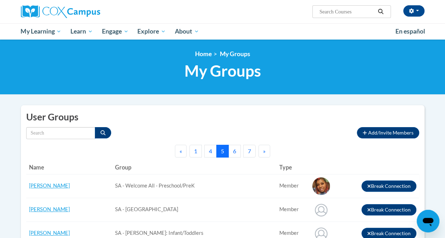
click at [214, 149] on button "4" at bounding box center [210, 151] width 12 height 13
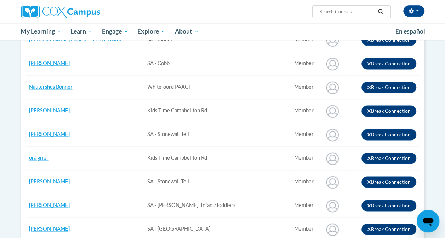
scroll to position [431, 0]
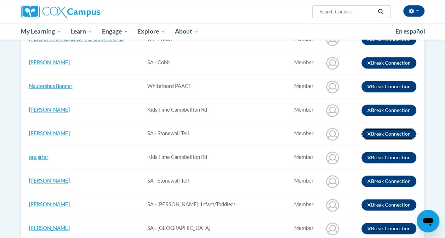
click at [375, 134] on button "Break Connection" at bounding box center [388, 133] width 55 height 11
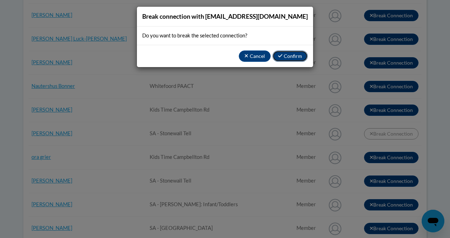
click at [286, 53] on button "Confirm" at bounding box center [289, 56] width 35 height 11
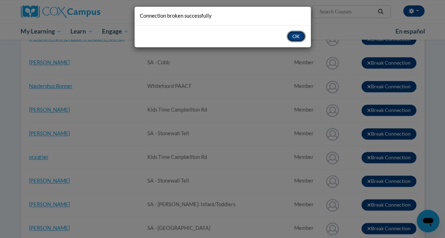
click at [299, 38] on button "OK" at bounding box center [295, 36] width 19 height 11
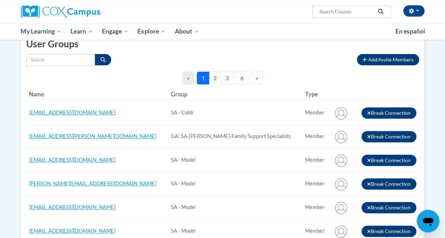
scroll to position [73, 0]
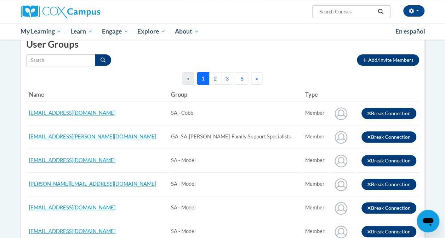
click at [238, 80] on button "6" at bounding box center [242, 78] width 12 height 13
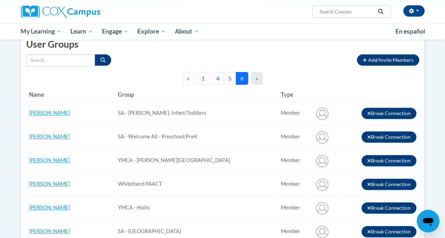
click at [217, 79] on button "4" at bounding box center [217, 78] width 12 height 13
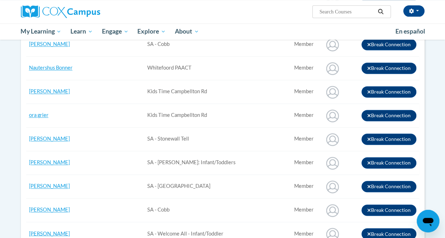
scroll to position [452, 0]
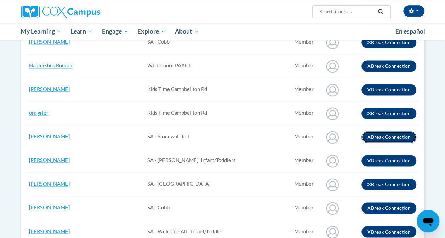
click at [381, 134] on button "Break Connection" at bounding box center [388, 137] width 55 height 11
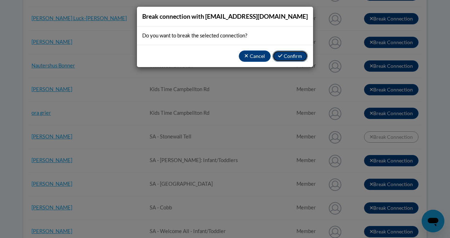
click at [287, 57] on button "Confirm" at bounding box center [289, 56] width 35 height 11
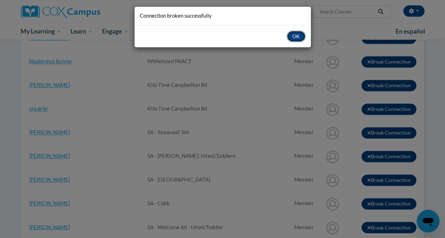
click at [296, 34] on button "OK" at bounding box center [295, 36] width 19 height 11
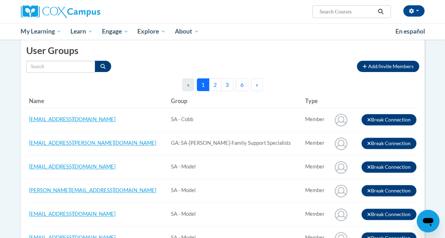
scroll to position [65, 0]
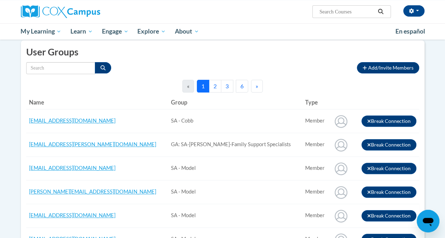
click at [238, 82] on button "6" at bounding box center [242, 86] width 12 height 13
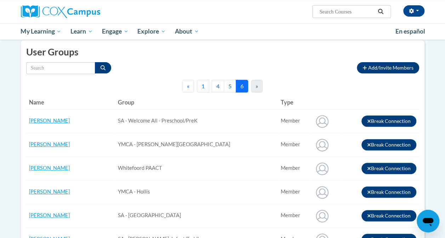
click at [218, 85] on button "4" at bounding box center [217, 86] width 12 height 13
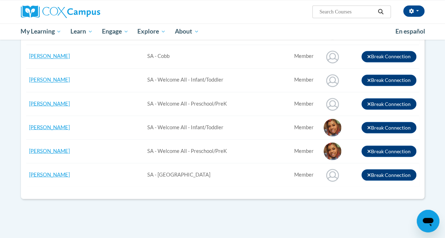
scroll to position [580, 0]
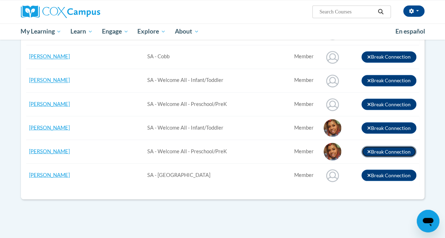
click at [389, 146] on button "Break Connection" at bounding box center [388, 151] width 55 height 11
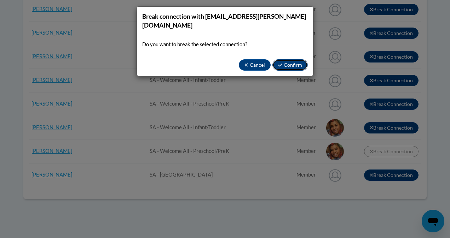
click at [291, 59] on button "Confirm" at bounding box center [289, 64] width 35 height 11
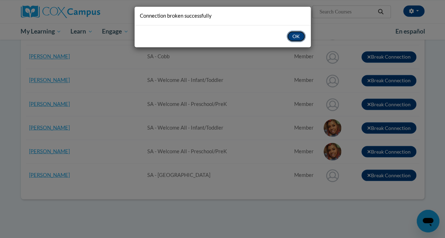
click at [293, 35] on button "OK" at bounding box center [295, 36] width 19 height 11
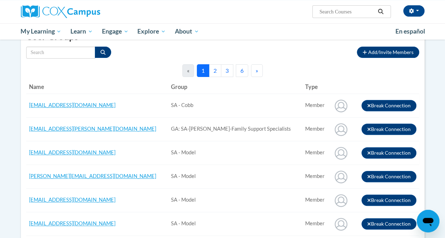
scroll to position [80, 0]
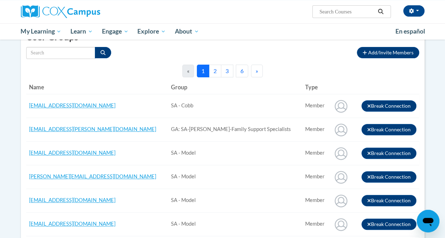
click at [237, 69] on button "6" at bounding box center [242, 71] width 12 height 13
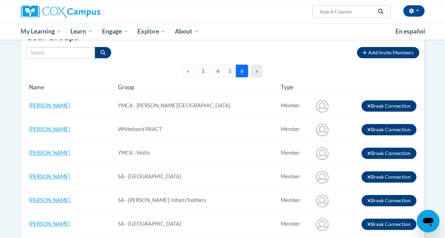
click at [216, 71] on button "4" at bounding box center [217, 71] width 12 height 13
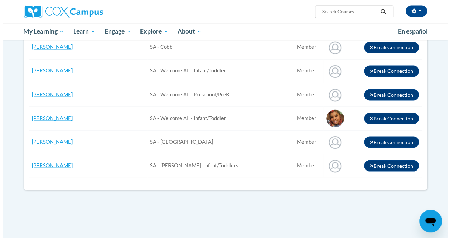
scroll to position [588, 0]
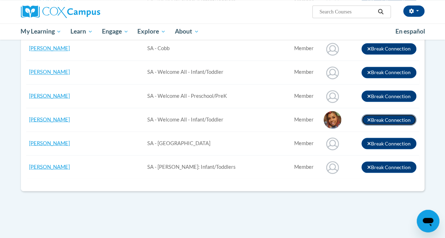
click at [385, 114] on button "Break Connection" at bounding box center [388, 119] width 55 height 11
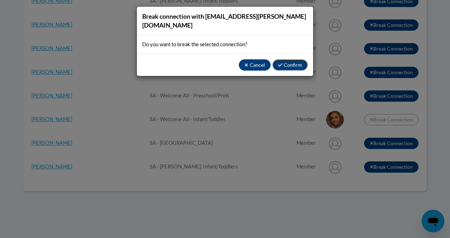
click at [293, 59] on button "Confirm" at bounding box center [289, 64] width 35 height 11
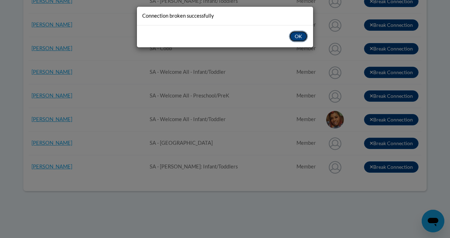
click at [297, 36] on button "OK" at bounding box center [298, 36] width 19 height 11
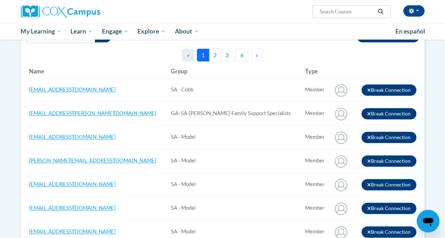
scroll to position [66, 0]
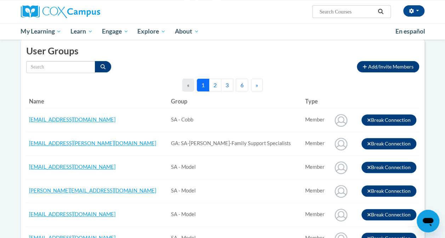
click at [242, 82] on button "6" at bounding box center [242, 85] width 12 height 13
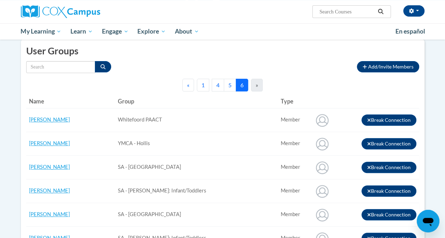
click at [218, 85] on button "4" at bounding box center [217, 85] width 12 height 13
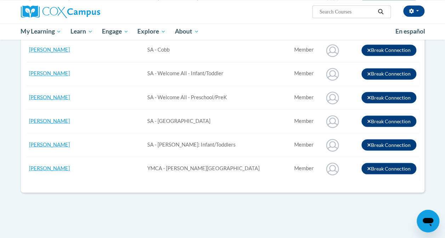
scroll to position [585, 0]
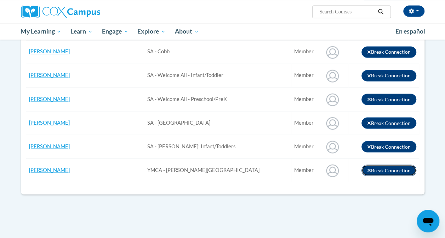
click at [382, 166] on button "Break Connection" at bounding box center [388, 170] width 55 height 11
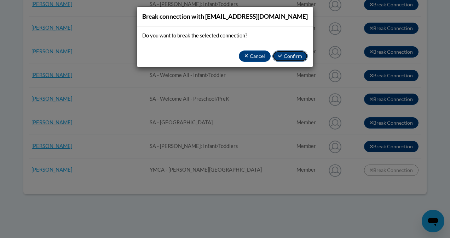
click at [292, 52] on button "Confirm" at bounding box center [289, 56] width 35 height 11
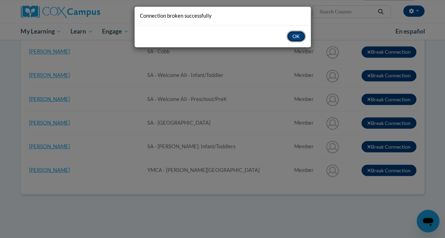
click at [299, 35] on button "OK" at bounding box center [295, 36] width 19 height 11
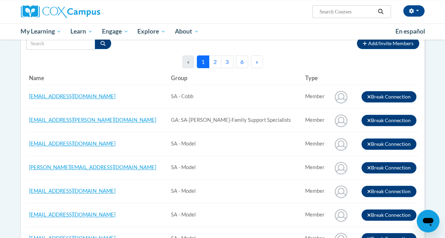
scroll to position [71, 0]
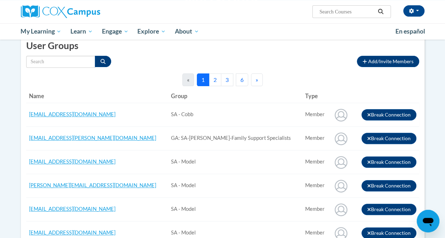
click at [241, 77] on button "6" at bounding box center [242, 80] width 12 height 13
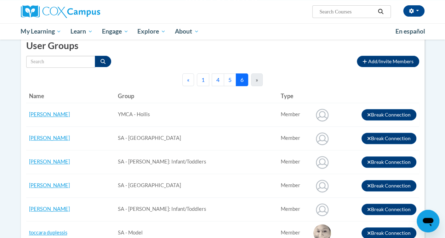
click at [216, 81] on button "4" at bounding box center [217, 80] width 12 height 13
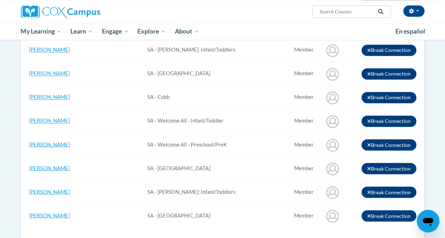
scroll to position [535, 0]
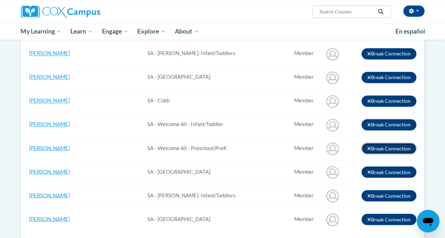
click at [375, 143] on button "Break Connection" at bounding box center [388, 148] width 55 height 11
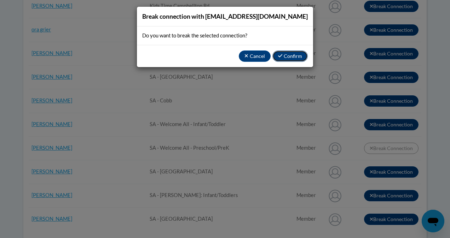
click at [293, 58] on button "Confirm" at bounding box center [289, 56] width 35 height 11
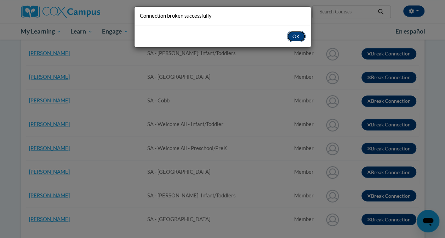
click at [293, 36] on button "OK" at bounding box center [295, 36] width 19 height 11
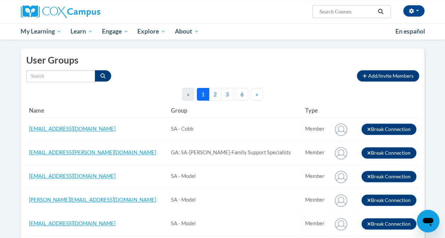
scroll to position [41, 0]
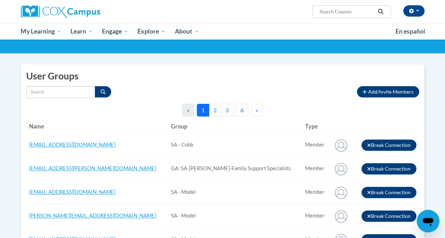
click at [238, 108] on button "6" at bounding box center [242, 110] width 12 height 13
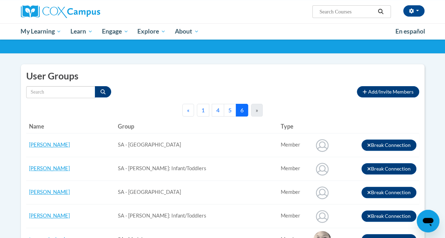
click at [218, 108] on button "4" at bounding box center [217, 110] width 12 height 13
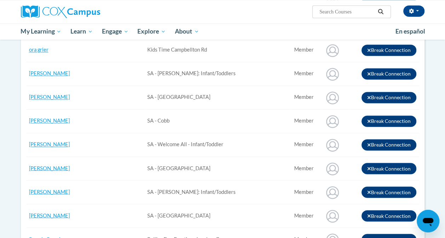
scroll to position [514, 0]
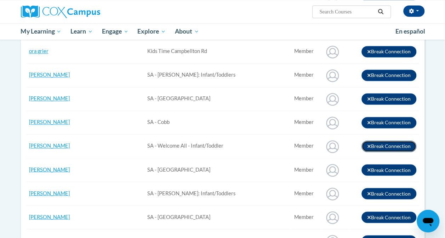
click at [376, 146] on button "Break Connection" at bounding box center [388, 146] width 55 height 11
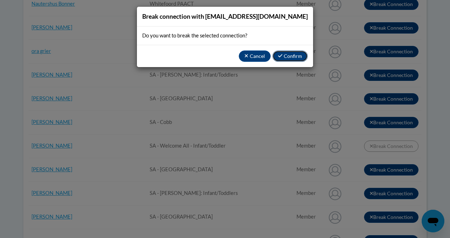
click at [288, 57] on button "Confirm" at bounding box center [289, 56] width 35 height 11
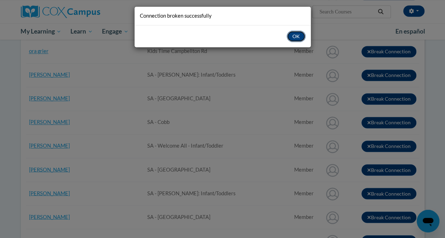
click at [297, 33] on button "OK" at bounding box center [295, 36] width 19 height 11
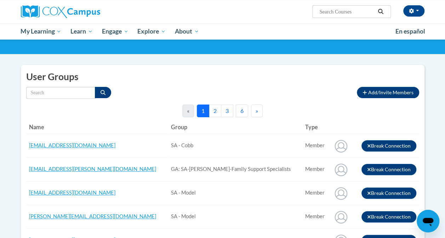
scroll to position [40, 0]
click at [231, 109] on button "3" at bounding box center [227, 111] width 12 height 13
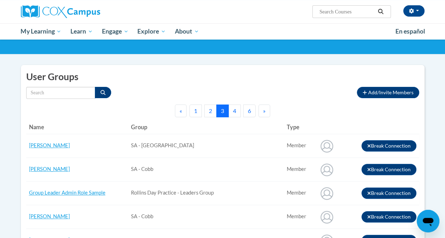
click at [232, 111] on button "4" at bounding box center [234, 111] width 12 height 13
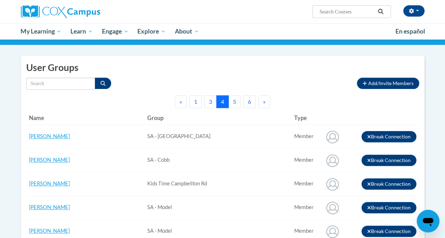
scroll to position [48, 0]
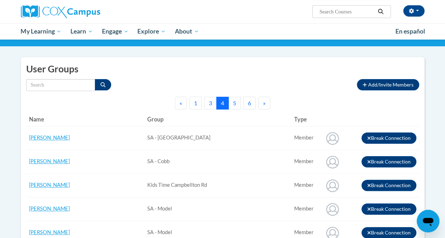
click at [233, 108] on button "5" at bounding box center [234, 103] width 12 height 13
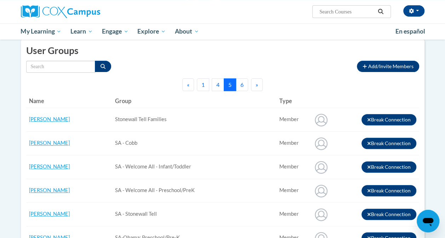
scroll to position [61, 0]
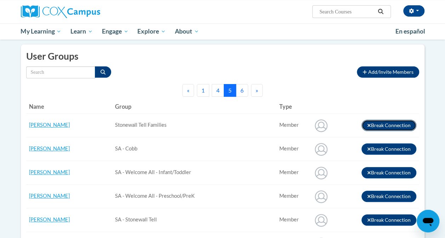
click at [382, 128] on button "Break Connection" at bounding box center [388, 125] width 55 height 11
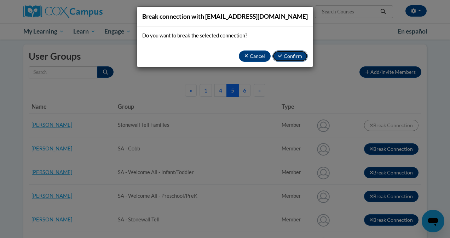
click at [291, 55] on button "Confirm" at bounding box center [289, 56] width 35 height 11
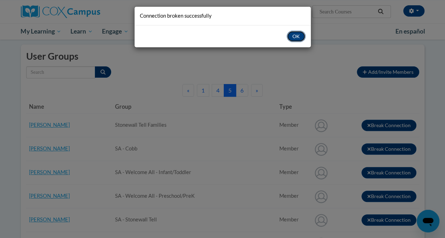
click at [290, 33] on button "OK" at bounding box center [295, 36] width 19 height 11
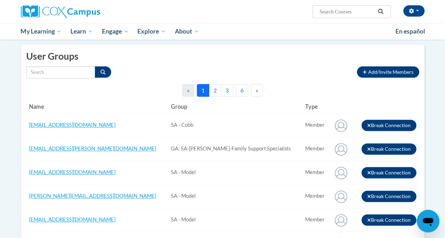
click at [241, 95] on button "6" at bounding box center [242, 90] width 12 height 13
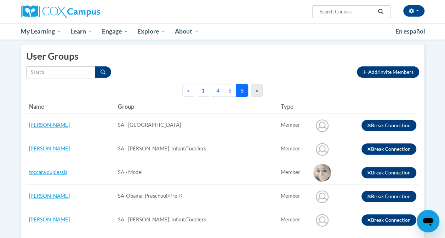
click at [230, 93] on button "5" at bounding box center [230, 90] width 12 height 13
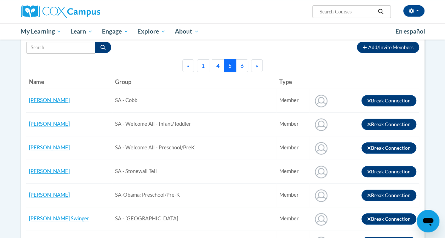
scroll to position [88, 0]
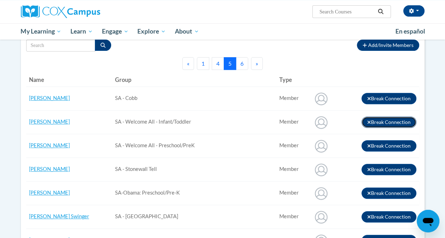
click at [388, 119] on button "Break Connection" at bounding box center [388, 122] width 55 height 11
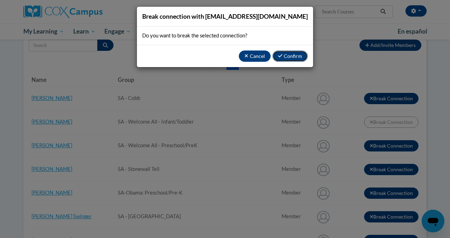
click at [291, 56] on button "Confirm" at bounding box center [289, 56] width 35 height 11
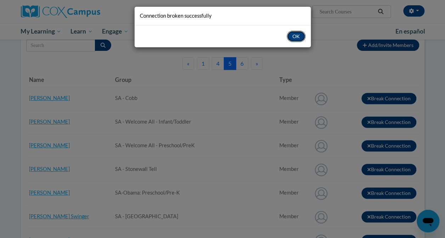
click at [299, 37] on button "OK" at bounding box center [295, 36] width 19 height 11
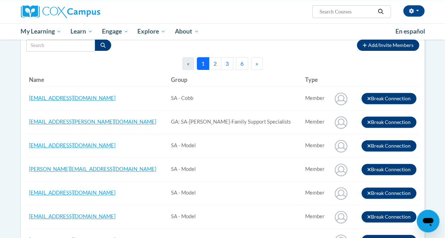
click at [238, 64] on button "6" at bounding box center [242, 63] width 12 height 13
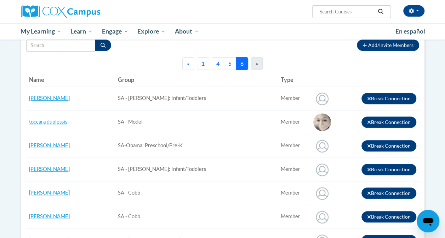
click at [228, 63] on button "5" at bounding box center [230, 63] width 12 height 13
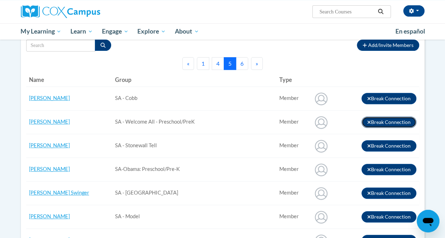
click at [376, 125] on button "Break Connection" at bounding box center [388, 122] width 55 height 11
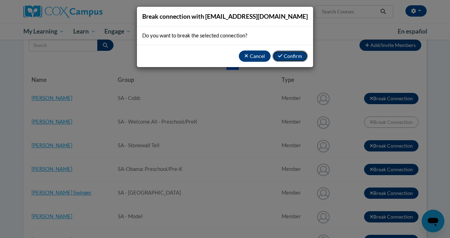
click at [296, 58] on button "Confirm" at bounding box center [289, 56] width 35 height 11
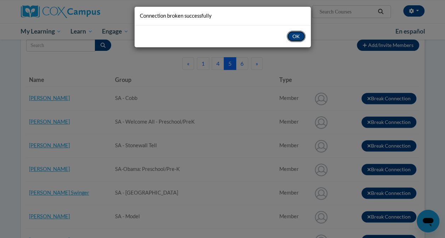
click at [299, 38] on button "OK" at bounding box center [295, 36] width 19 height 11
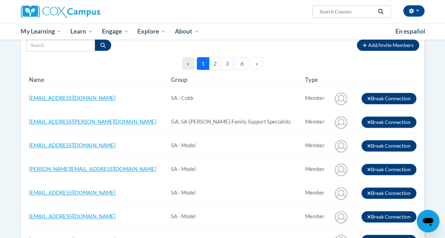
click at [240, 63] on button "6" at bounding box center [242, 63] width 12 height 13
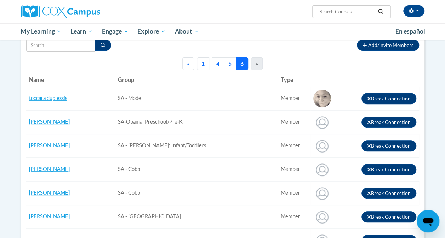
click at [229, 66] on button "5" at bounding box center [230, 63] width 12 height 13
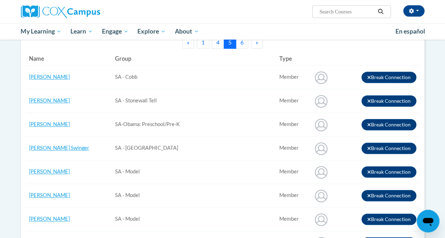
scroll to position [109, 0]
click at [382, 100] on button "Break Connection" at bounding box center [388, 100] width 55 height 11
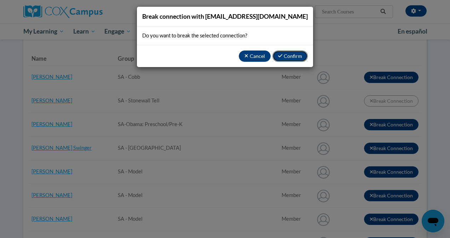
click at [293, 57] on button "Confirm" at bounding box center [289, 56] width 35 height 11
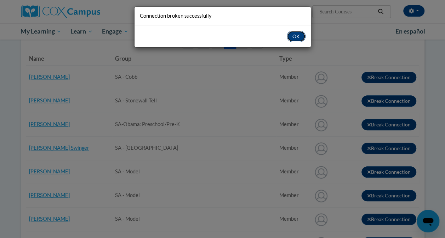
click at [296, 34] on button "OK" at bounding box center [295, 36] width 19 height 11
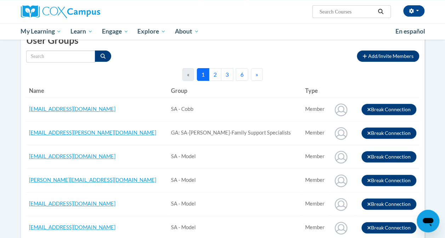
scroll to position [76, 0]
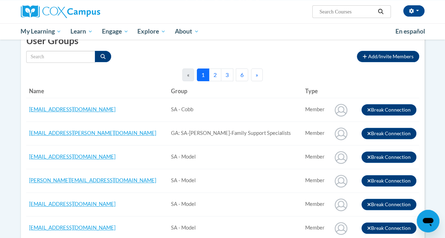
click at [245, 76] on button "6" at bounding box center [242, 75] width 12 height 13
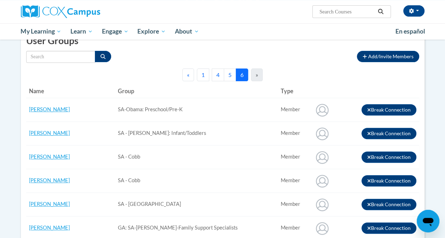
click at [231, 77] on button "5" at bounding box center [230, 75] width 12 height 13
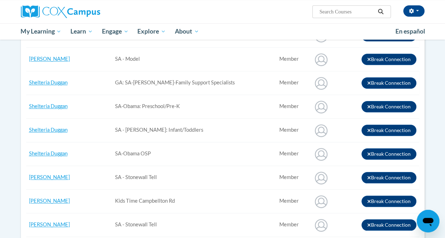
scroll to position [267, 0]
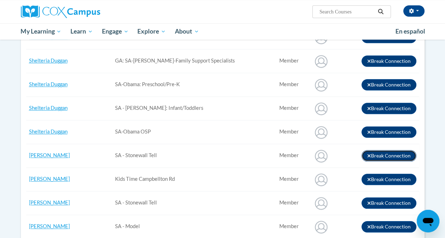
click at [389, 155] on button "Break Connection" at bounding box center [388, 155] width 55 height 11
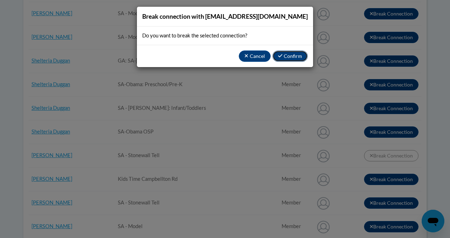
click at [294, 57] on button "Confirm" at bounding box center [289, 56] width 35 height 11
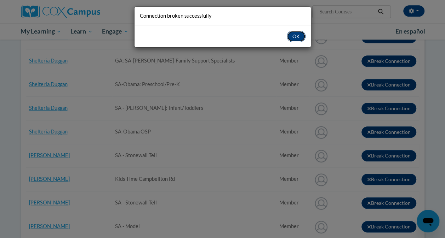
click at [298, 34] on button "OK" at bounding box center [295, 36] width 19 height 11
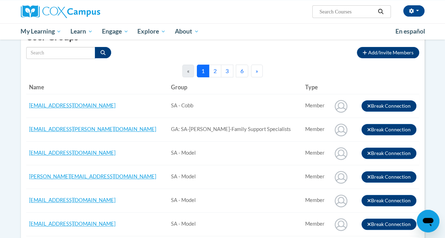
scroll to position [80, 0]
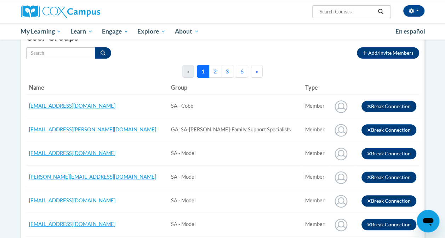
click at [241, 74] on button "6" at bounding box center [242, 71] width 12 height 13
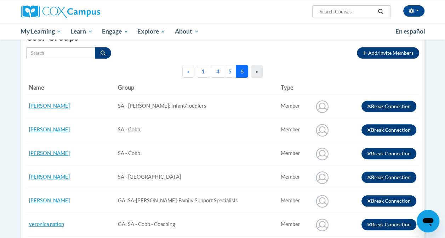
click at [228, 69] on button "5" at bounding box center [230, 71] width 12 height 13
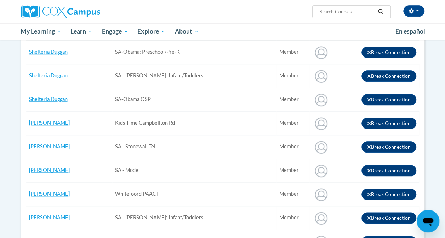
scroll to position [308, 0]
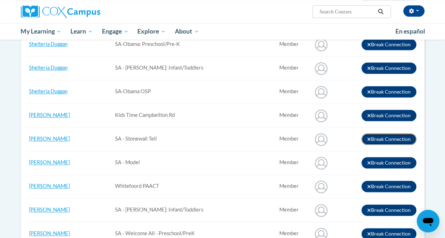
click at [377, 137] on button "Break Connection" at bounding box center [388, 139] width 55 height 11
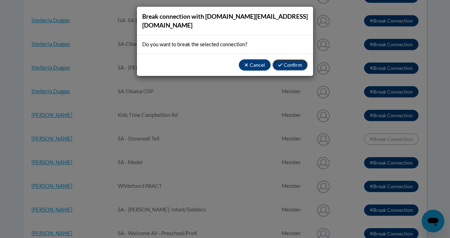
click at [289, 59] on button "Confirm" at bounding box center [289, 64] width 35 height 11
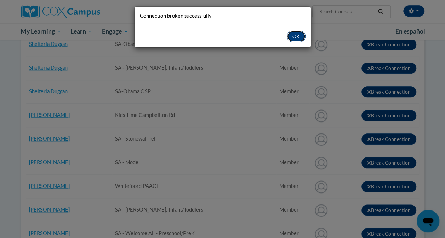
click at [294, 34] on button "OK" at bounding box center [295, 36] width 19 height 11
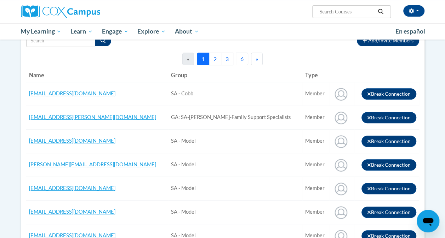
scroll to position [62, 0]
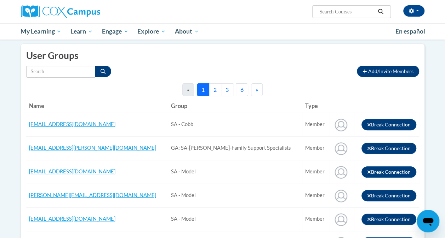
click at [239, 89] on button "6" at bounding box center [242, 89] width 12 height 13
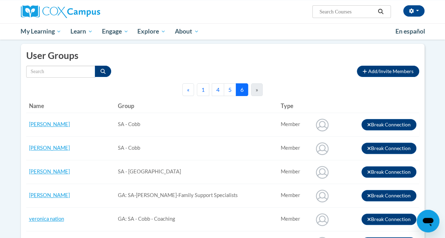
click at [231, 90] on button "5" at bounding box center [230, 89] width 12 height 13
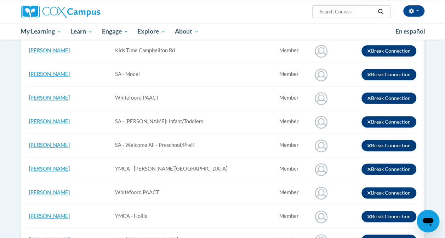
scroll to position [373, 0]
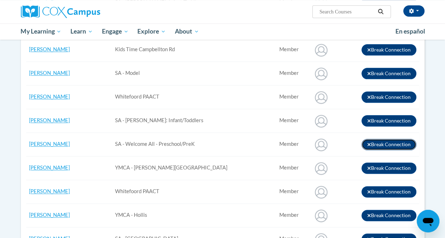
click at [382, 145] on button "Break Connection" at bounding box center [388, 144] width 55 height 11
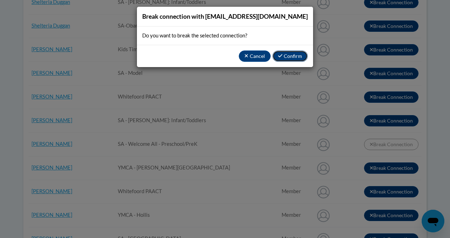
click at [293, 57] on button "Confirm" at bounding box center [289, 56] width 35 height 11
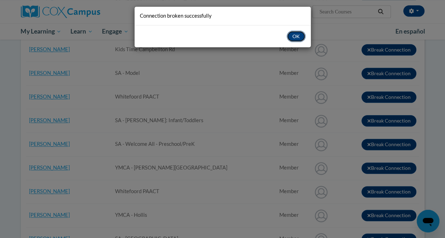
click at [293, 36] on button "OK" at bounding box center [295, 36] width 19 height 11
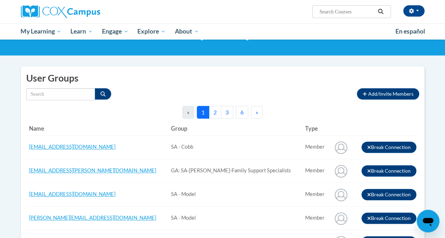
scroll to position [39, 0]
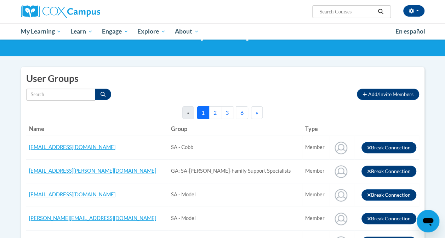
click at [238, 111] on button "6" at bounding box center [242, 112] width 12 height 13
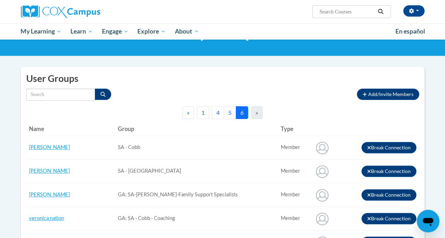
click at [231, 115] on button "5" at bounding box center [230, 112] width 12 height 13
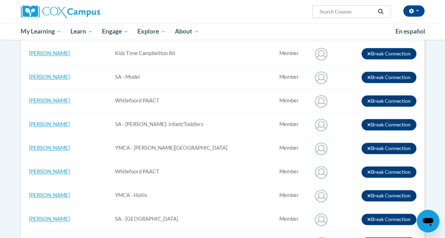
scroll to position [373, 0]
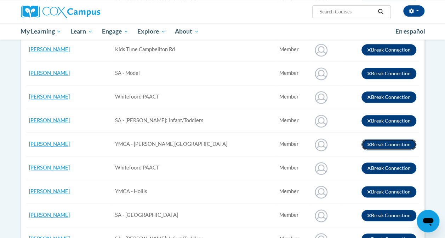
click at [385, 146] on button "Break Connection" at bounding box center [388, 144] width 55 height 11
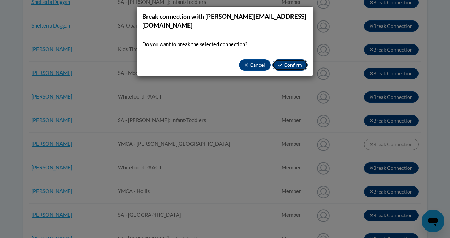
click at [295, 59] on button "Confirm" at bounding box center [289, 64] width 35 height 11
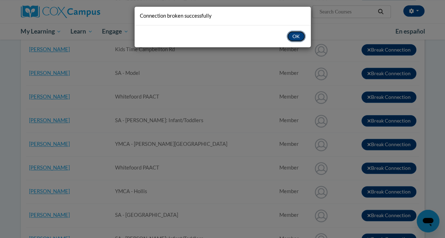
click at [297, 37] on button "OK" at bounding box center [295, 36] width 19 height 11
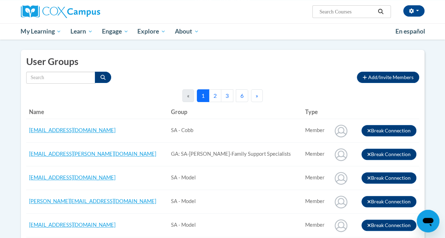
scroll to position [55, 0]
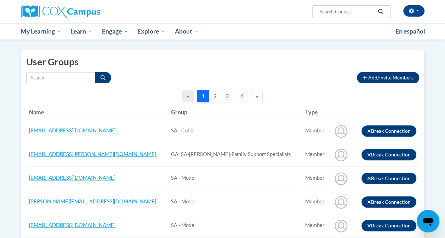
click at [242, 95] on button "6" at bounding box center [242, 96] width 12 height 13
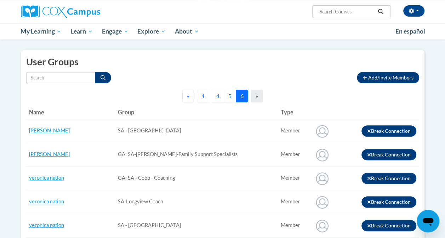
click at [231, 93] on button "5" at bounding box center [230, 96] width 12 height 13
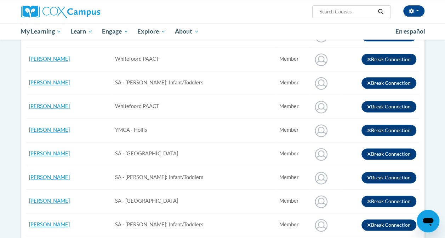
scroll to position [413, 0]
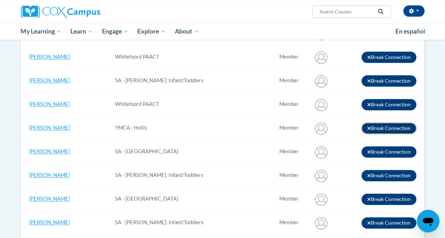
click at [382, 125] on button "Break Connection" at bounding box center [388, 128] width 55 height 11
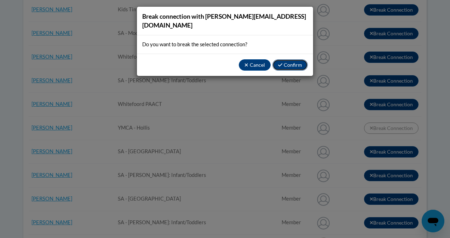
click at [300, 59] on button "Confirm" at bounding box center [289, 64] width 35 height 11
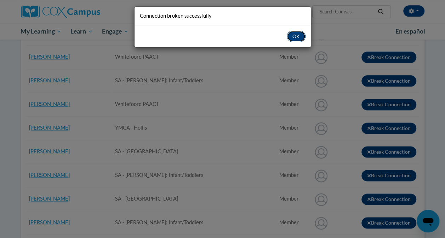
click at [300, 32] on button "OK" at bounding box center [295, 36] width 19 height 11
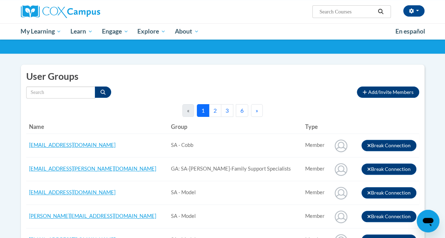
scroll to position [41, 0]
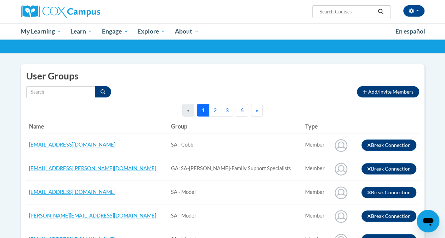
click at [242, 107] on button "6" at bounding box center [242, 110] width 12 height 13
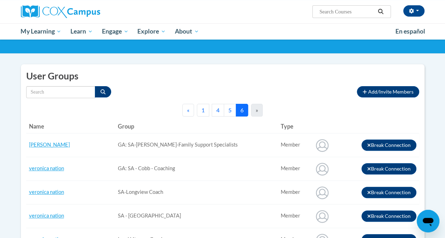
click at [231, 112] on button "5" at bounding box center [230, 110] width 12 height 13
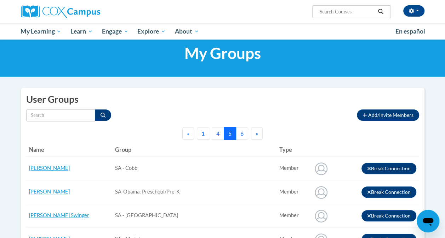
scroll to position [17, 0]
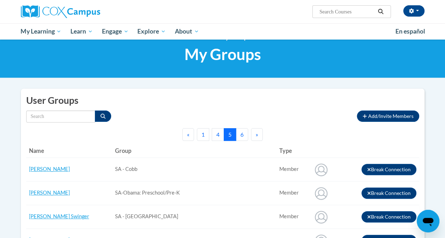
click at [238, 135] on button "6" at bounding box center [242, 134] width 12 height 13
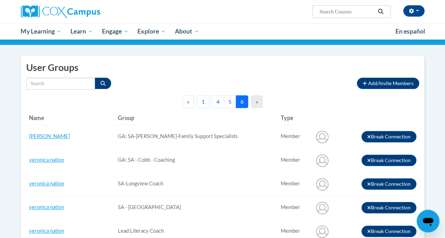
scroll to position [0, 0]
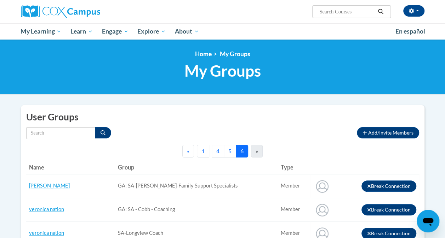
click at [217, 156] on button "4" at bounding box center [217, 151] width 12 height 13
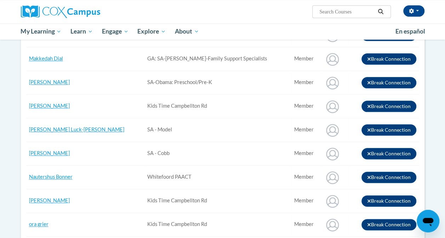
click at [204, 194] on td "Kids Time Campbellton Rd" at bounding box center [217, 201] width 147 height 24
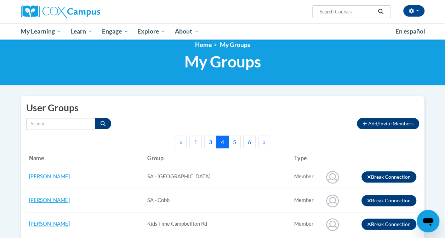
scroll to position [9, 0]
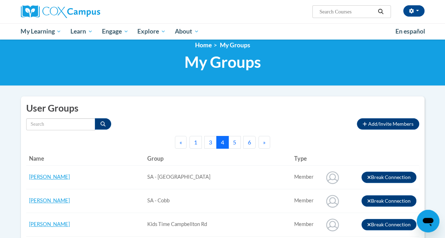
click at [210, 141] on button "3" at bounding box center [210, 142] width 12 height 13
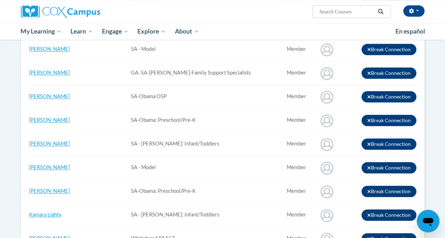
click at [211, 187] on td "SA-Obama: Preschool/Pre-K" at bounding box center [206, 192] width 156 height 24
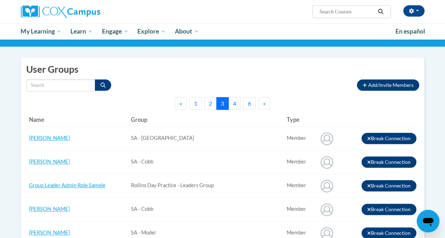
scroll to position [0, 0]
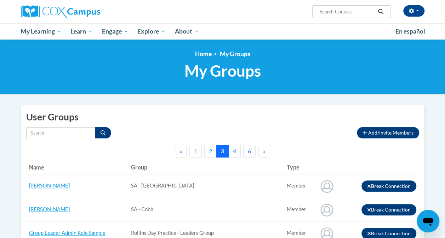
click at [211, 152] on button "2" at bounding box center [210, 151] width 12 height 13
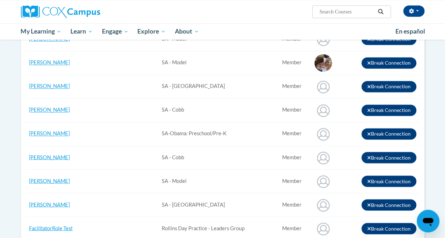
scroll to position [532, 0]
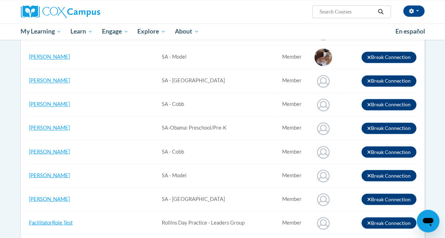
click at [221, 150] on td "SA - Cobb" at bounding box center [219, 152] width 120 height 24
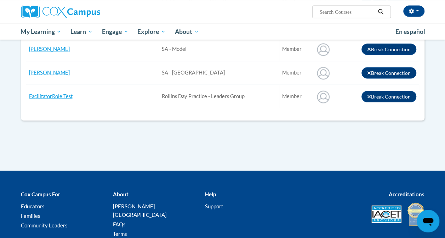
scroll to position [659, 0]
